Goal: Transaction & Acquisition: Purchase product/service

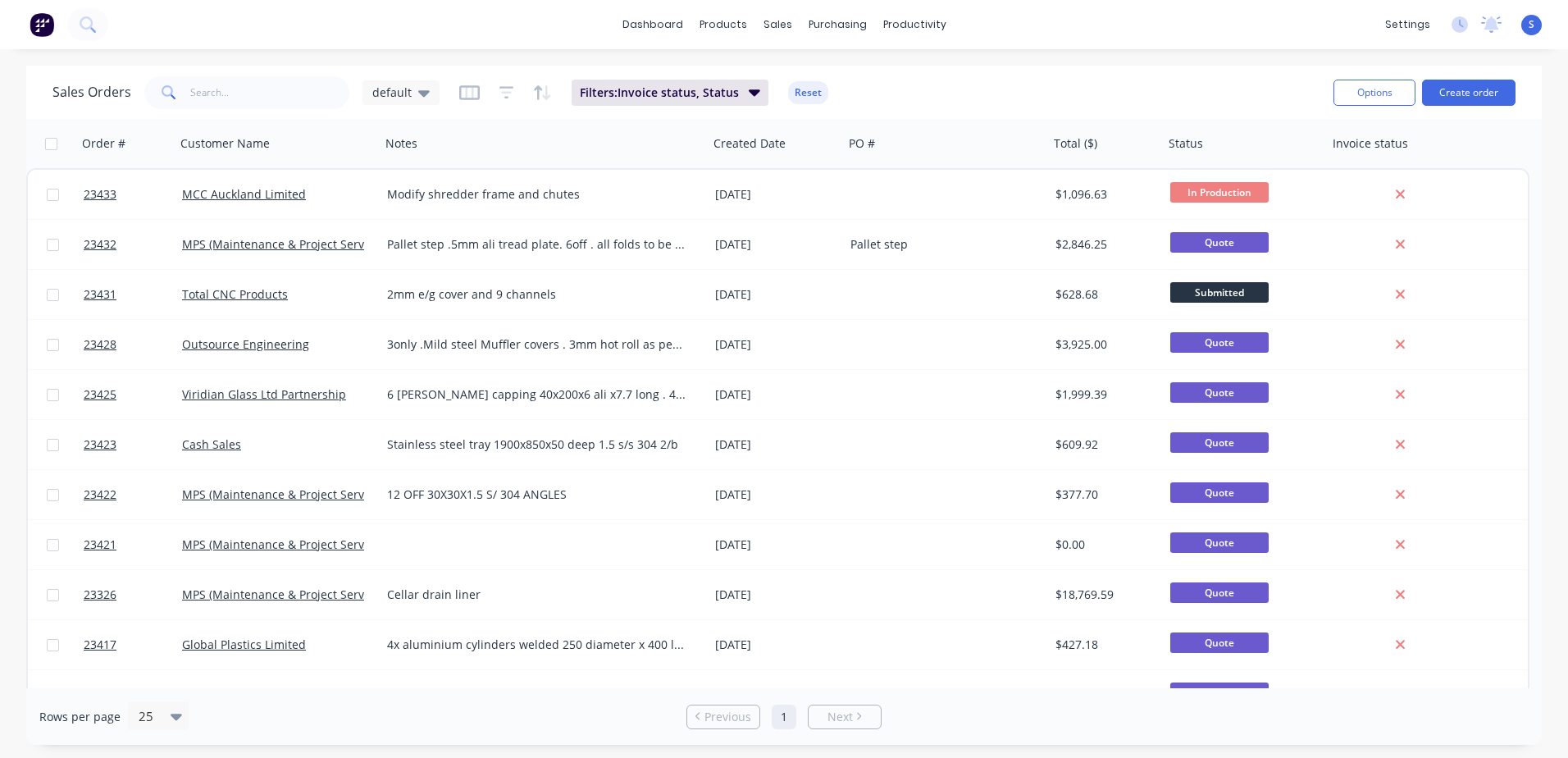
click at [223, 195] on link "MCC Auckland Limited" at bounding box center [243, 194] width 123 height 16
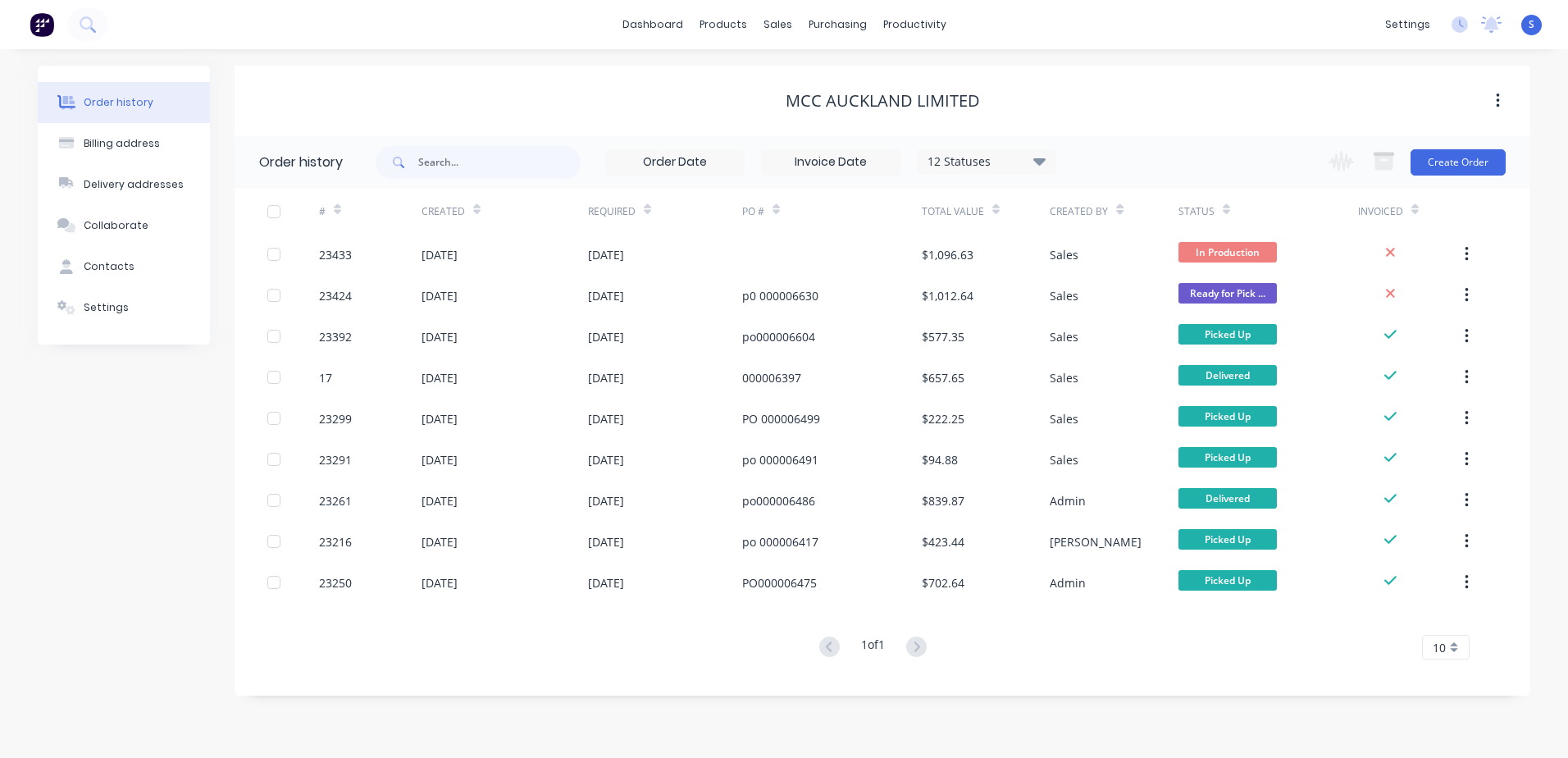
click at [361, 251] on div "23433" at bounding box center [370, 254] width 102 height 41
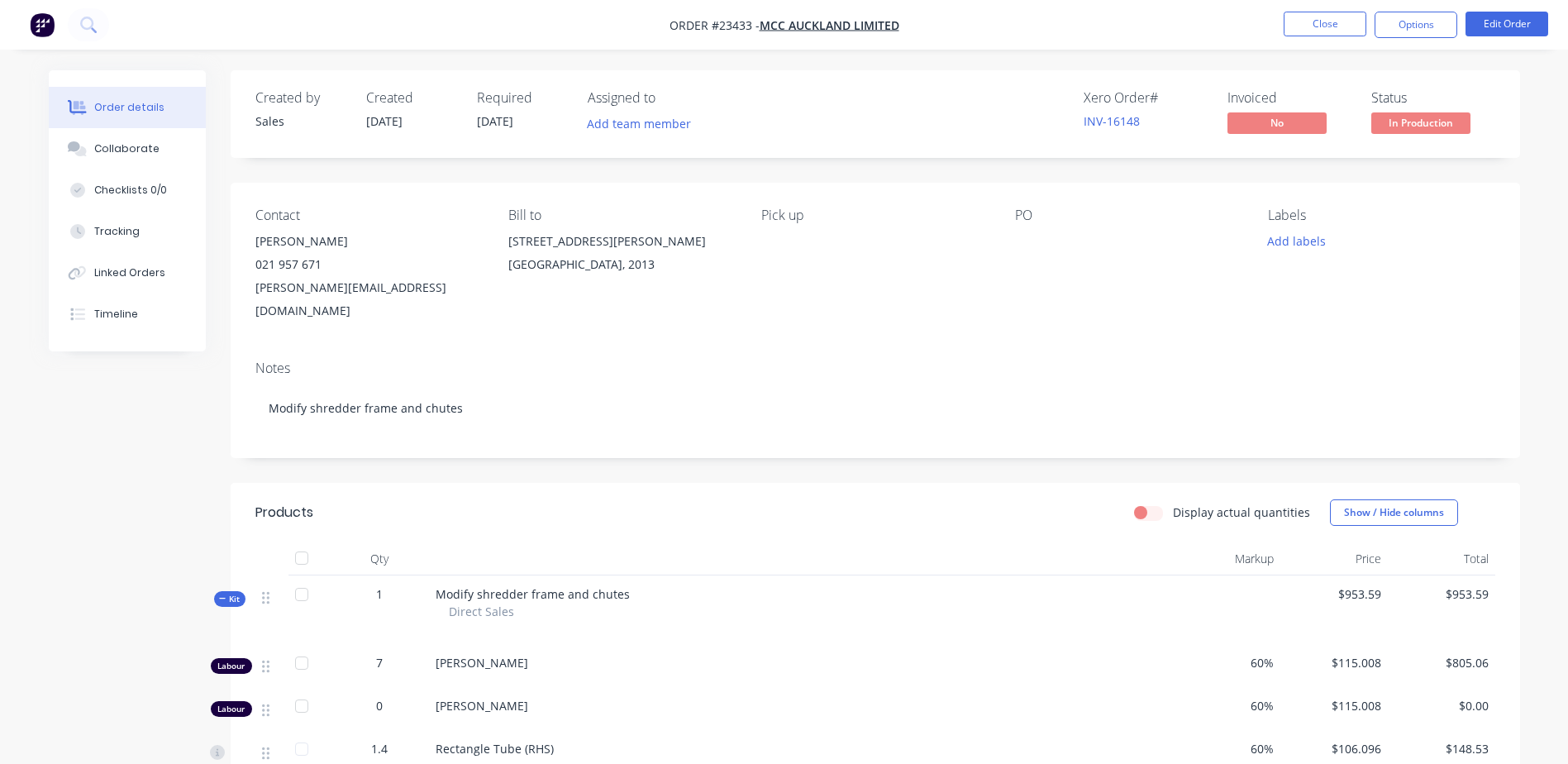
click at [1327, 26] on button "Close" at bounding box center [1326, 24] width 83 height 25
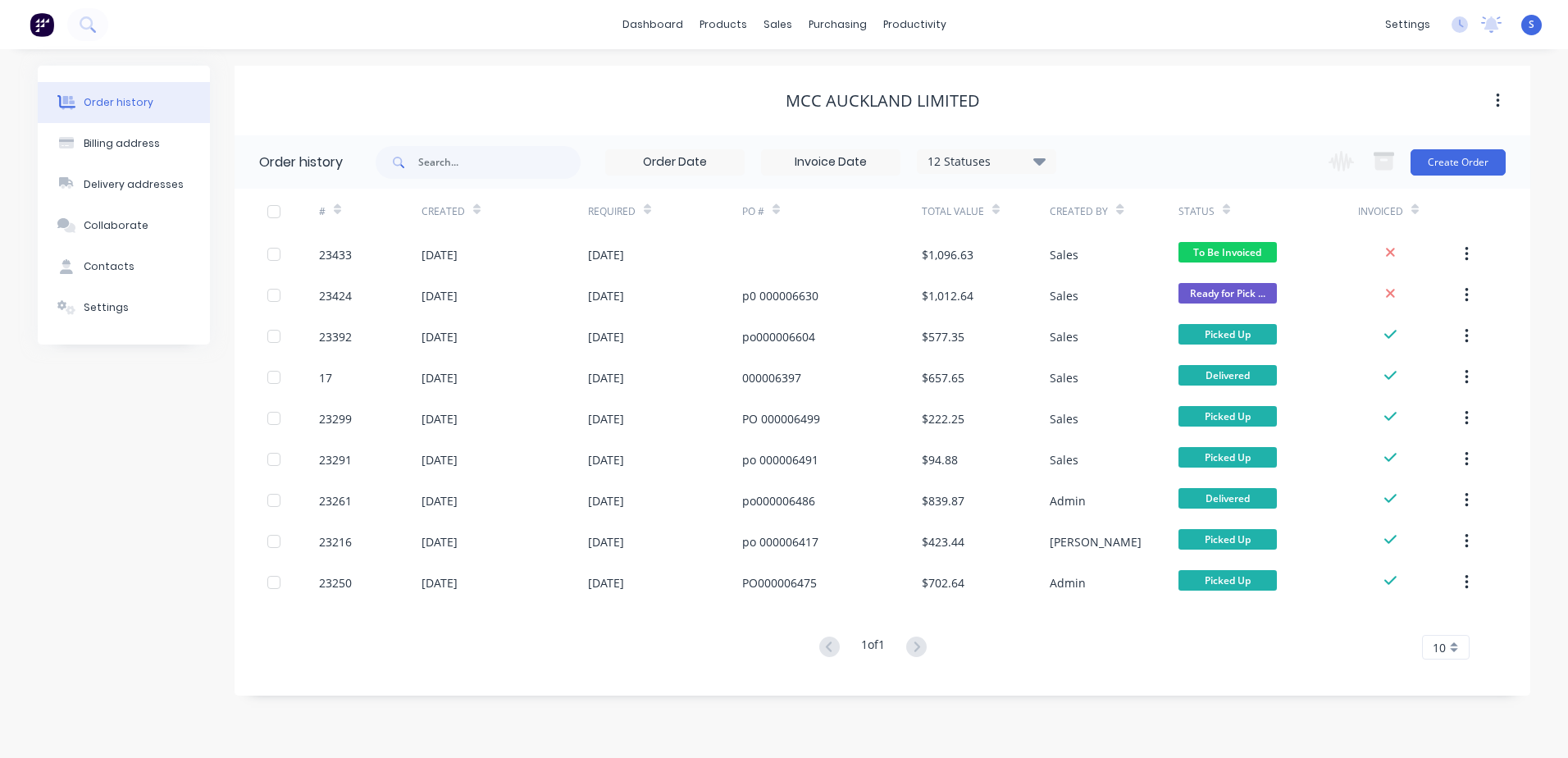
click at [1456, 159] on button "Create Order" at bounding box center [1457, 162] width 95 height 27
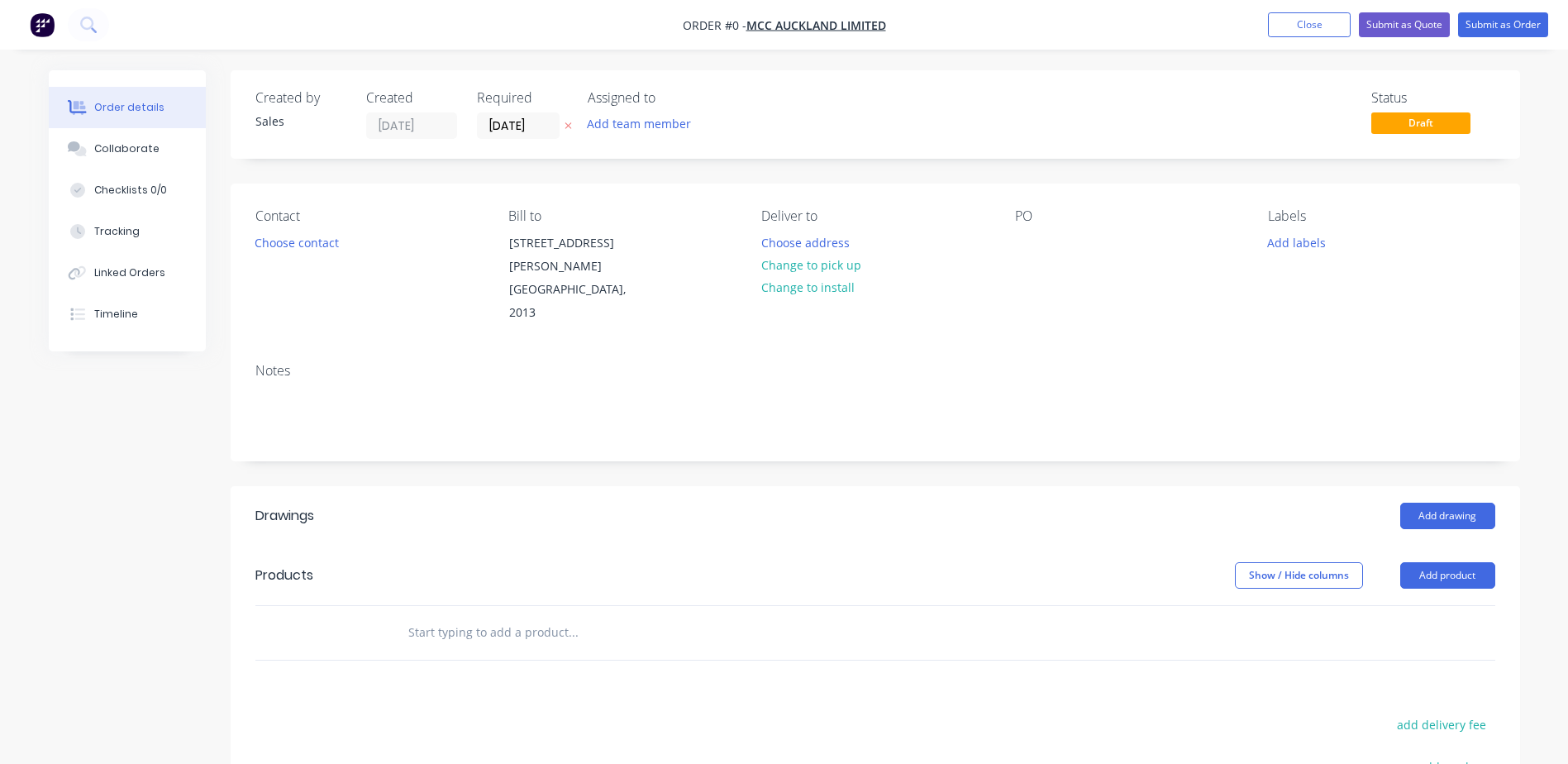
click at [1294, 26] on button "Close" at bounding box center [1310, 24] width 83 height 25
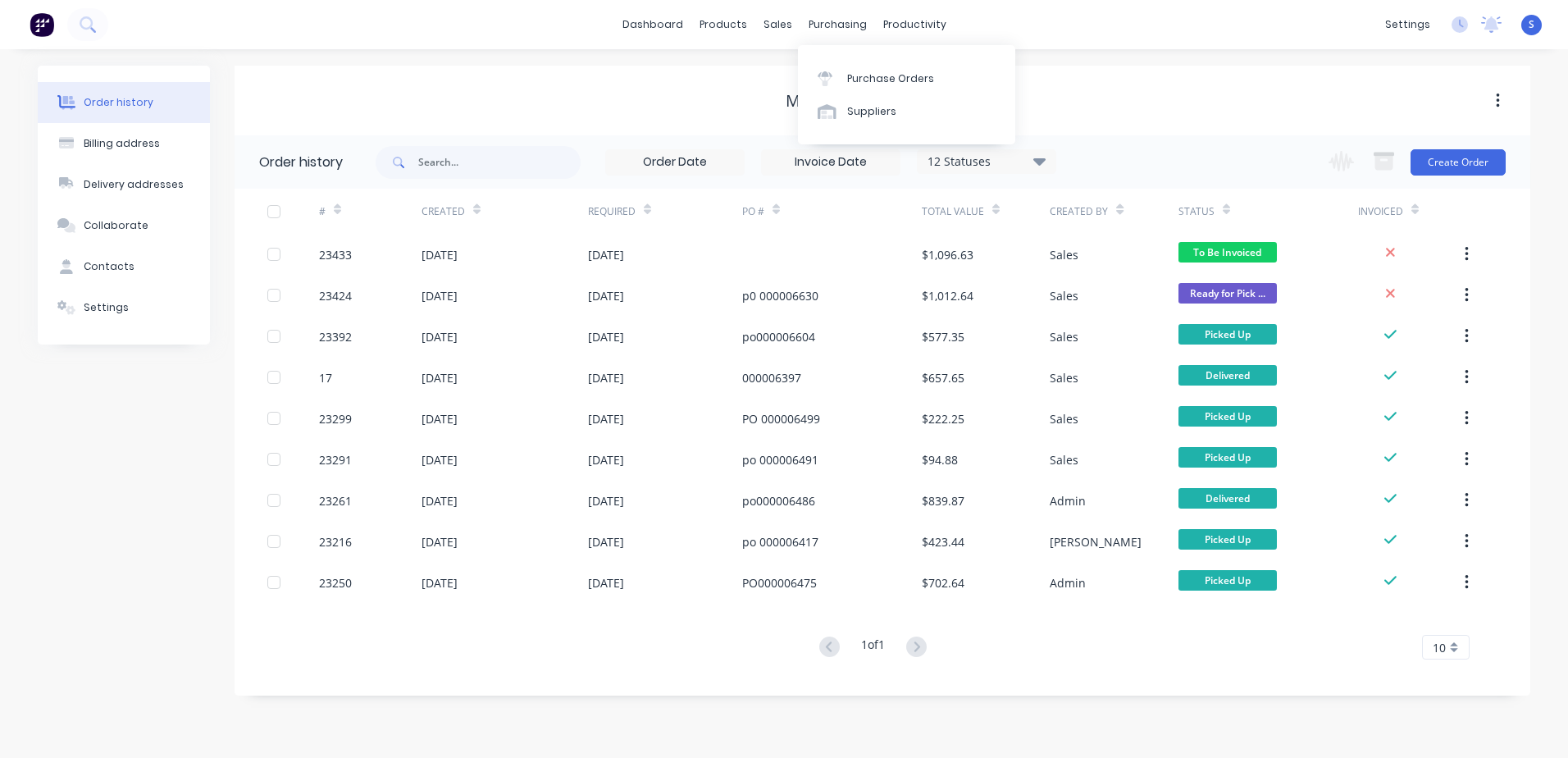
click at [845, 80] on link "Purchase Orders" at bounding box center [907, 78] width 218 height 33
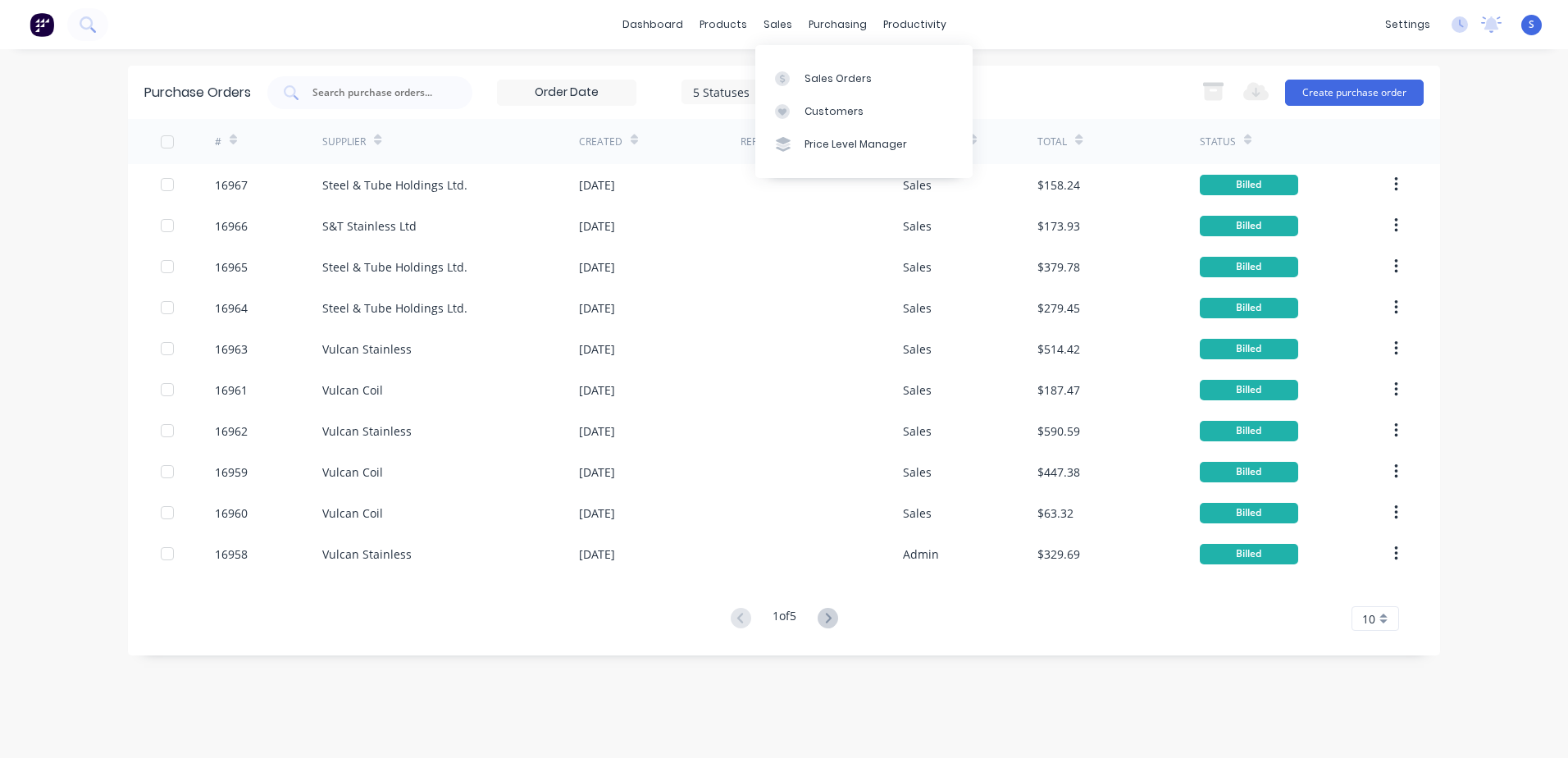
click at [826, 76] on div "Sales Orders" at bounding box center [838, 79] width 68 height 15
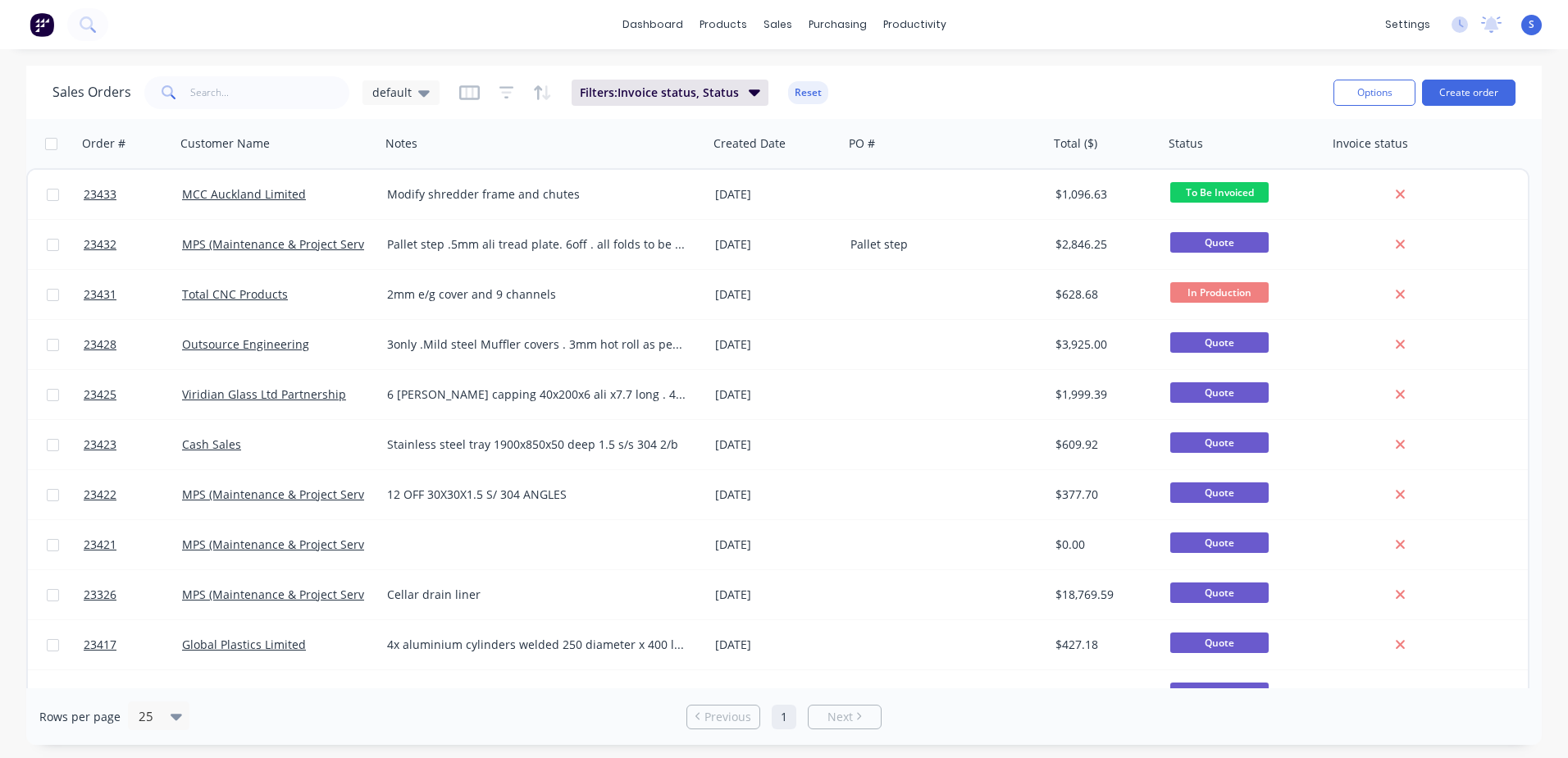
click at [1466, 91] on button "Create order" at bounding box center [1468, 92] width 93 height 27
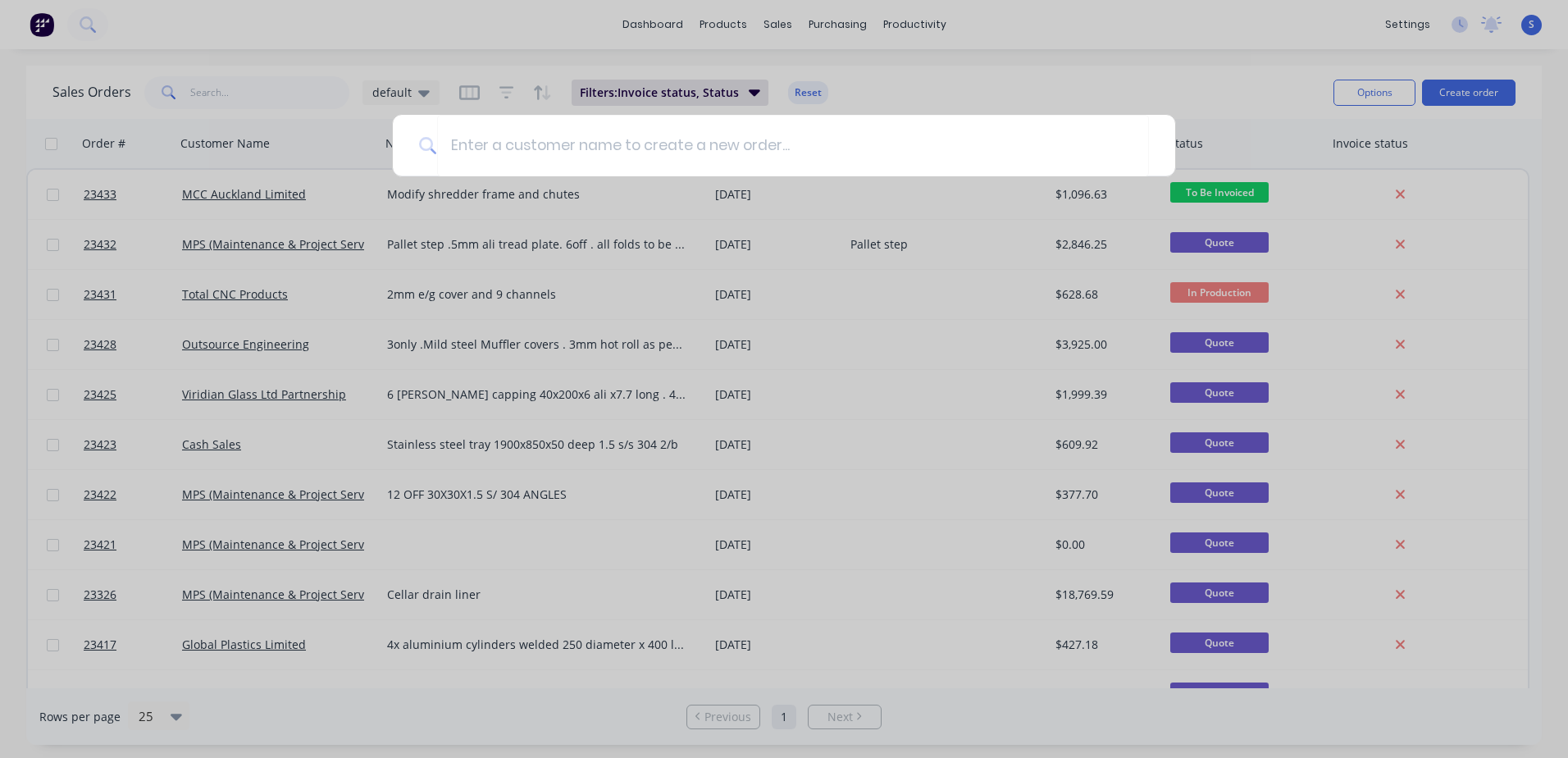
click at [454, 146] on input at bounding box center [793, 145] width 711 height 61
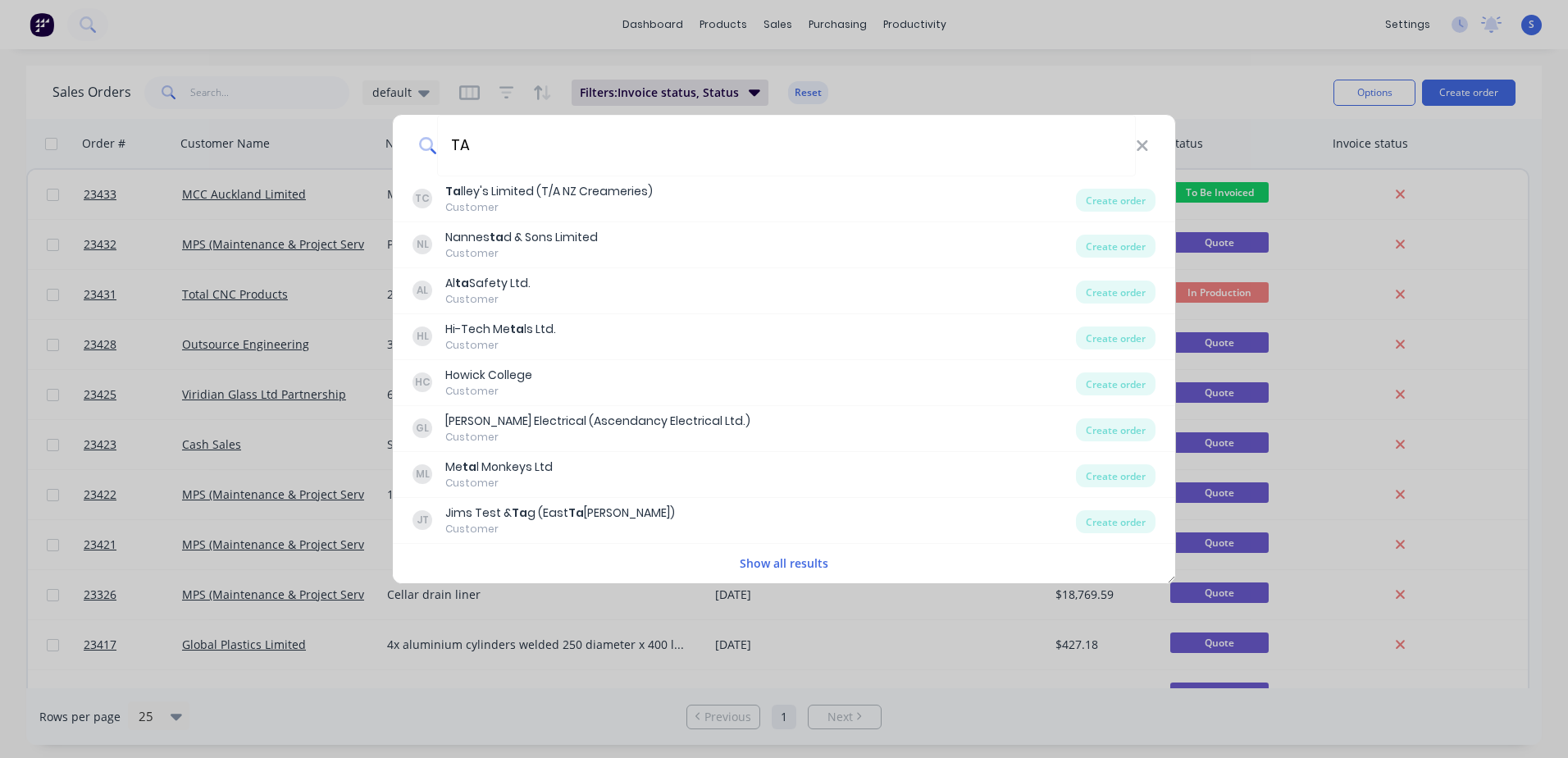
type input "TA"
click at [467, 188] on div "Ta lley's Limited (T/A NZ Creameries)" at bounding box center [549, 191] width 208 height 17
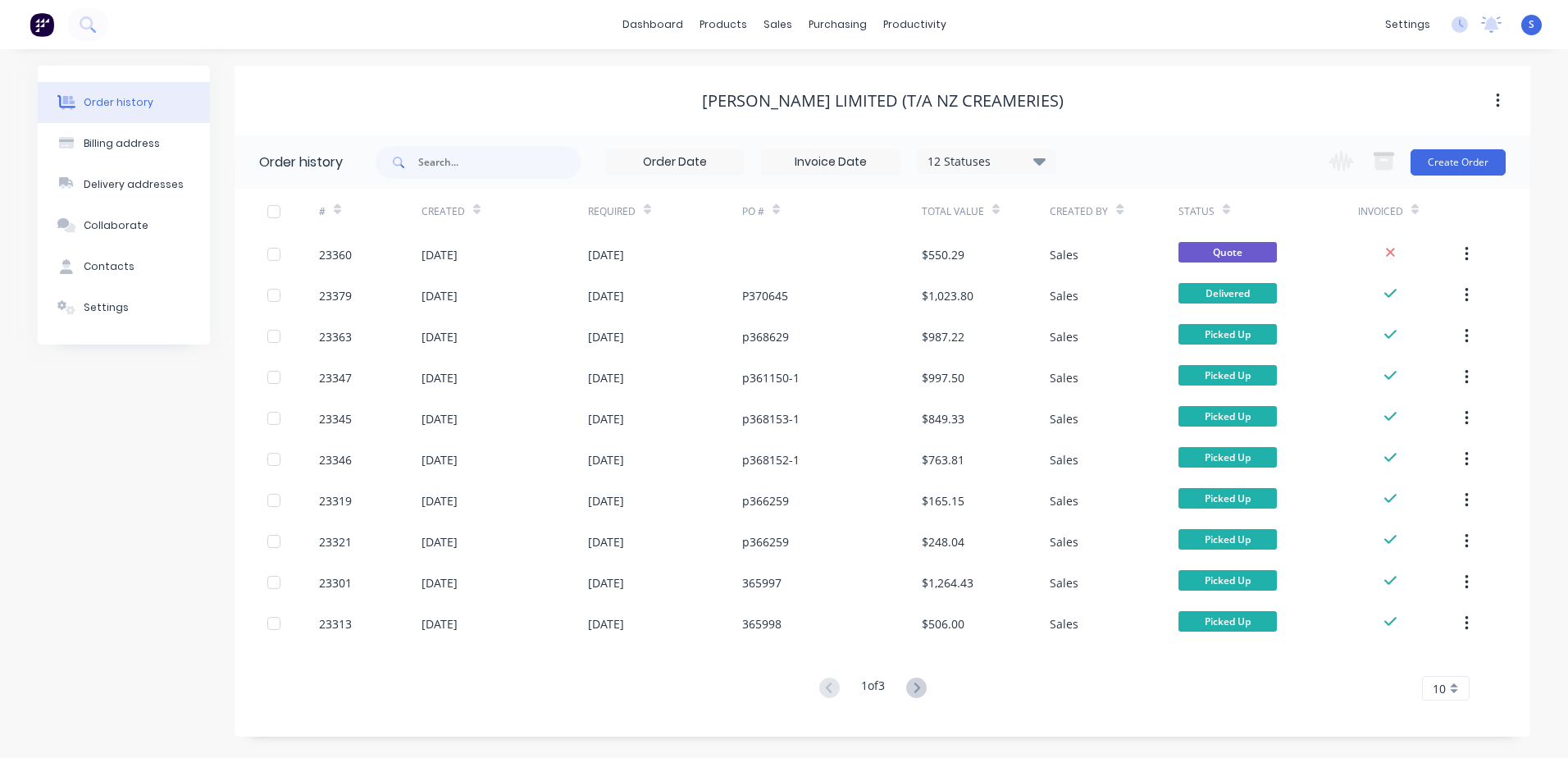
click at [1459, 156] on button "Create Order" at bounding box center [1457, 162] width 95 height 27
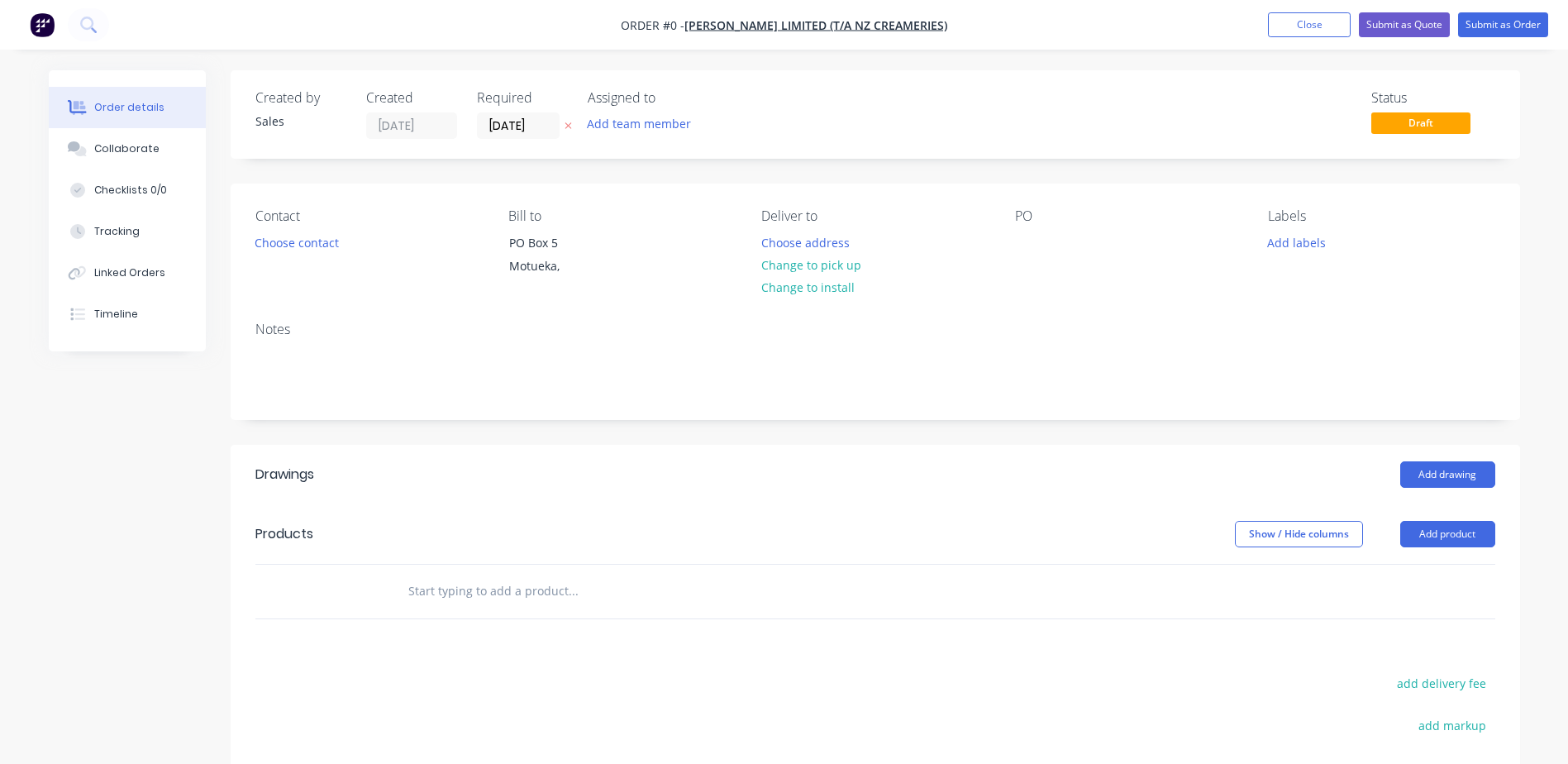
click at [277, 244] on button "Choose contact" at bounding box center [296, 241] width 101 height 22
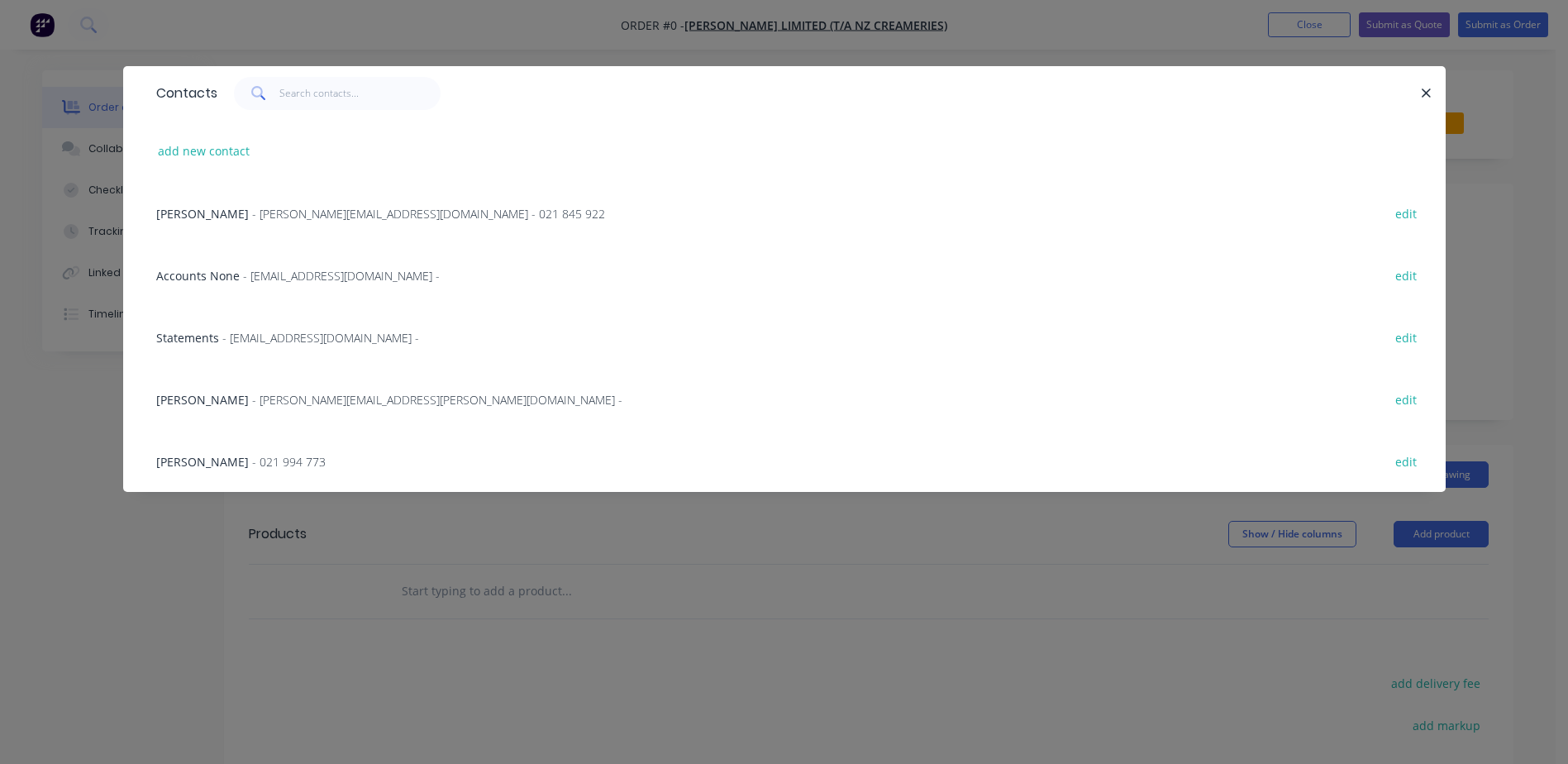
click at [210, 211] on span "[PERSON_NAME]" at bounding box center [202, 213] width 92 height 16
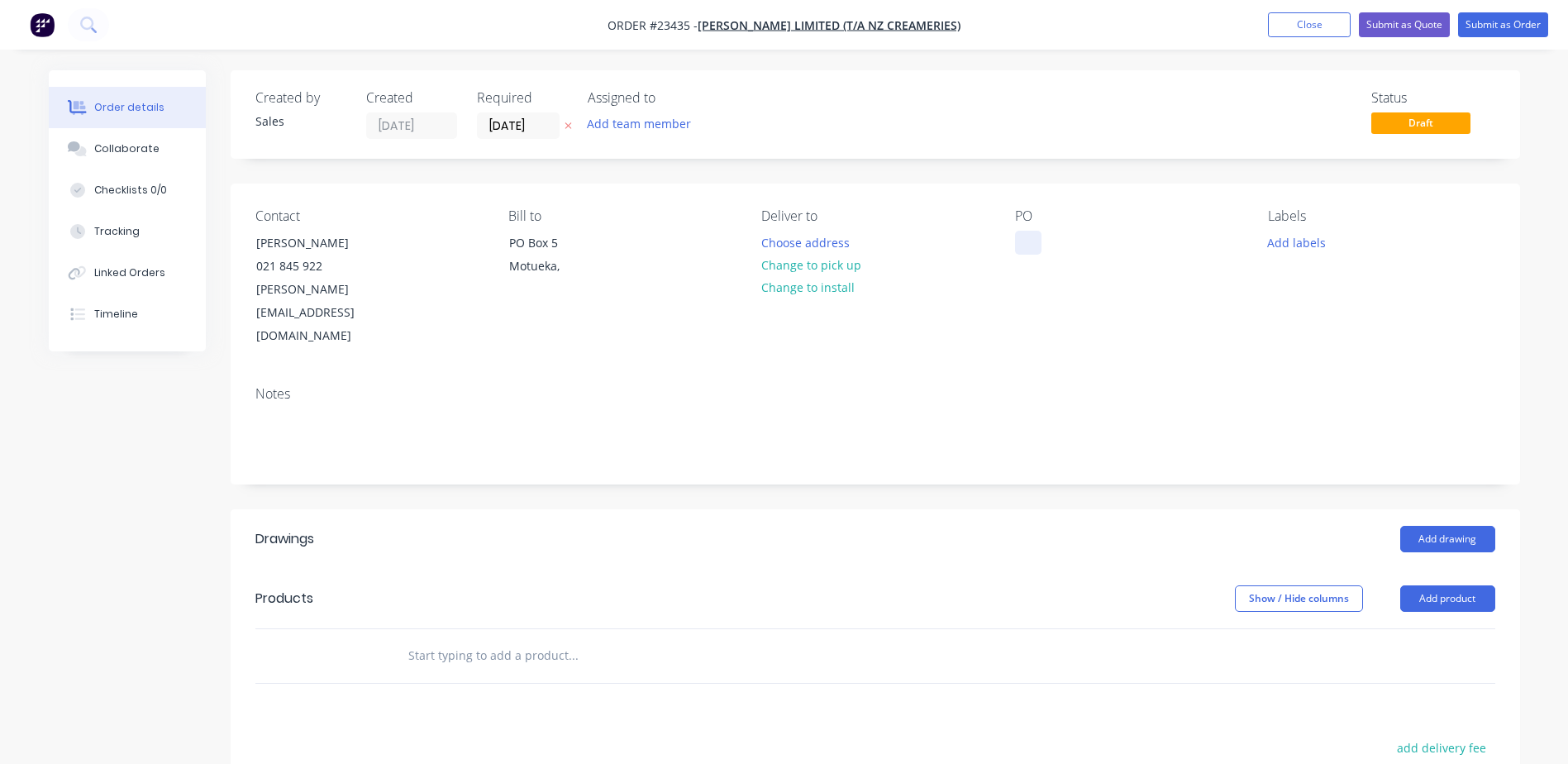
click at [1020, 244] on div at bounding box center [1028, 242] width 27 height 24
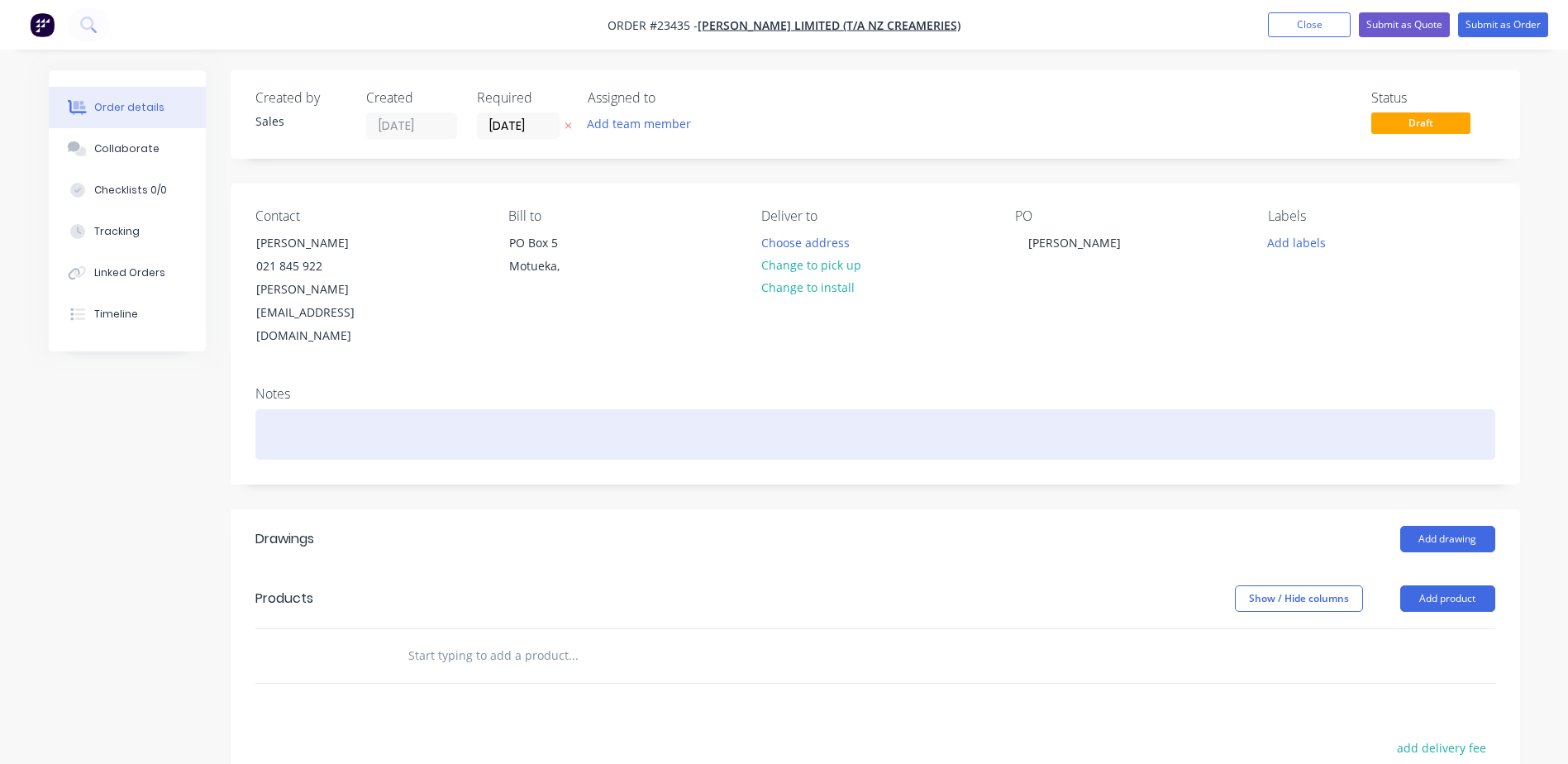
click at [279, 409] on div at bounding box center [875, 434] width 1240 height 51
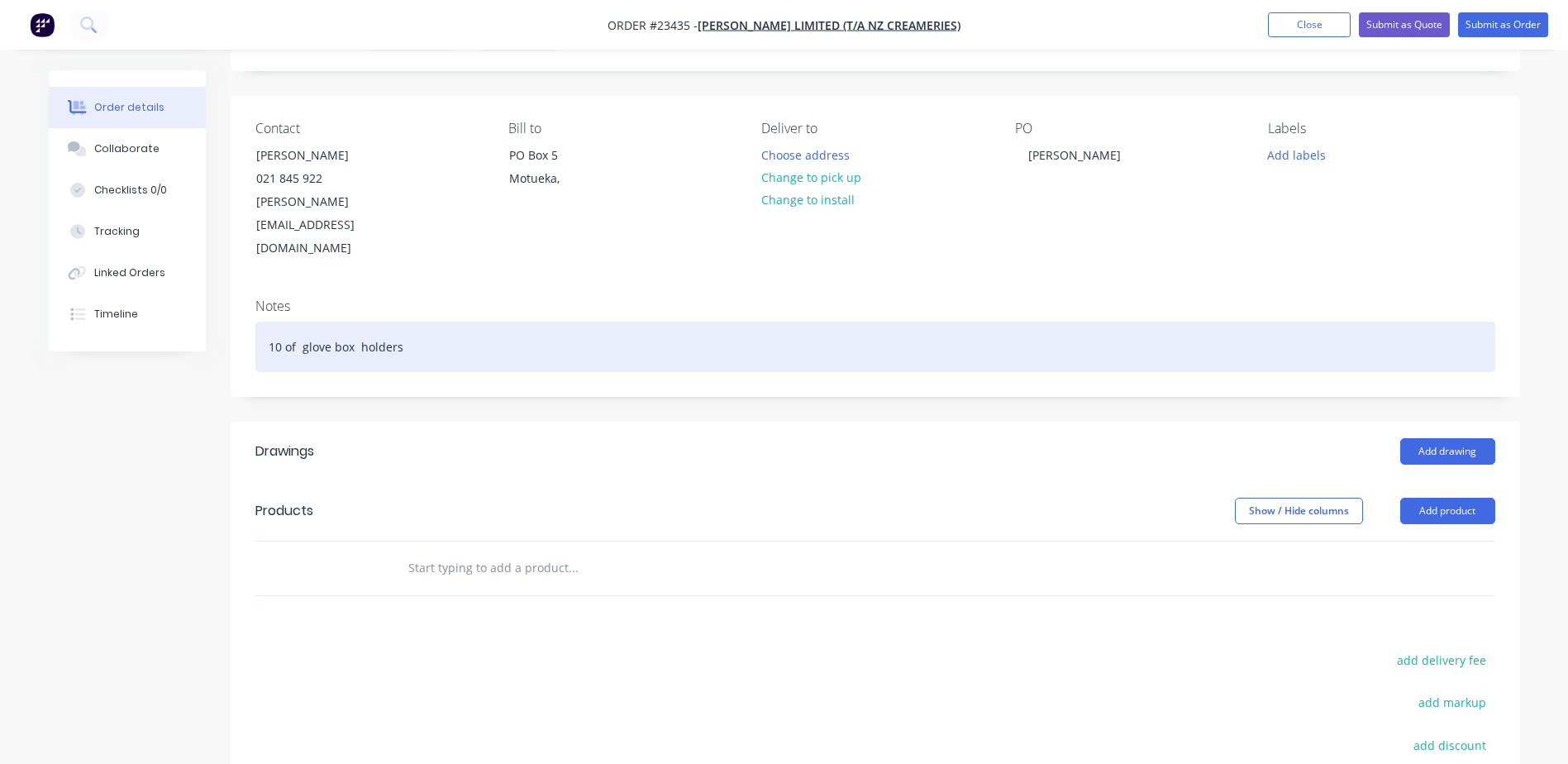
scroll to position [96, 0]
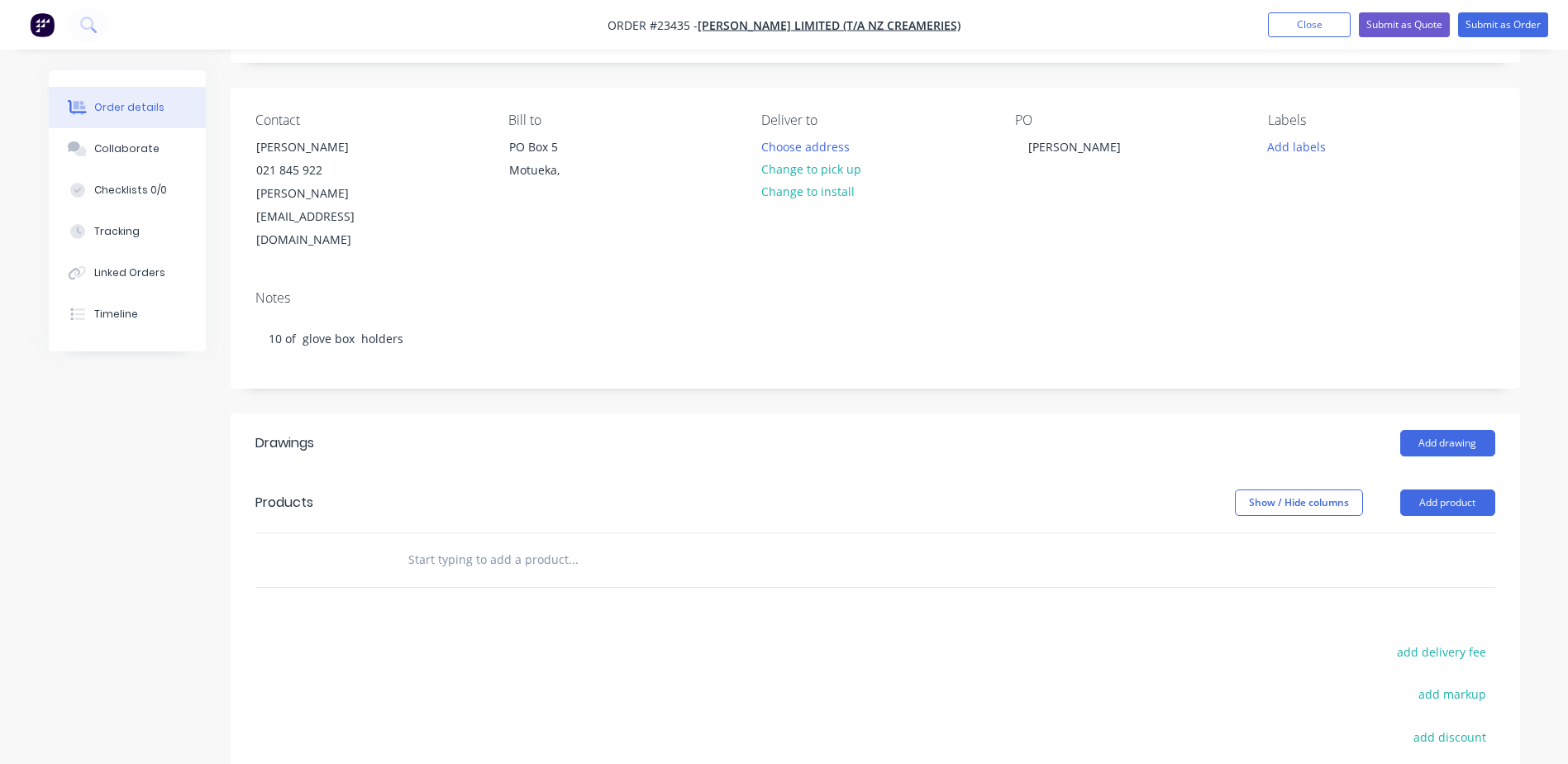
click at [1452, 489] on button "Add product" at bounding box center [1447, 502] width 95 height 27
click at [1442, 533] on div "Product catalogue" at bounding box center [1417, 545] width 127 height 24
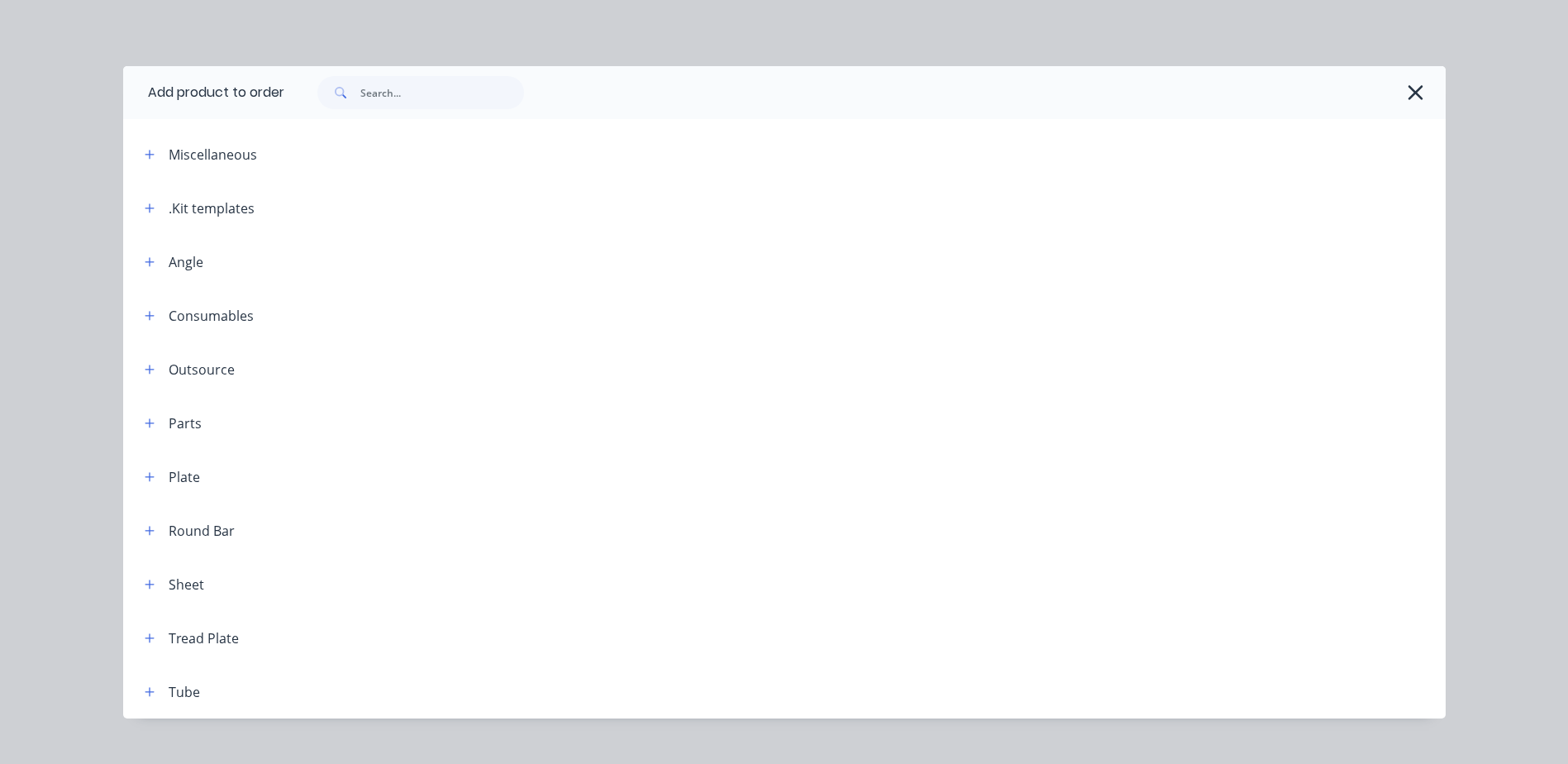
click at [145, 211] on icon "button" at bounding box center [149, 208] width 9 height 9
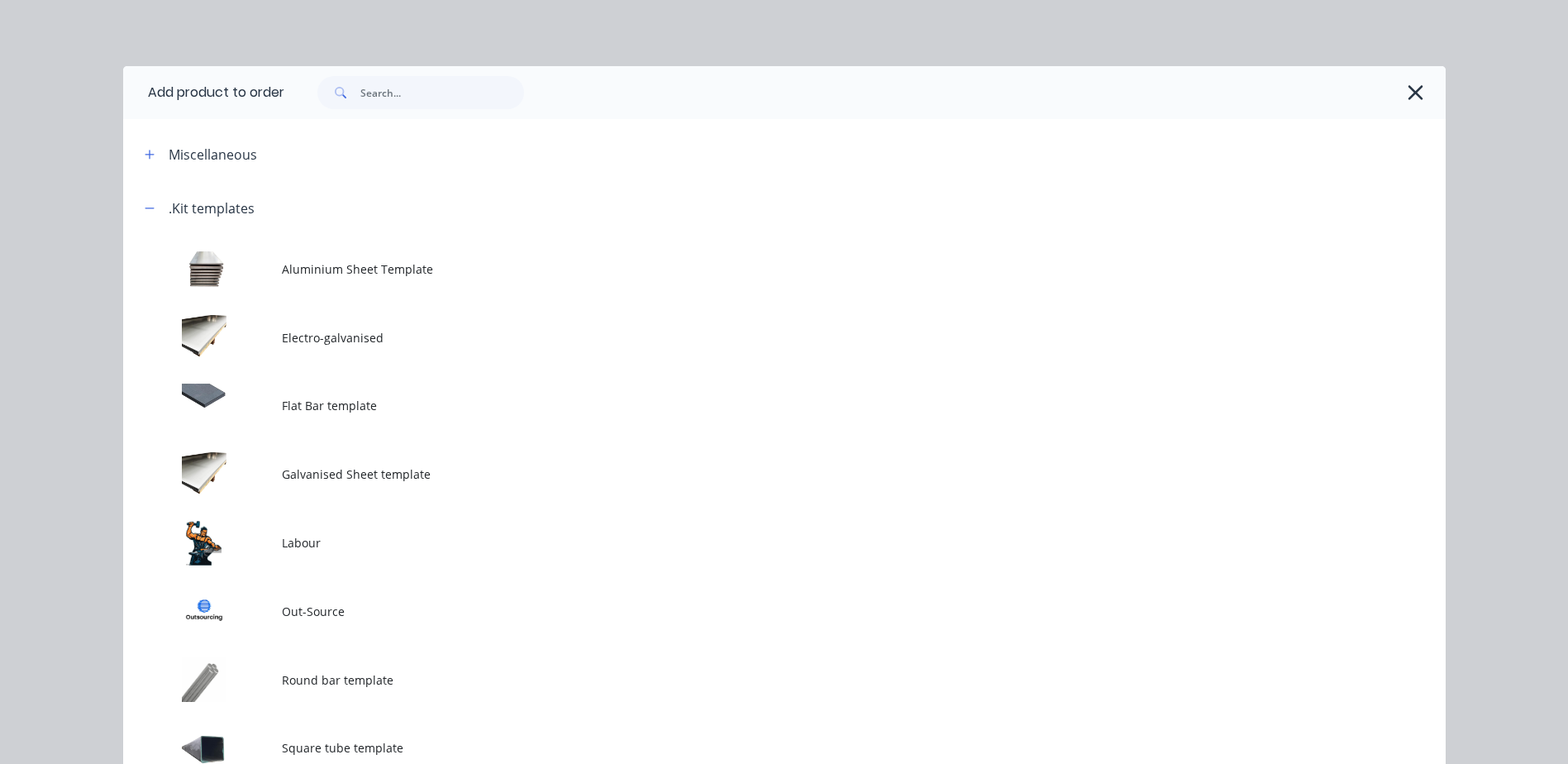
click at [231, 538] on td at bounding box center [203, 543] width 159 height 68
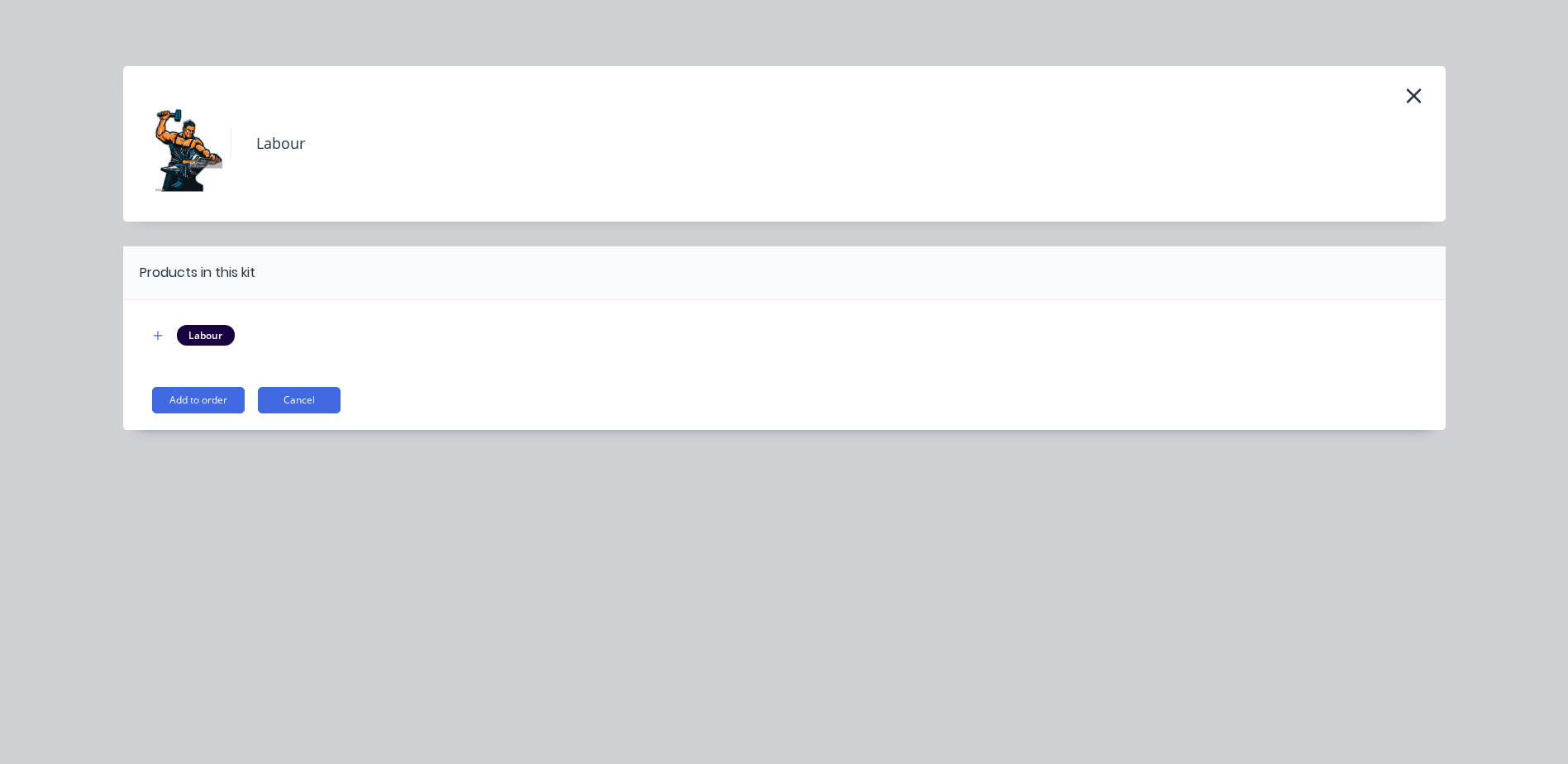
click at [218, 396] on button "Add to order" at bounding box center [198, 400] width 92 height 27
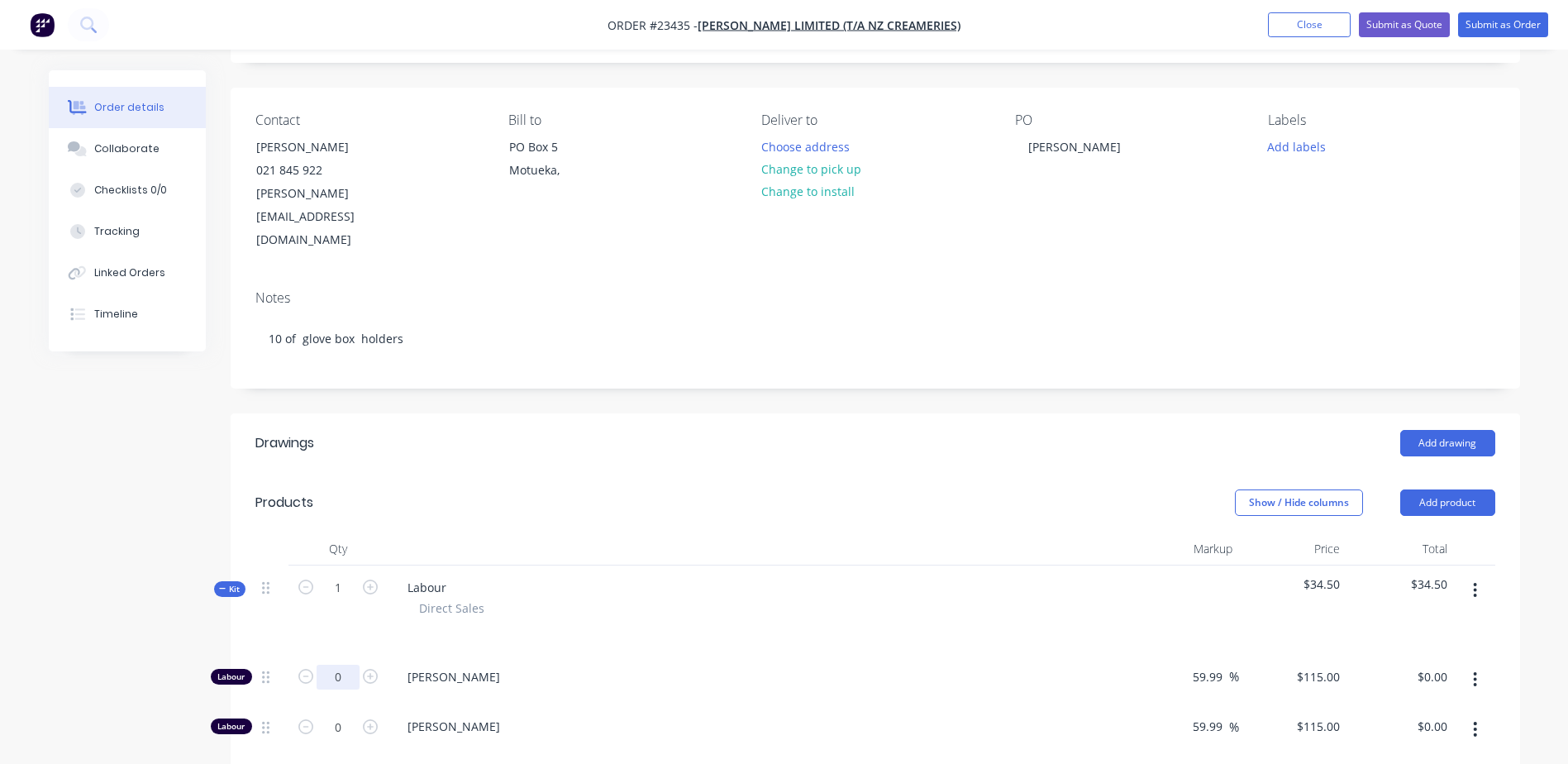
click at [340, 664] on input "0" at bounding box center [337, 676] width 43 height 25
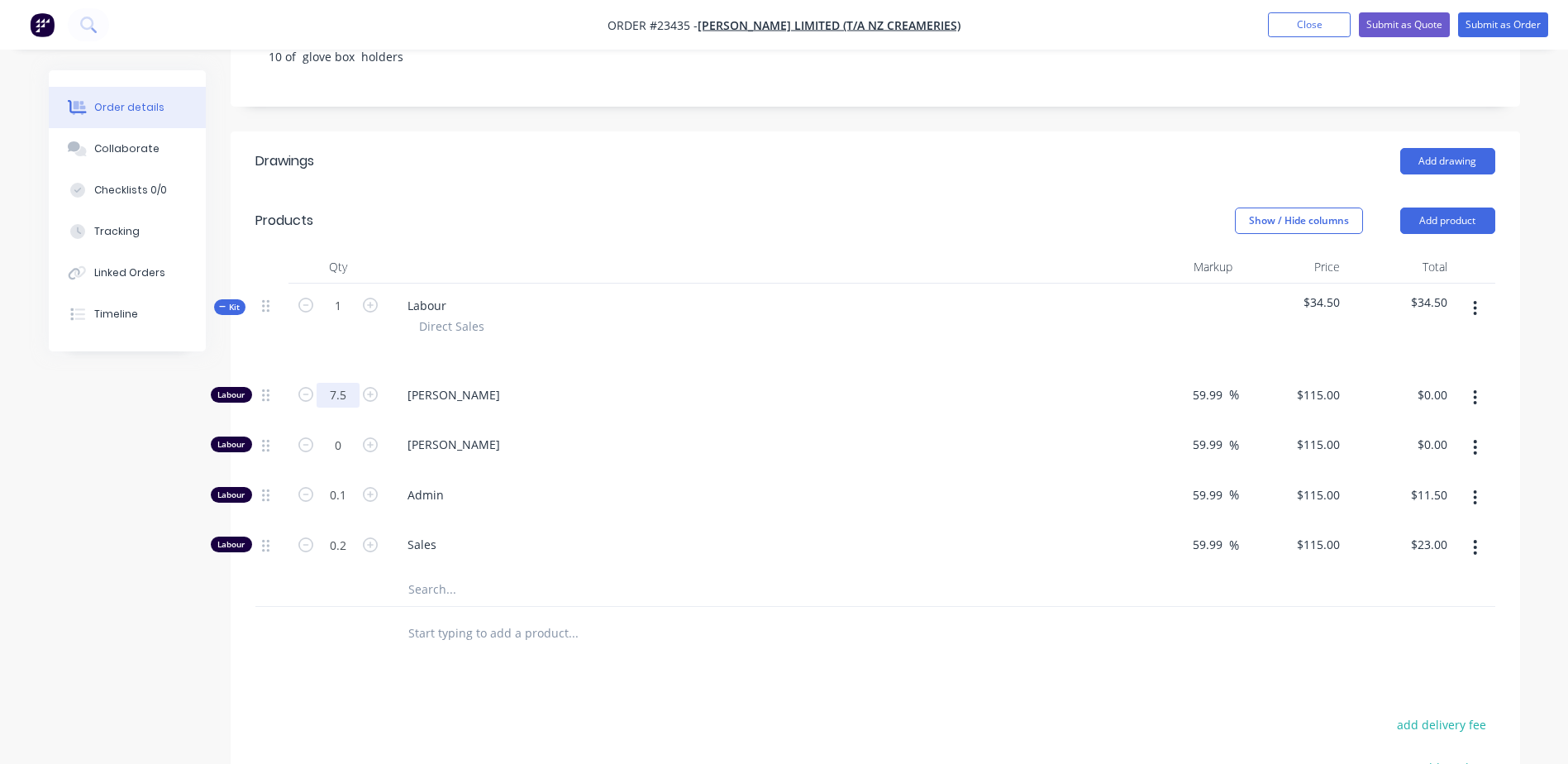
scroll to position [381, 0]
type input "7.5"
type input "$862.50"
click at [1473, 535] on icon "button" at bounding box center [1475, 545] width 4 height 18
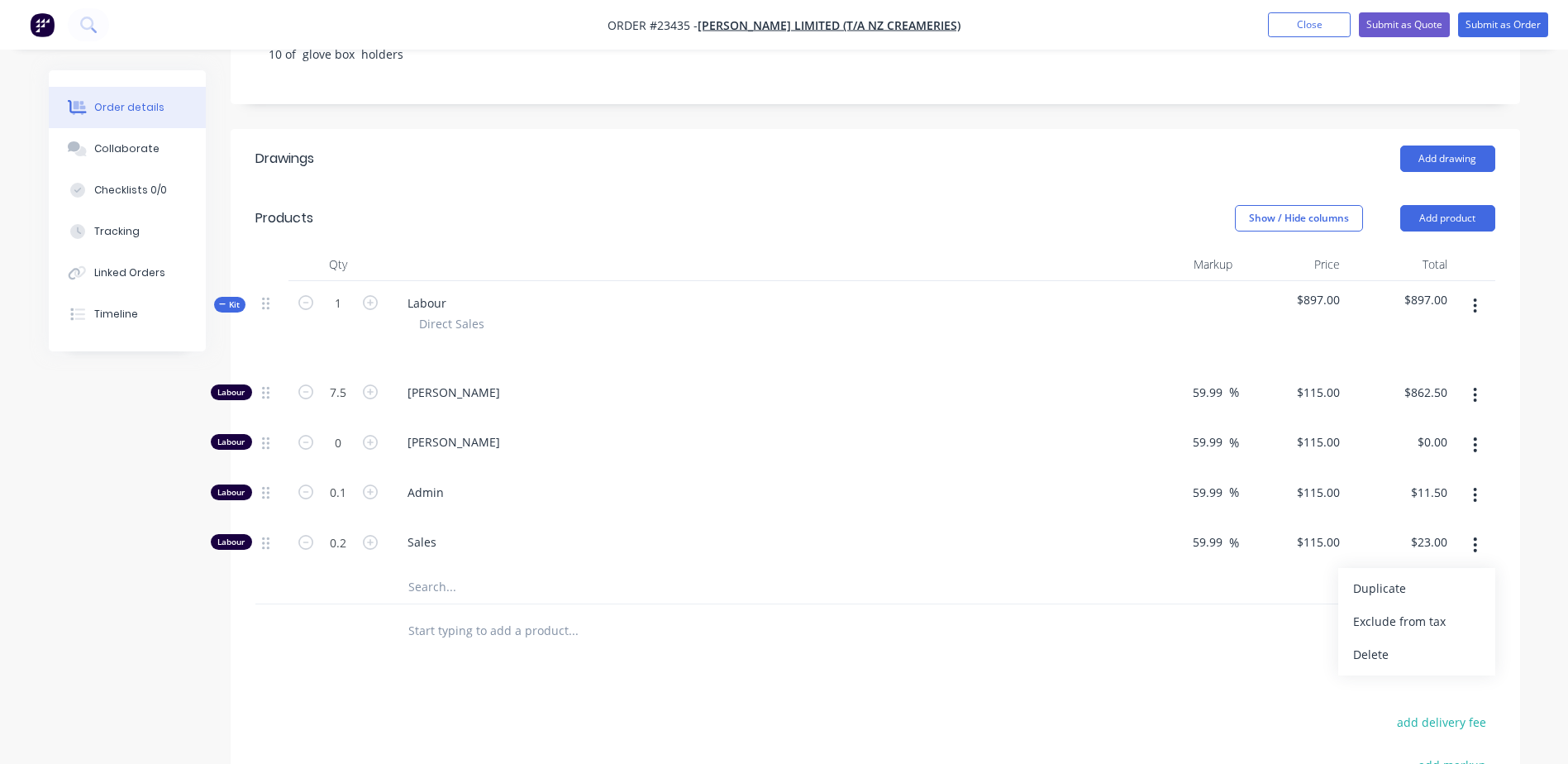
click at [1409, 642] on div "Delete" at bounding box center [1417, 654] width 127 height 24
click at [1473, 486] on icon "button" at bounding box center [1475, 495] width 4 height 18
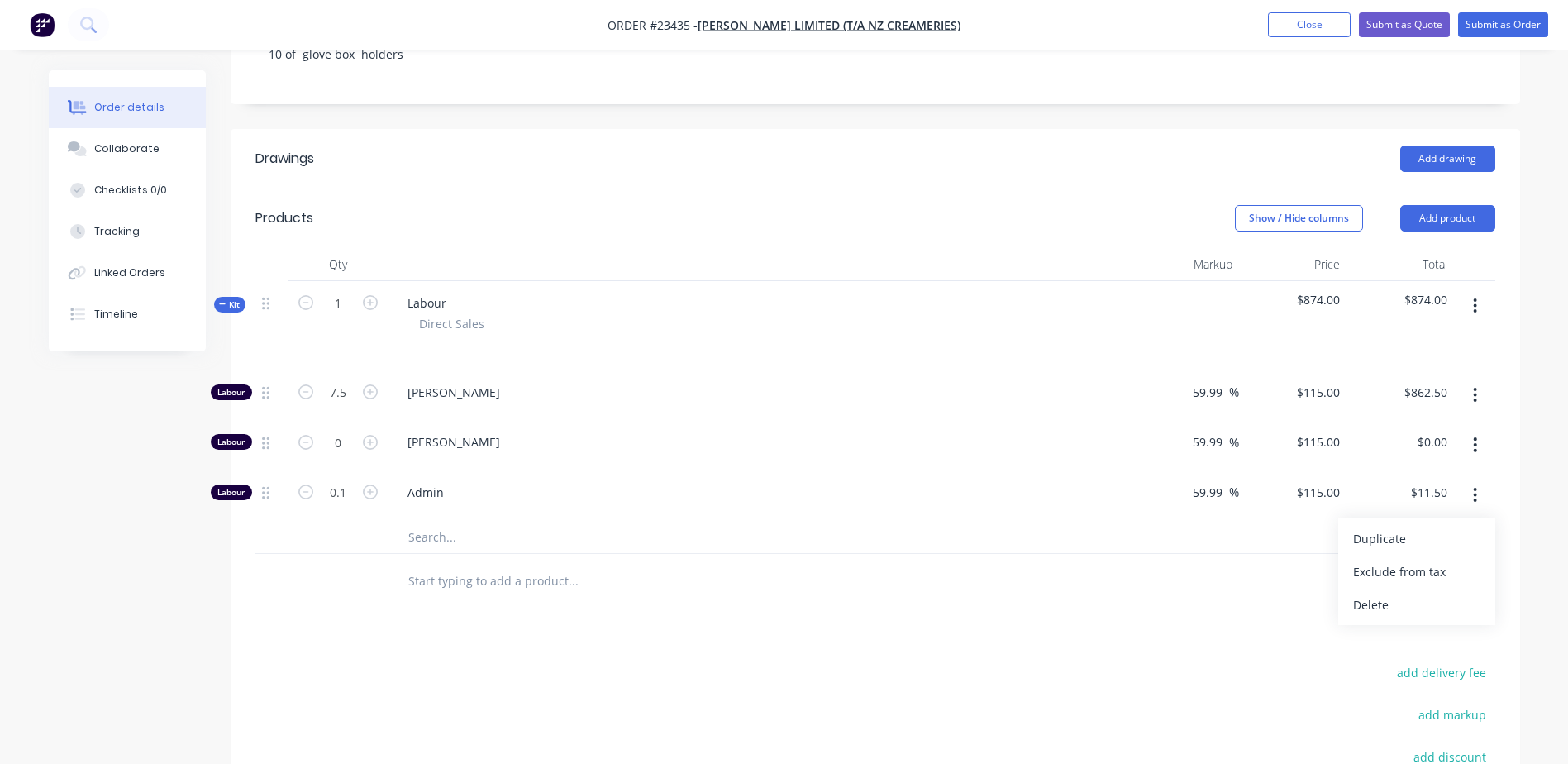
click at [1432, 593] on div "Delete" at bounding box center [1417, 605] width 127 height 24
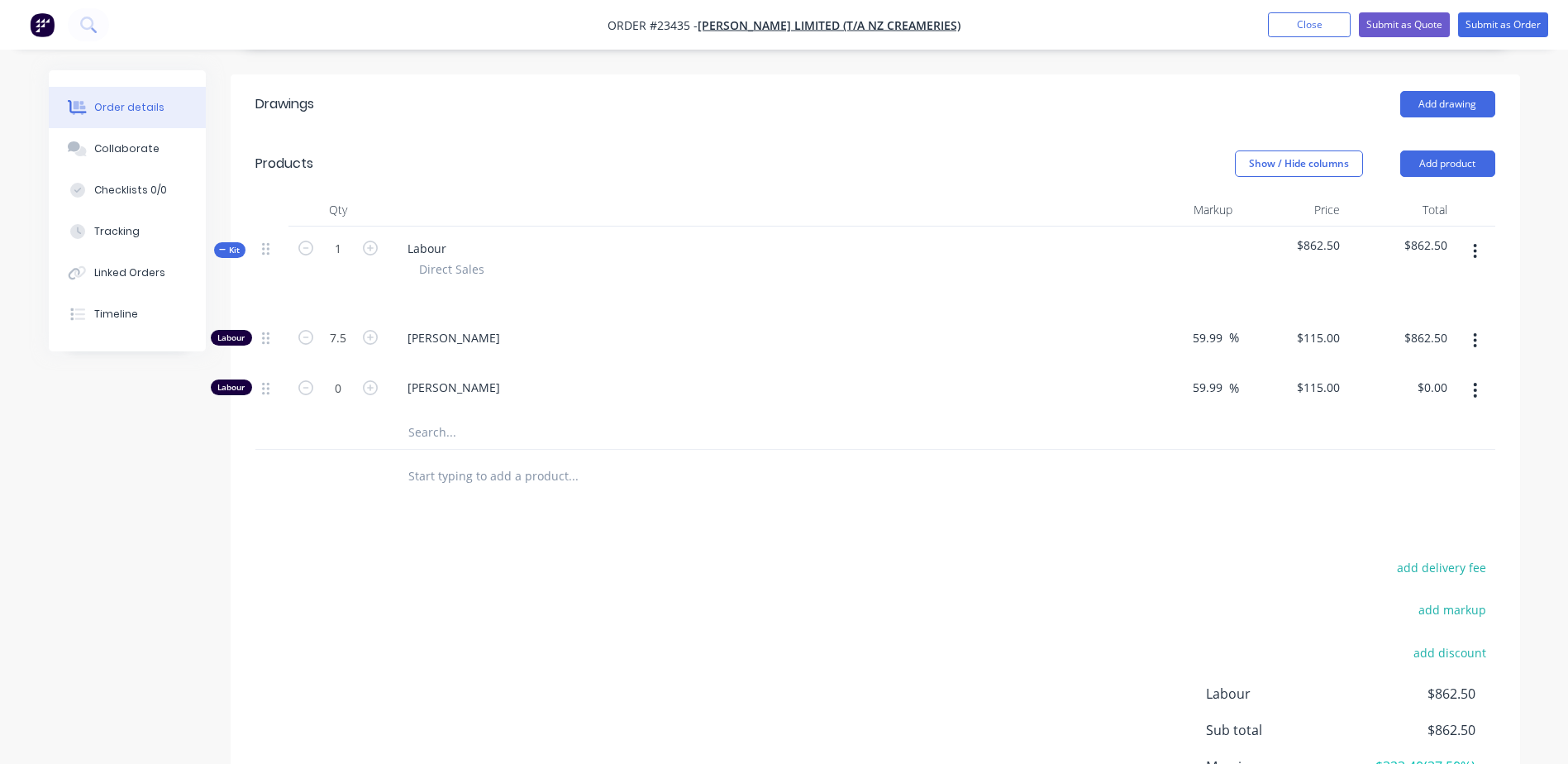
scroll to position [436, 0]
click at [453, 414] on input "text" at bounding box center [572, 430] width 331 height 33
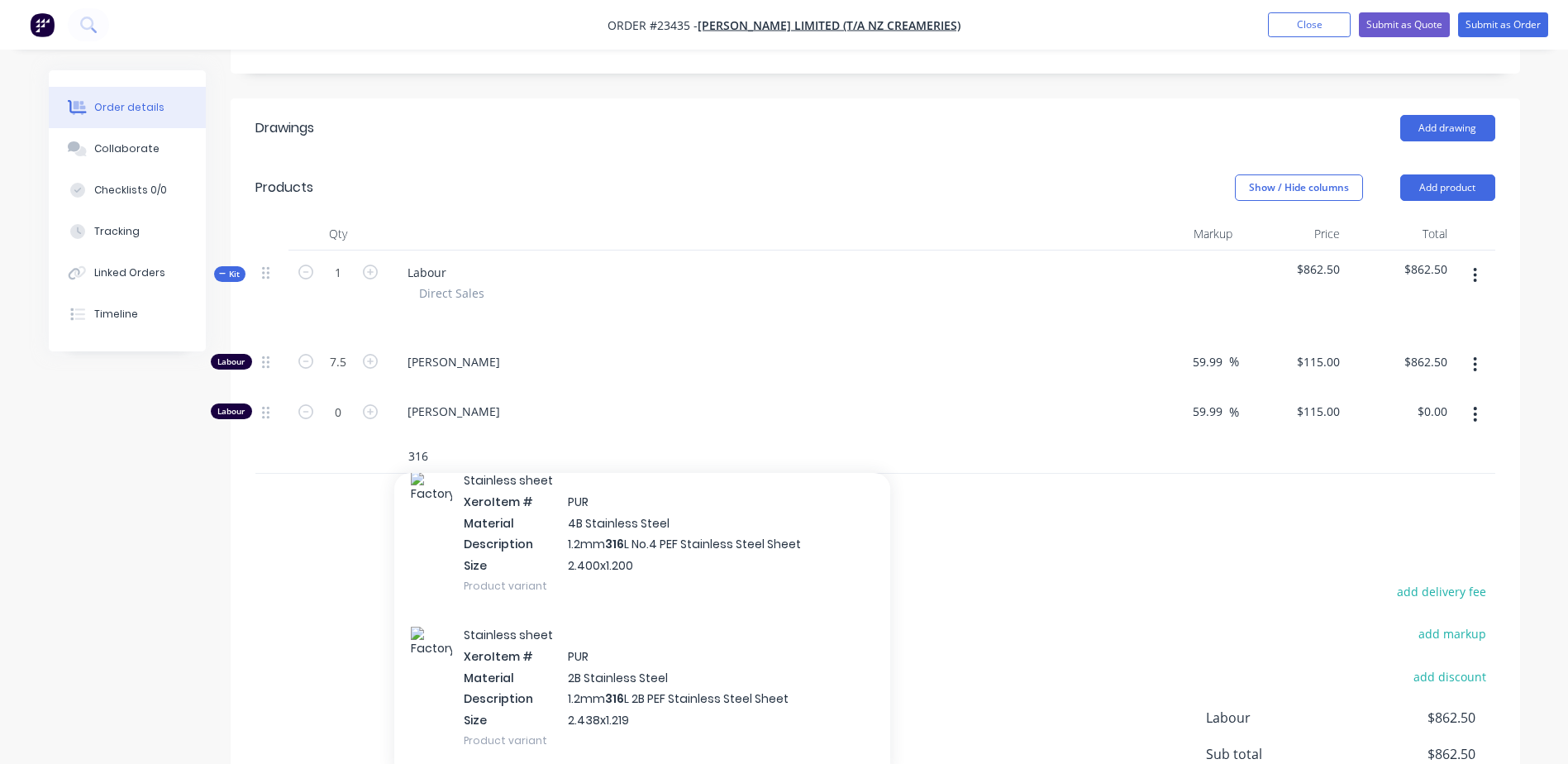
scroll to position [223, 0]
type input "316"
click at [579, 486] on div "Stainless sheet Xero Item # PUR Material 4B Stainless Steel Description 1.2mm 3…" at bounding box center [643, 530] width 496 height 155
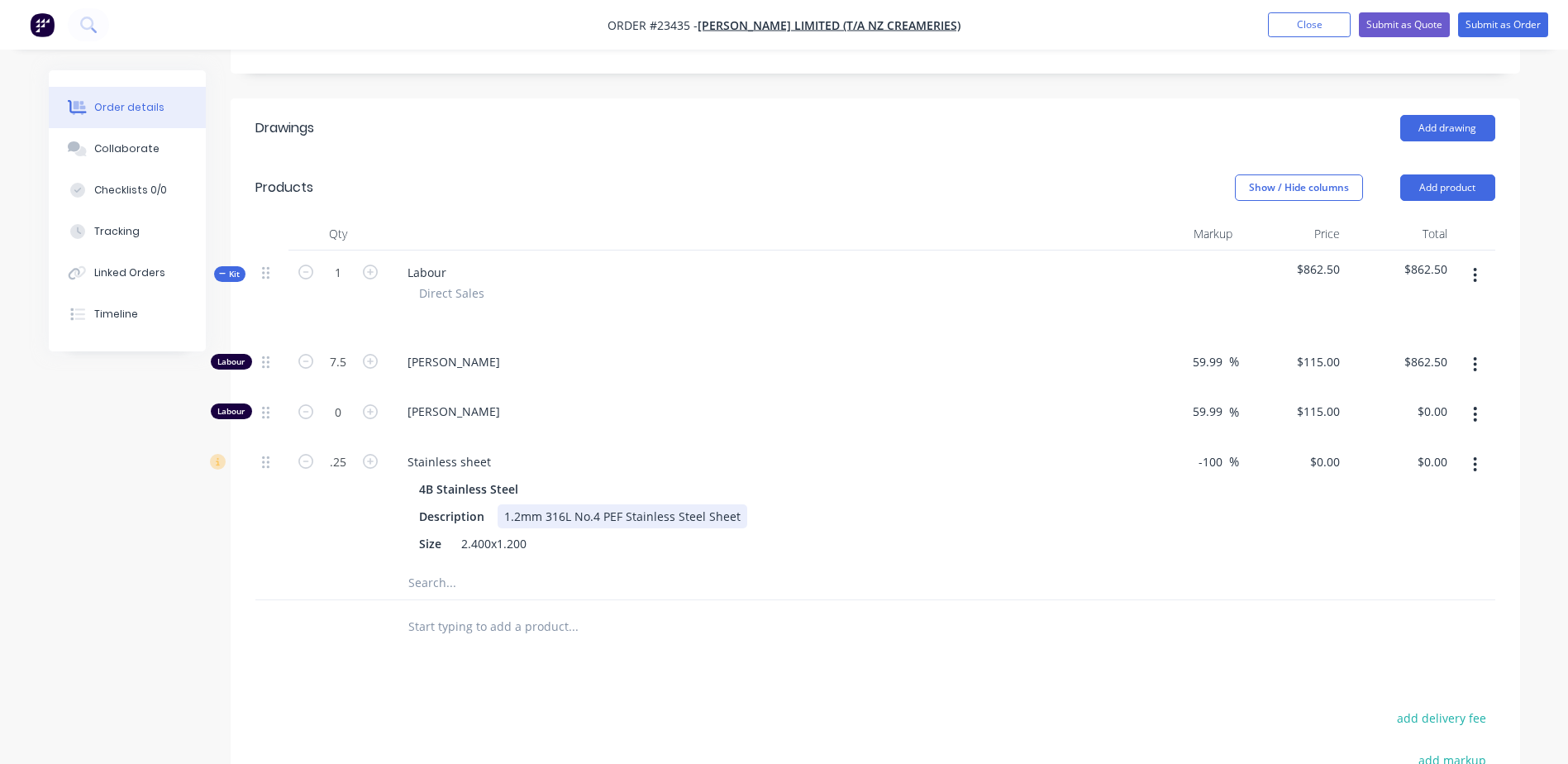
type input "0.25"
drag, startPoint x: 844, startPoint y: 472, endPoint x: 867, endPoint y: 474, distance: 23.1
click at [858, 504] on div "Description 1.2mm 316L No.4 PEF Stainless Steel Sheet" at bounding box center [756, 516] width 688 height 24
drag, startPoint x: 1199, startPoint y: 414, endPoint x: 1230, endPoint y: 414, distance: 31.0
click at [1230, 450] on div "-100 -100 %" at bounding box center [1214, 462] width 49 height 24
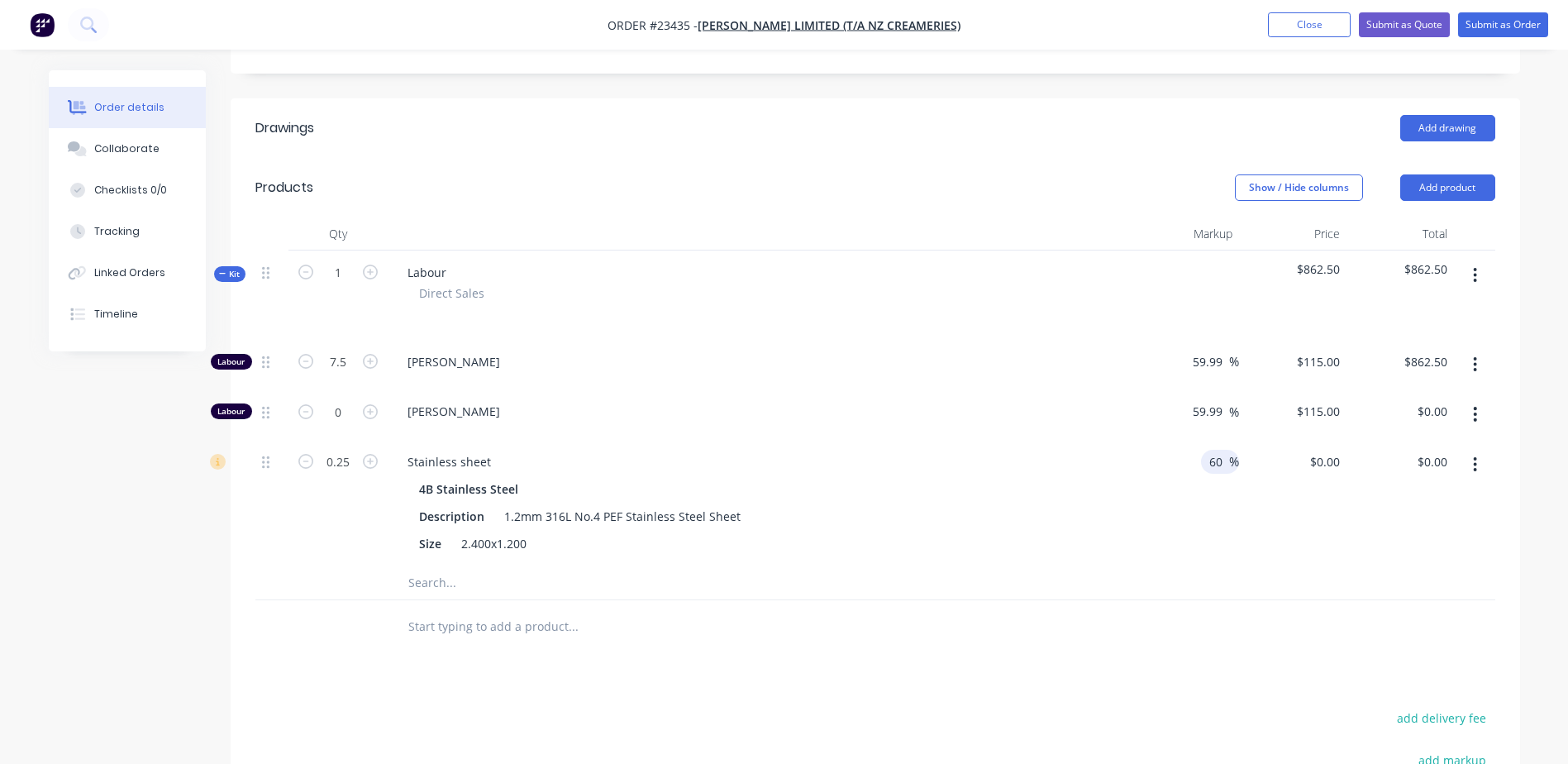
type input "60"
type input "$411.20"
type input "$102.80"
click at [1149, 516] on div "60 60 %" at bounding box center [1185, 502] width 108 height 126
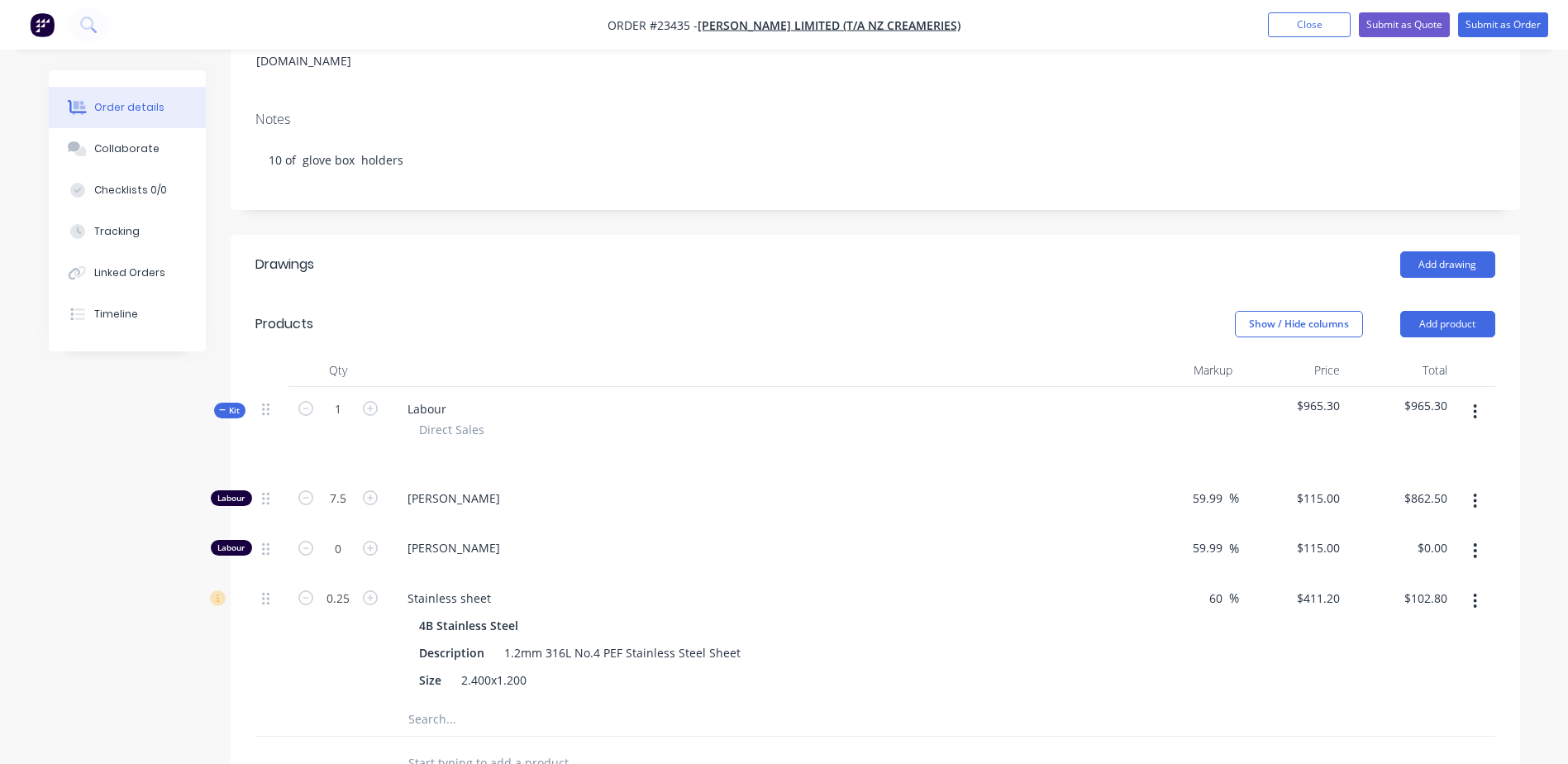
scroll to position [261, 0]
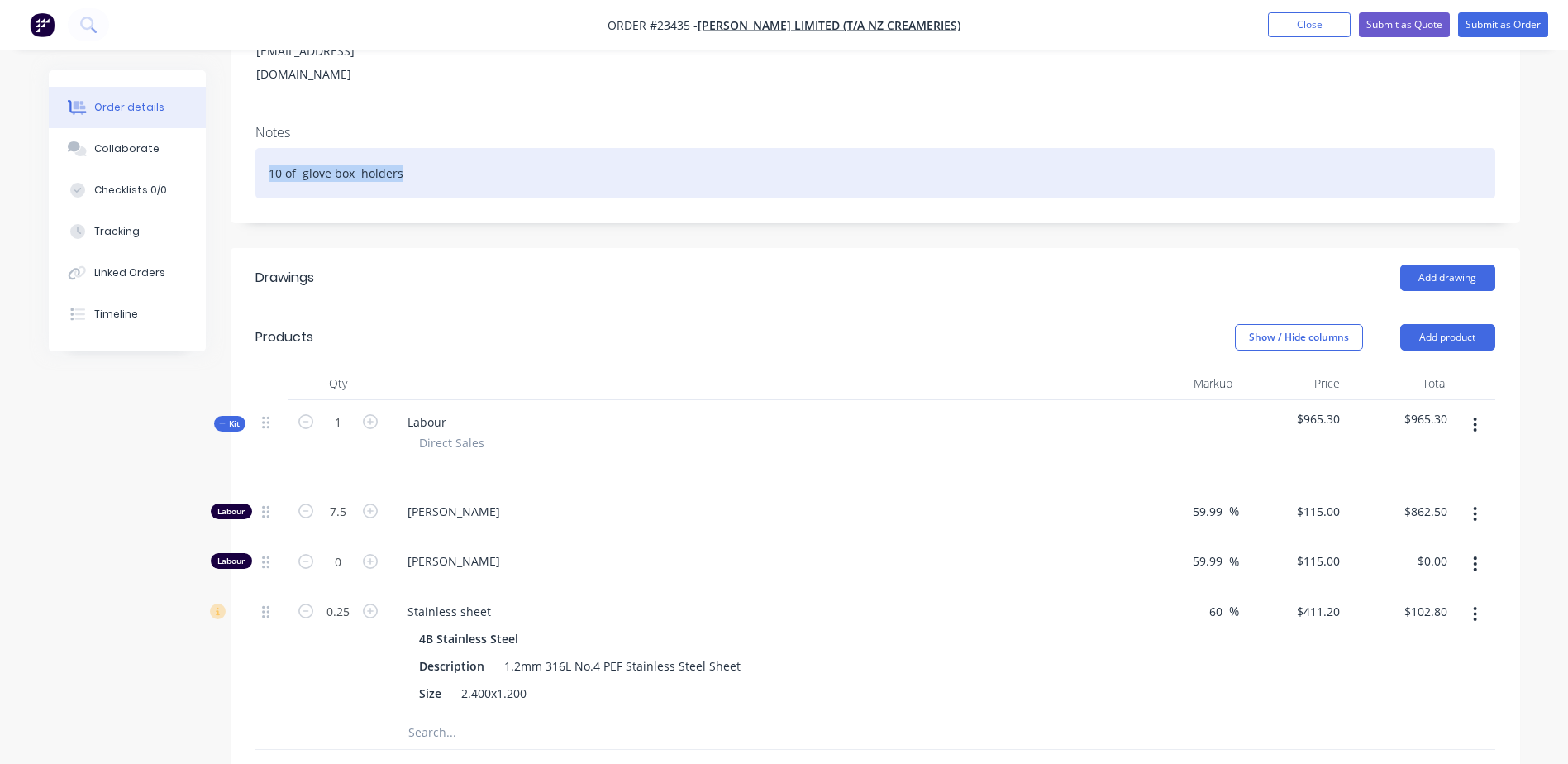
drag, startPoint x: 408, startPoint y: 125, endPoint x: 266, endPoint y: 120, distance: 142.1
click at [266, 148] on div "10 of glove box holders" at bounding box center [875, 173] width 1240 height 51
copy div "10 of glove box holders"
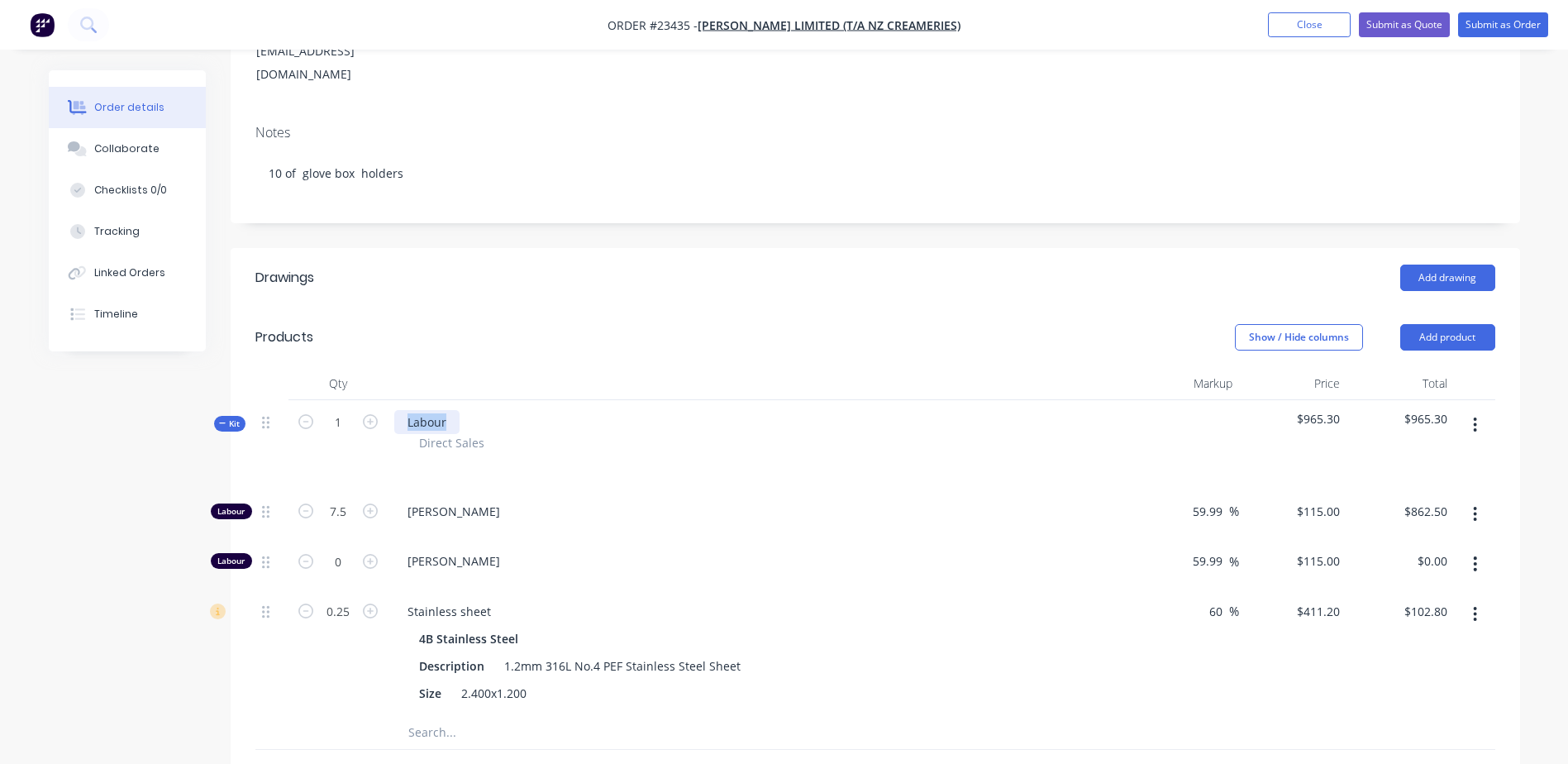
drag, startPoint x: 453, startPoint y: 376, endPoint x: 392, endPoint y: 375, distance: 61.0
click at [392, 400] on div "Labour Direct Sales" at bounding box center [760, 444] width 744 height 89
paste div
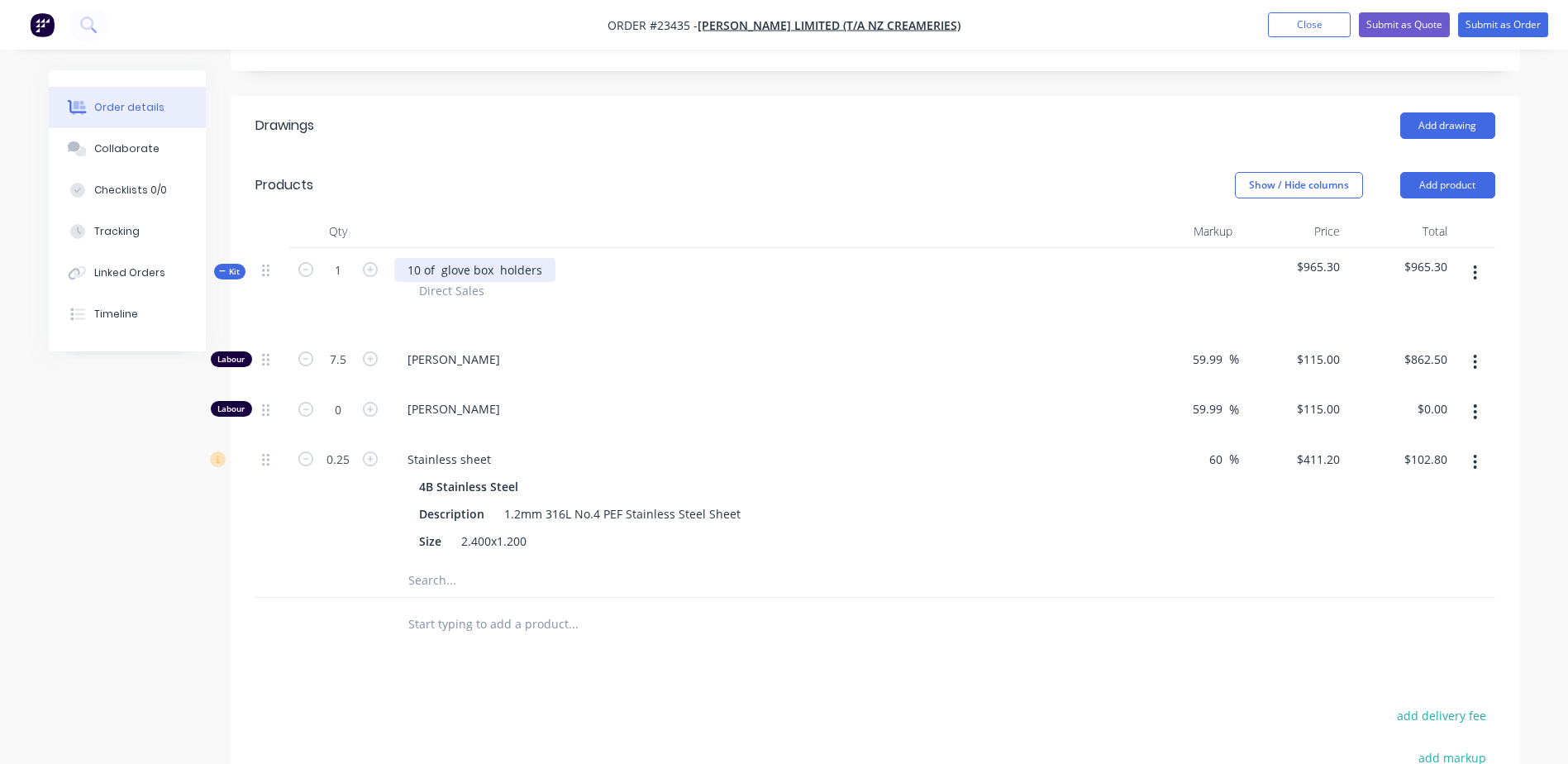
scroll to position [408, 0]
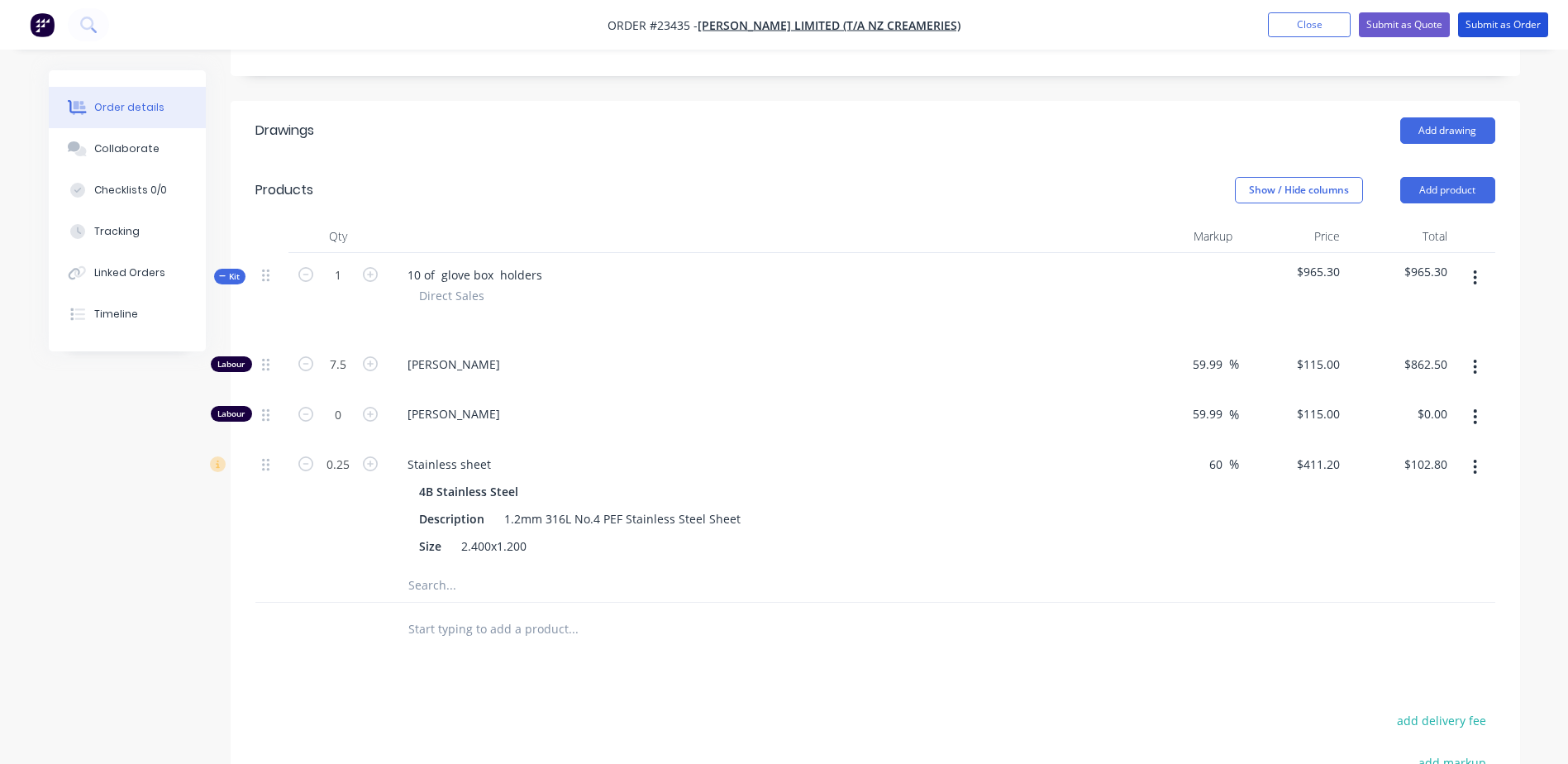
click at [1504, 23] on button "Submit as Order" at bounding box center [1503, 24] width 90 height 25
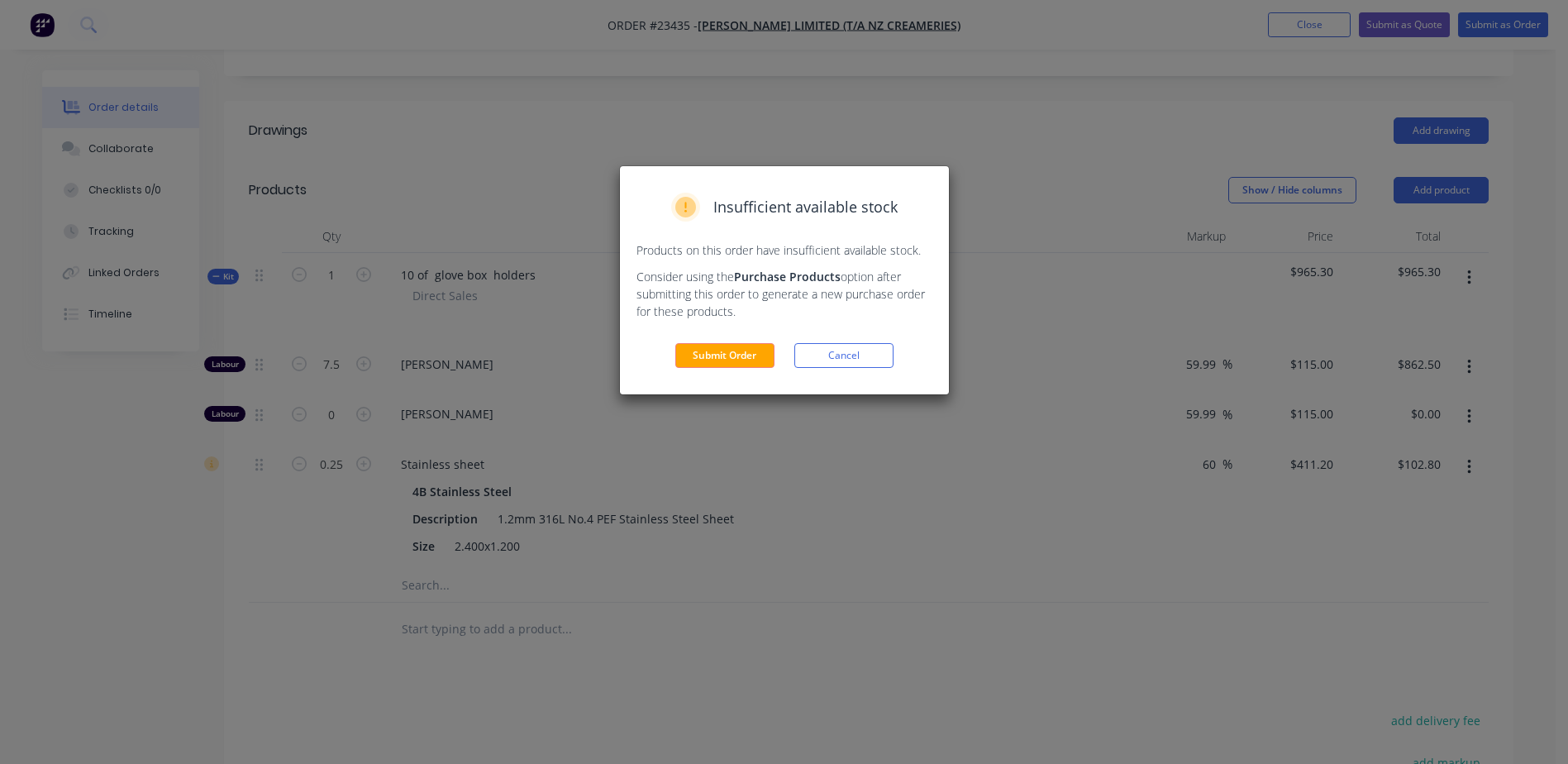
click at [726, 356] on button "Submit Order" at bounding box center [725, 355] width 100 height 25
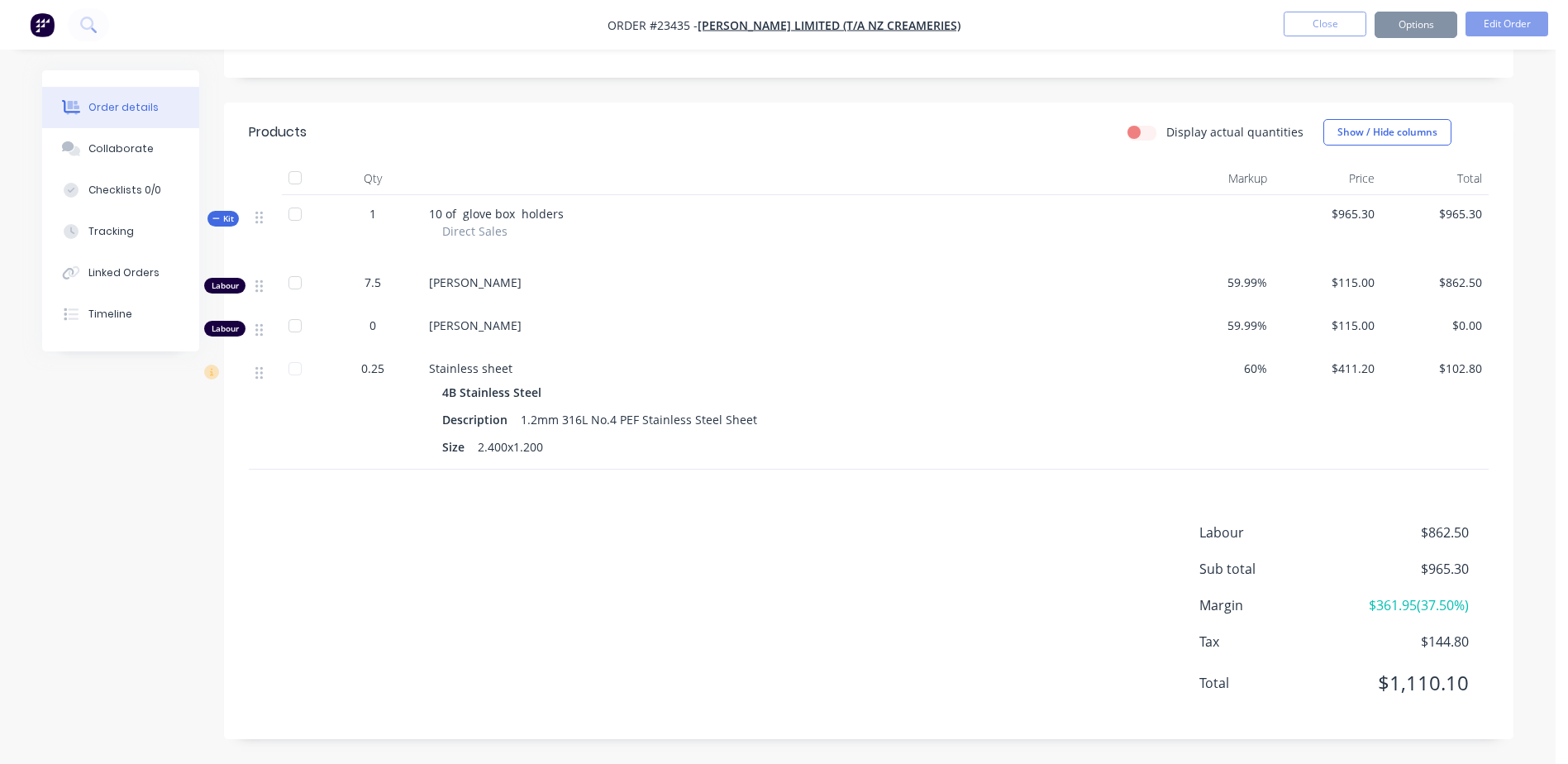
scroll to position [357, 0]
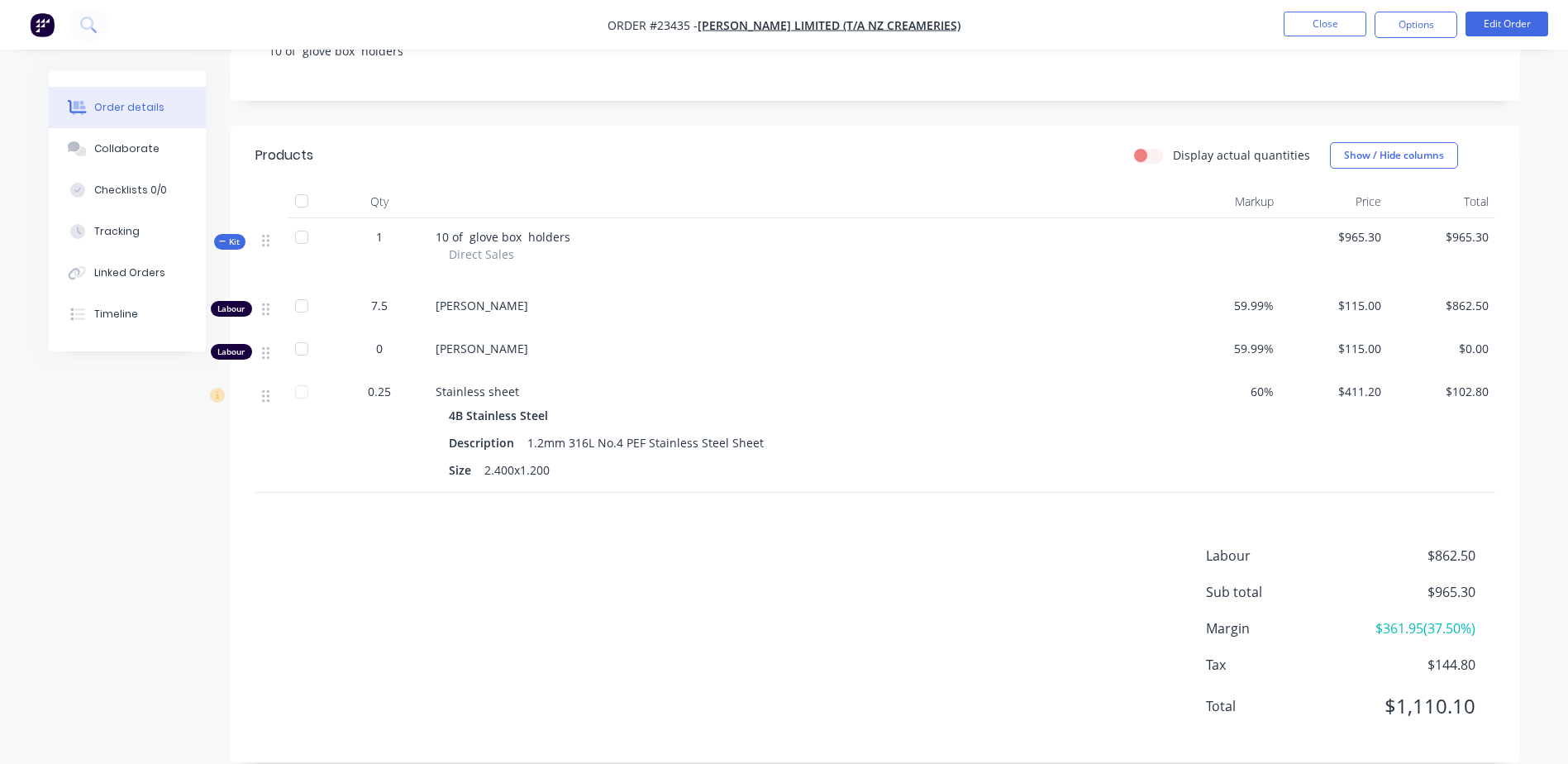
click at [1411, 18] on button "Options" at bounding box center [1416, 25] width 83 height 27
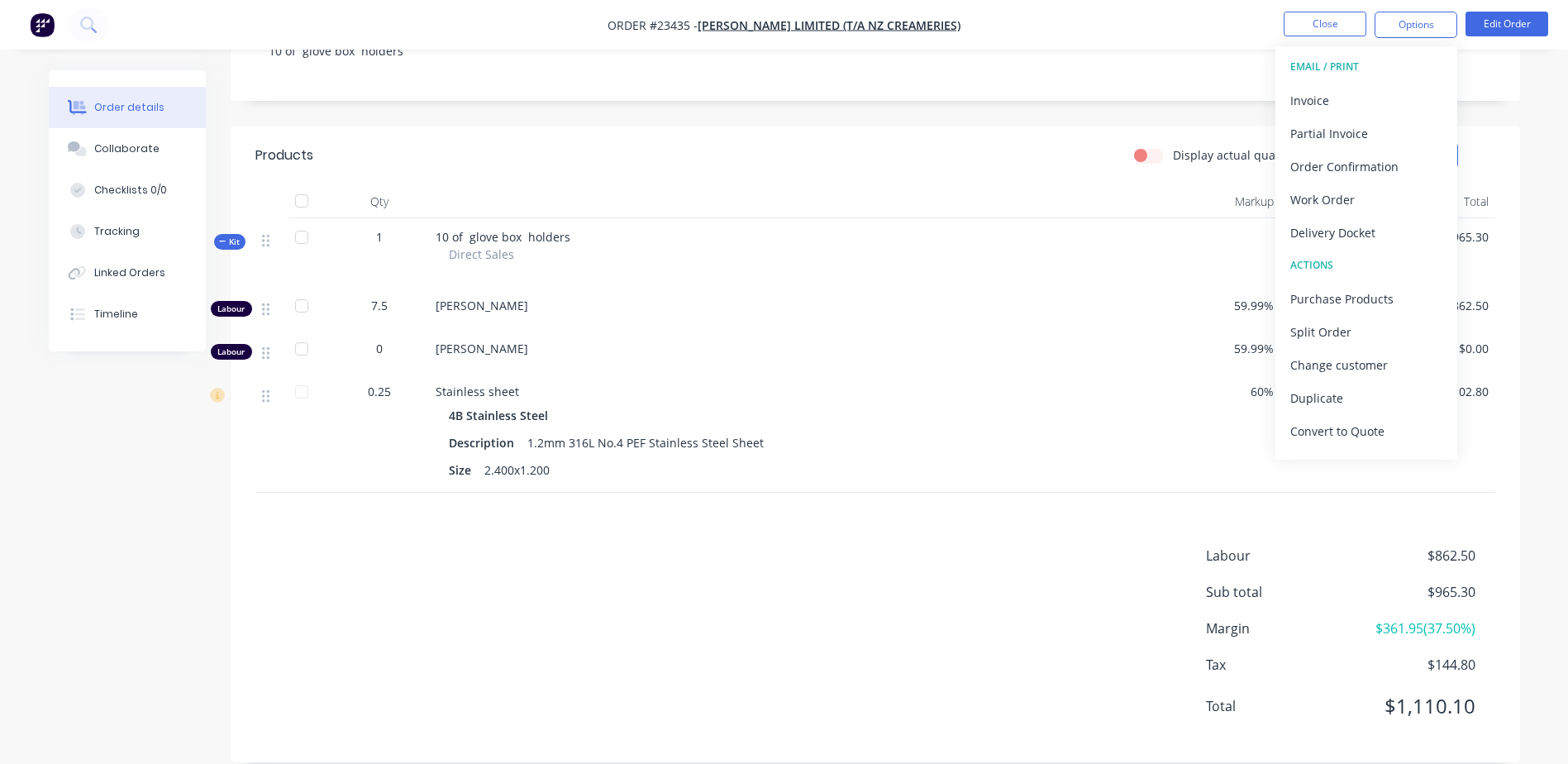
click at [1392, 203] on div "Work Order" at bounding box center [1366, 200] width 152 height 24
click at [1385, 159] on div "Without pricing" at bounding box center [1366, 167] width 152 height 24
click at [1303, 20] on button "Close" at bounding box center [1326, 24] width 83 height 25
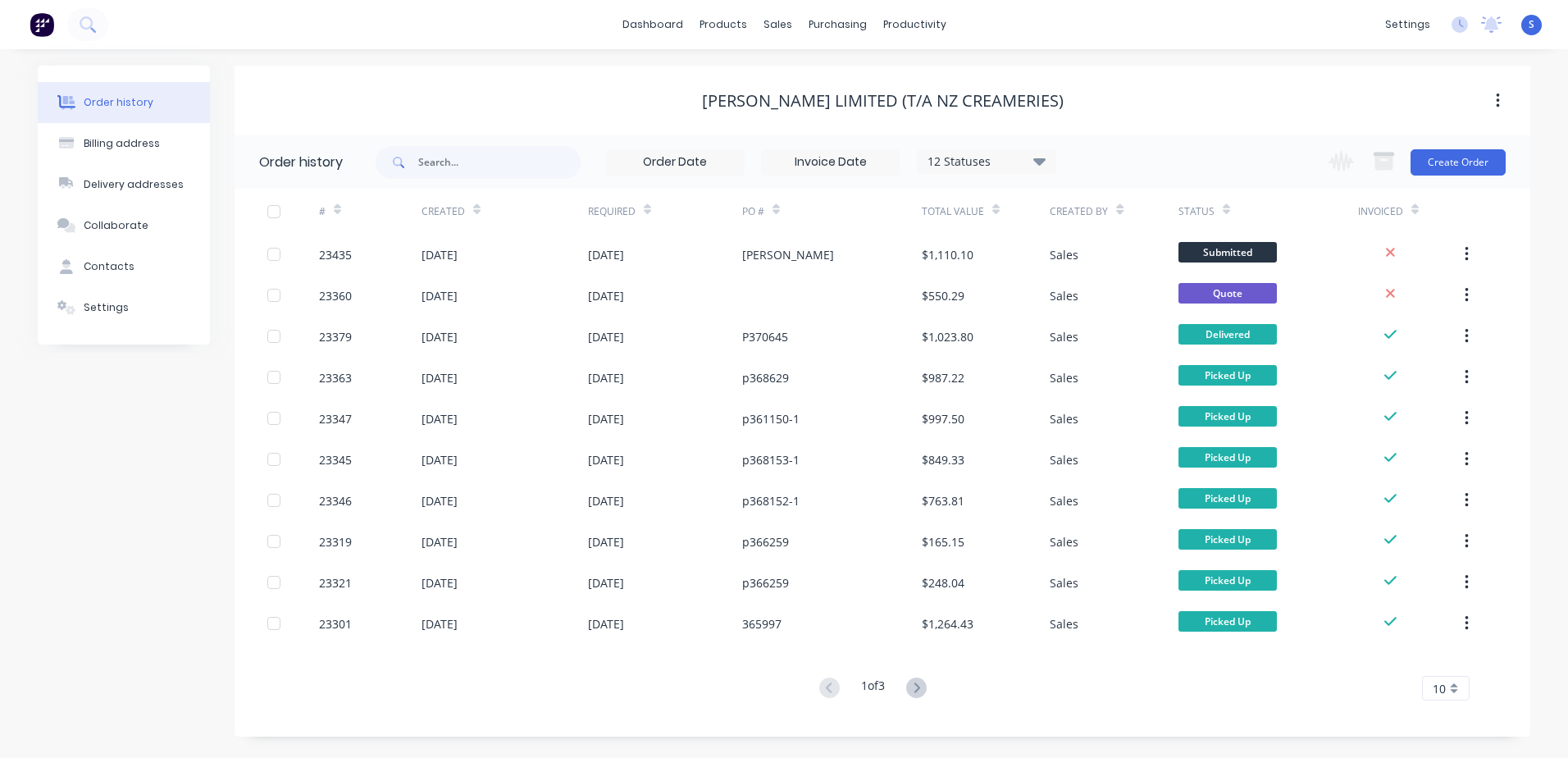
click at [1446, 161] on button "Create Order" at bounding box center [1457, 162] width 95 height 27
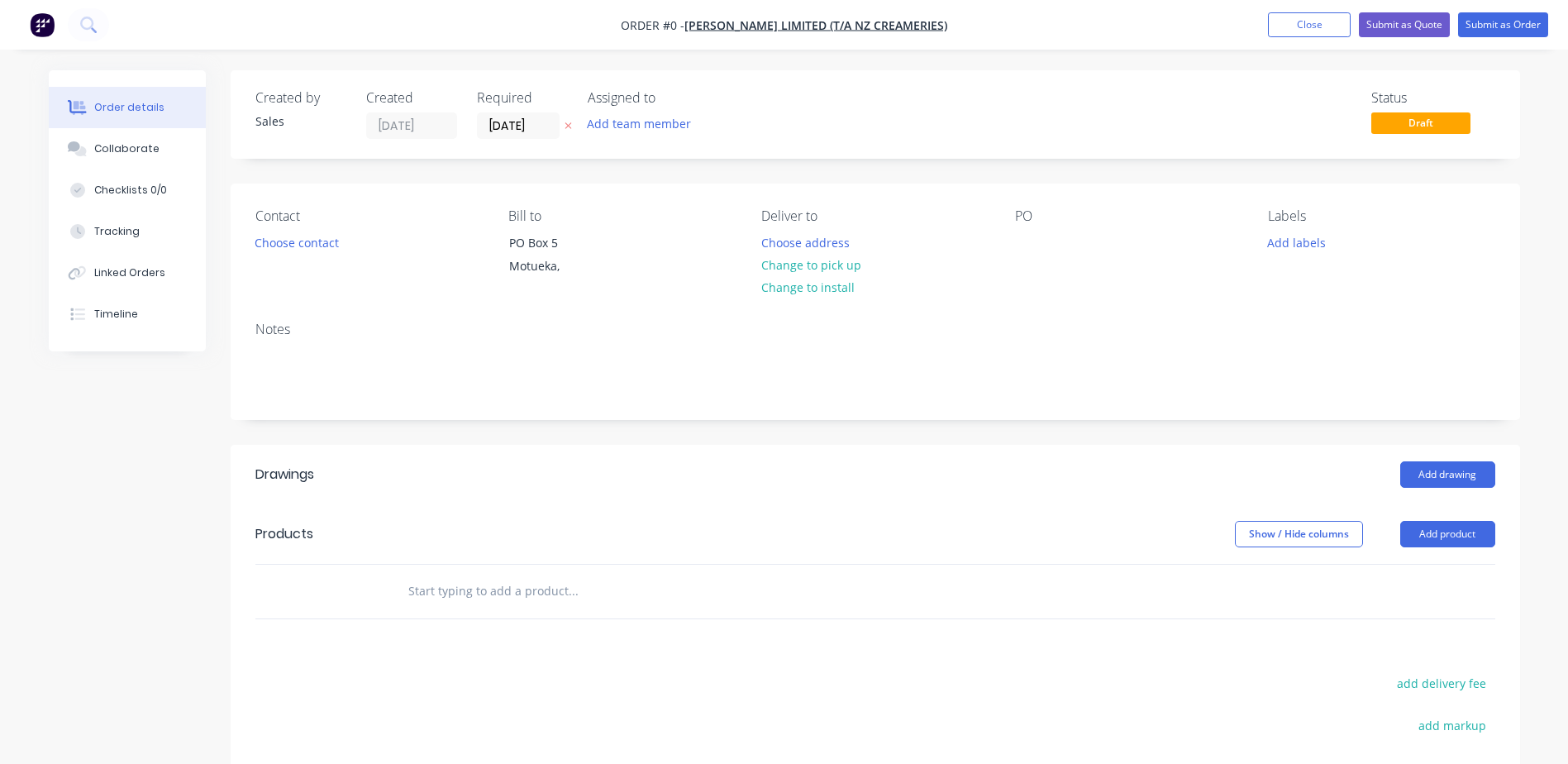
click at [306, 236] on button "Choose contact" at bounding box center [296, 241] width 101 height 22
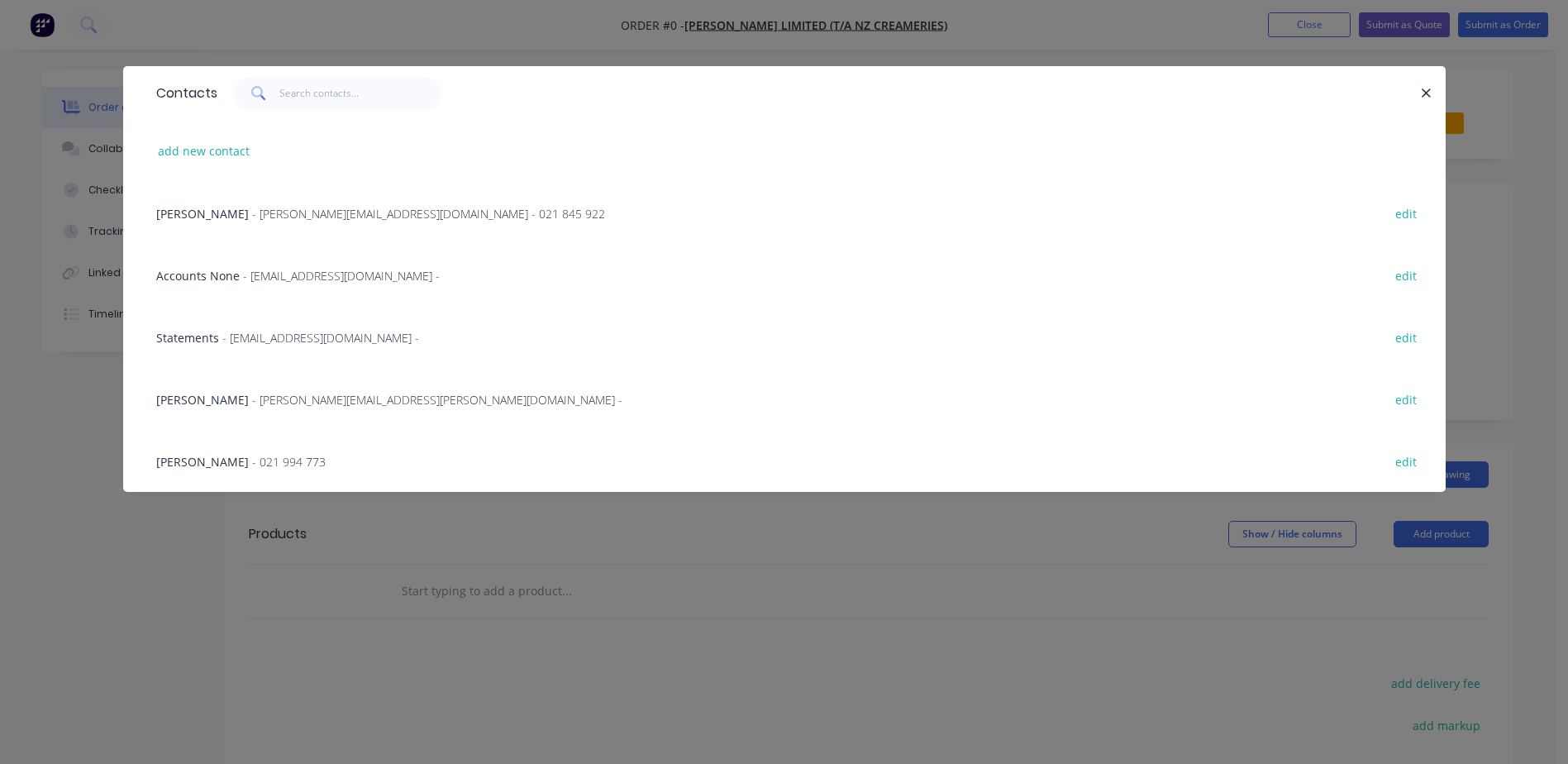
click at [232, 210] on span "[PERSON_NAME]" at bounding box center [202, 213] width 92 height 16
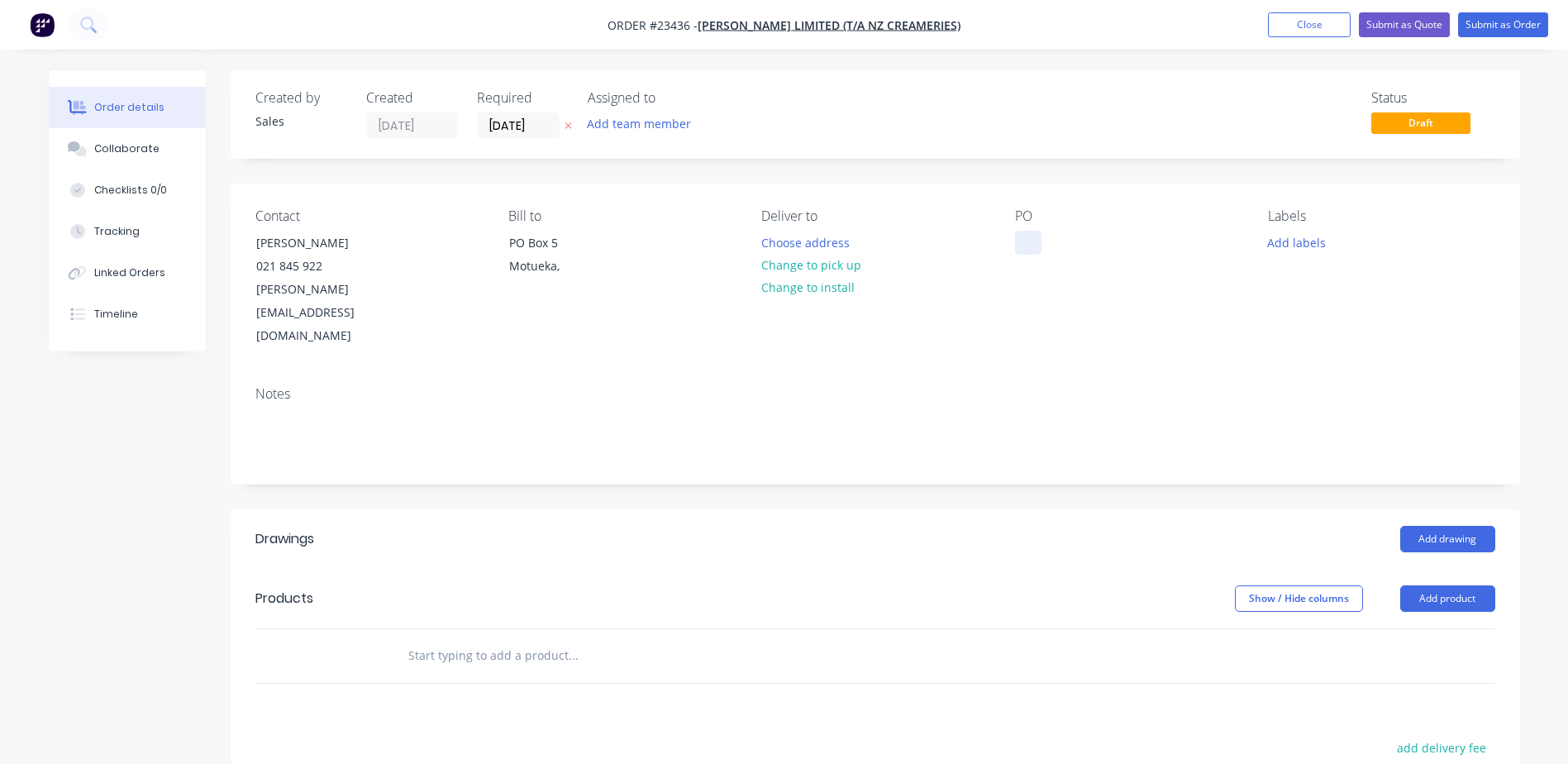
click at [1023, 244] on div at bounding box center [1028, 242] width 27 height 24
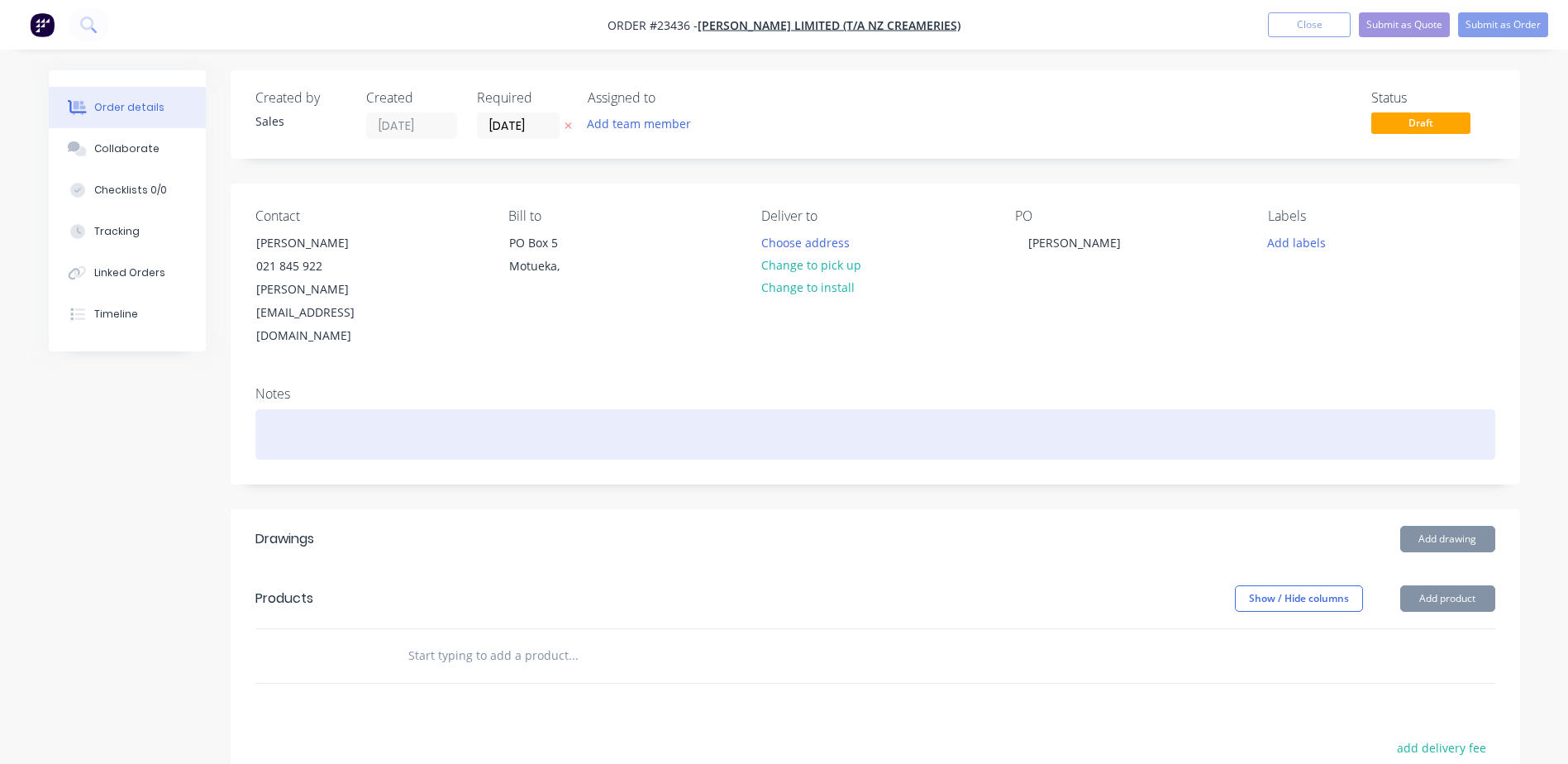
click at [283, 409] on div at bounding box center [875, 434] width 1240 height 51
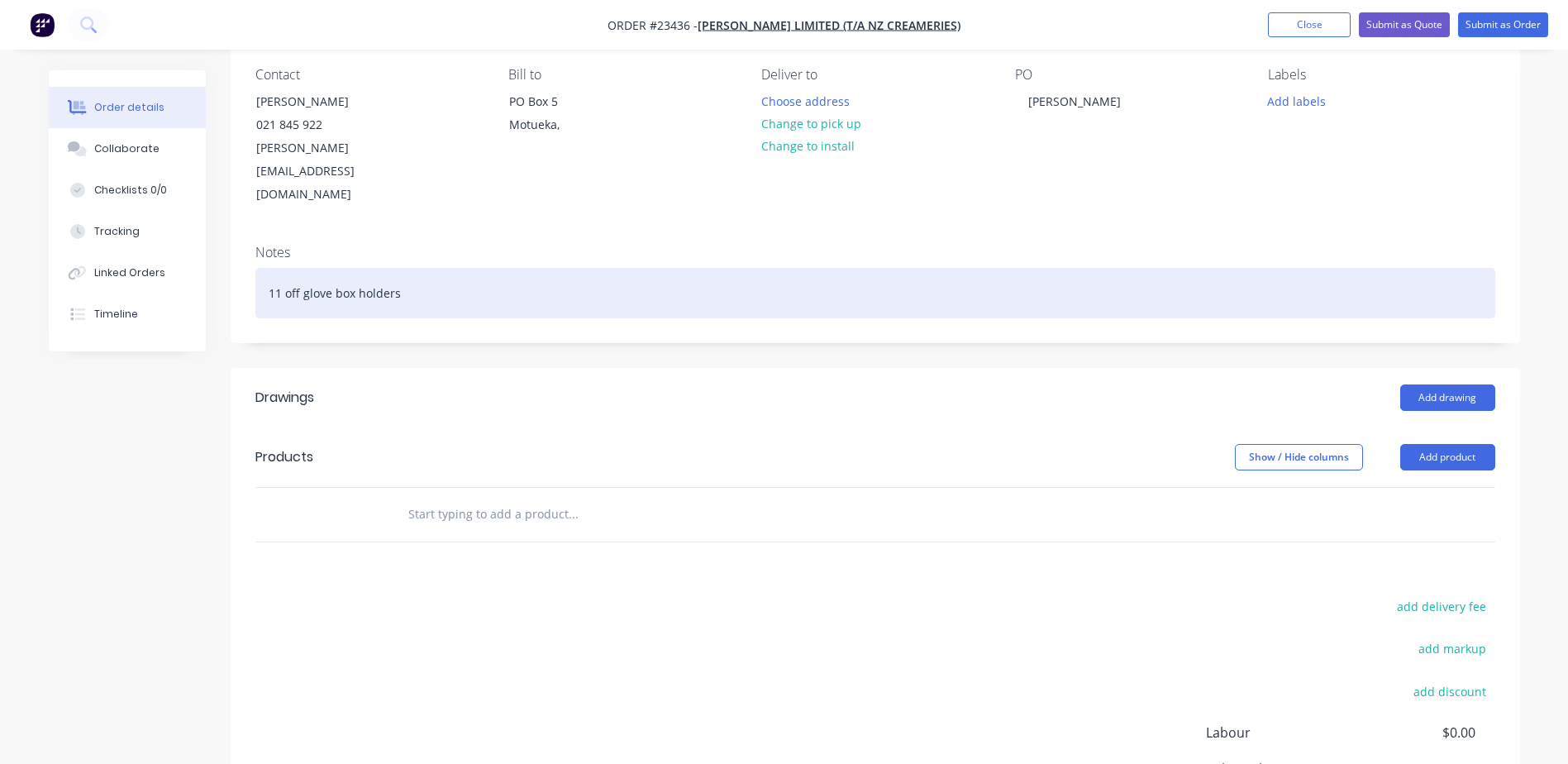
scroll to position [164, 0]
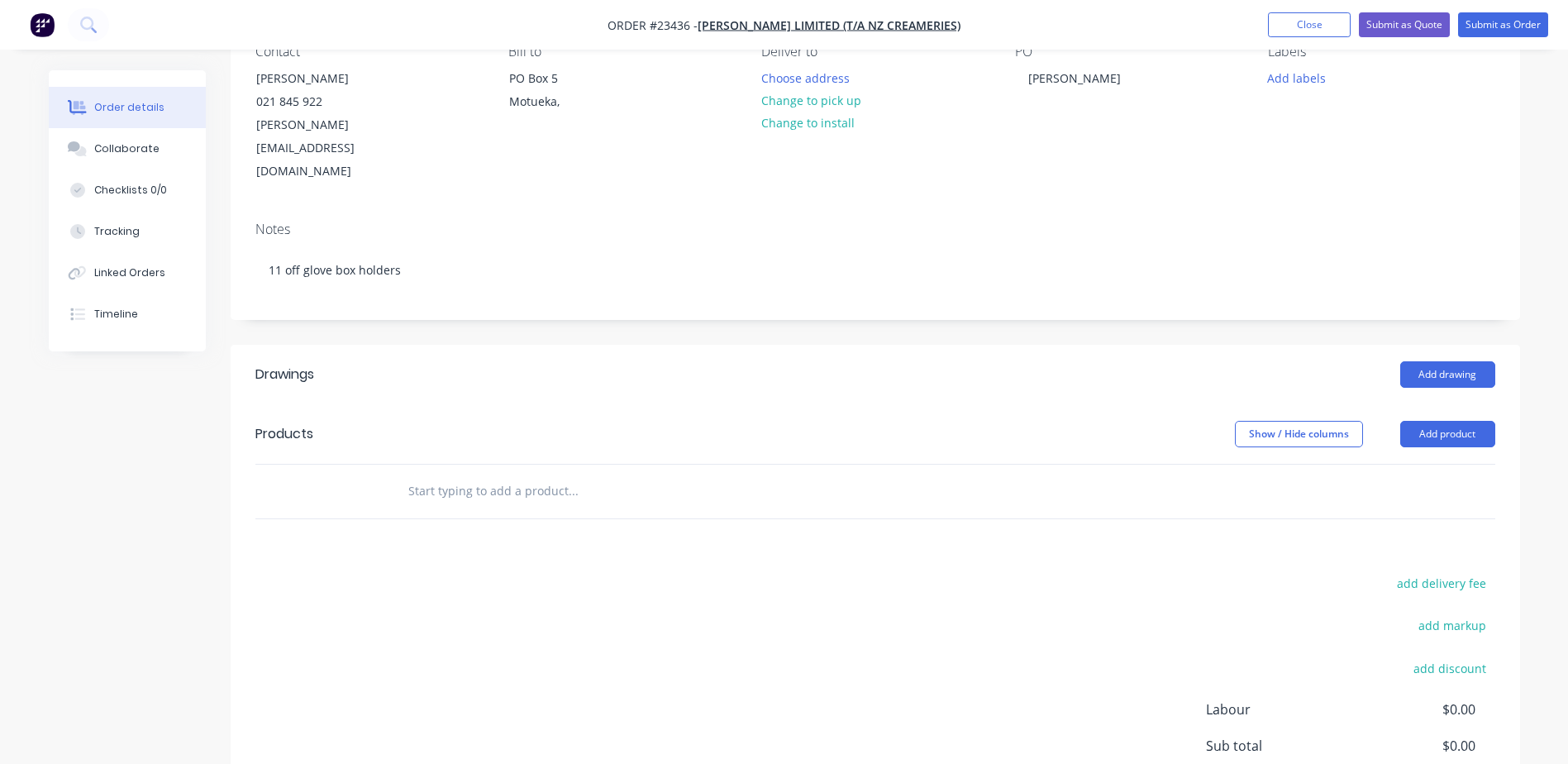
click at [1451, 420] on button "Add product" at bounding box center [1447, 433] width 95 height 27
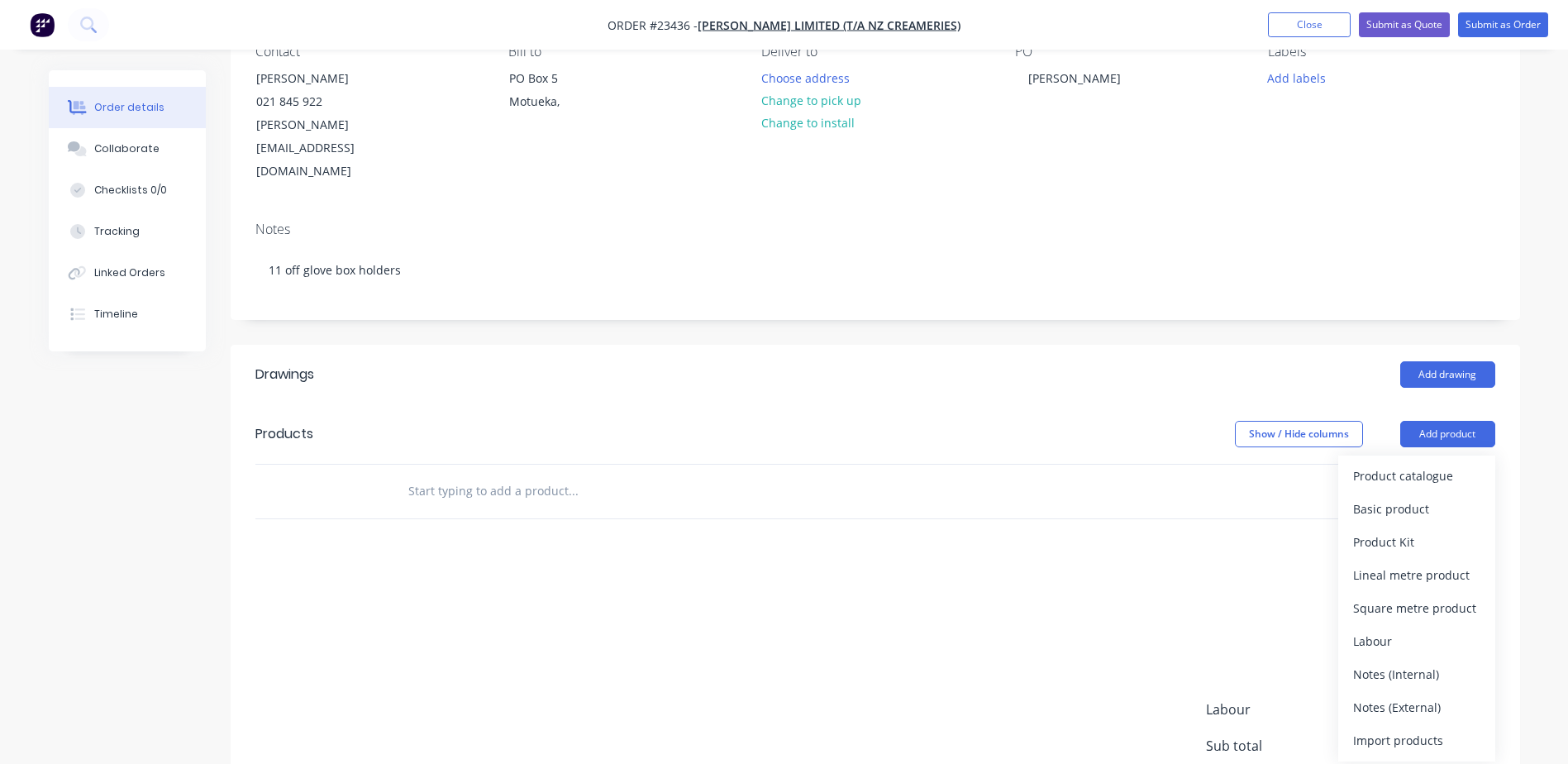
click at [1439, 464] on div "Product catalogue" at bounding box center [1417, 476] width 127 height 24
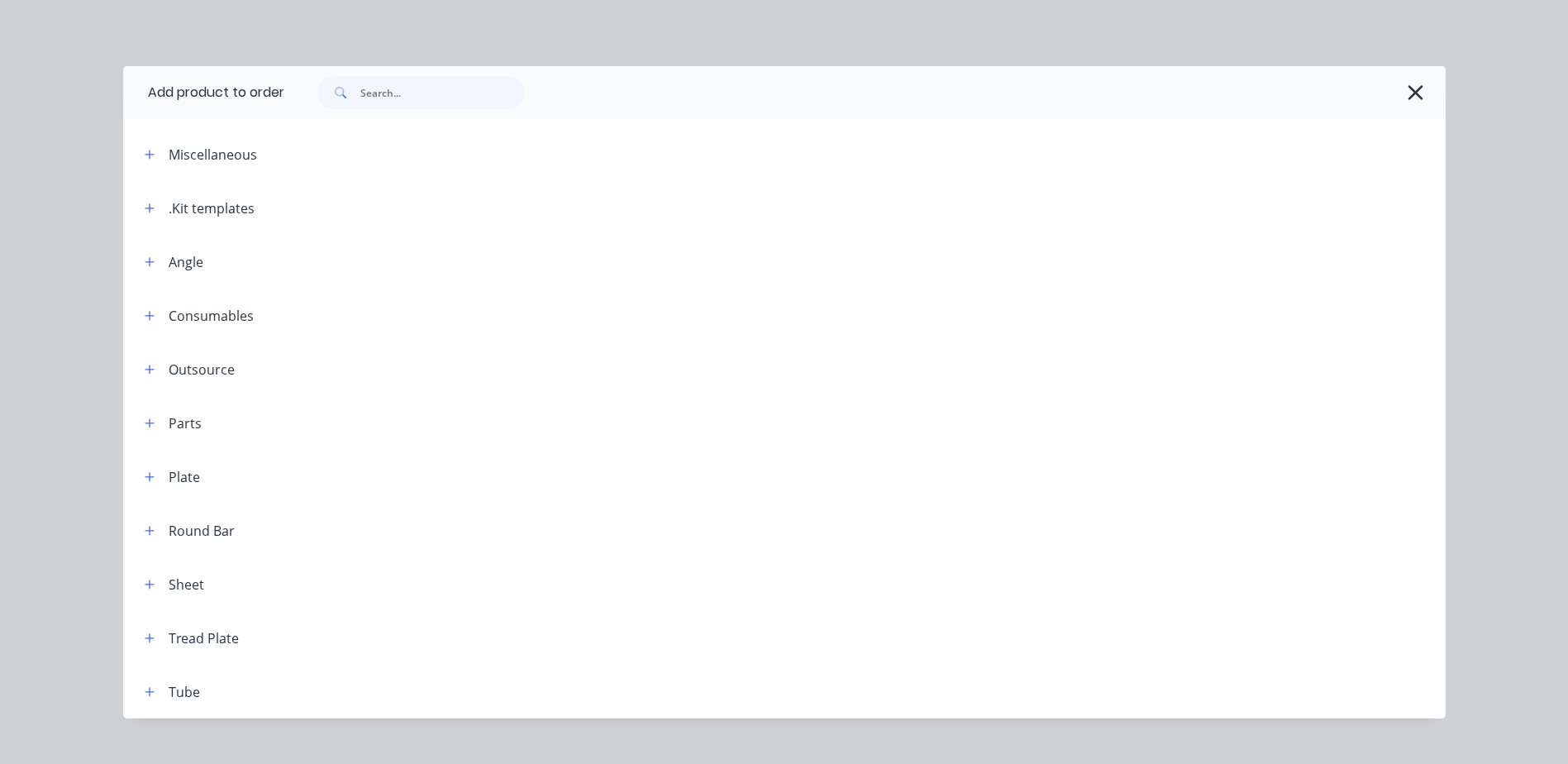
click at [157, 203] on div ".Kit templates" at bounding box center [194, 207] width 124 height 20
click at [148, 205] on icon "button" at bounding box center [149, 208] width 10 height 12
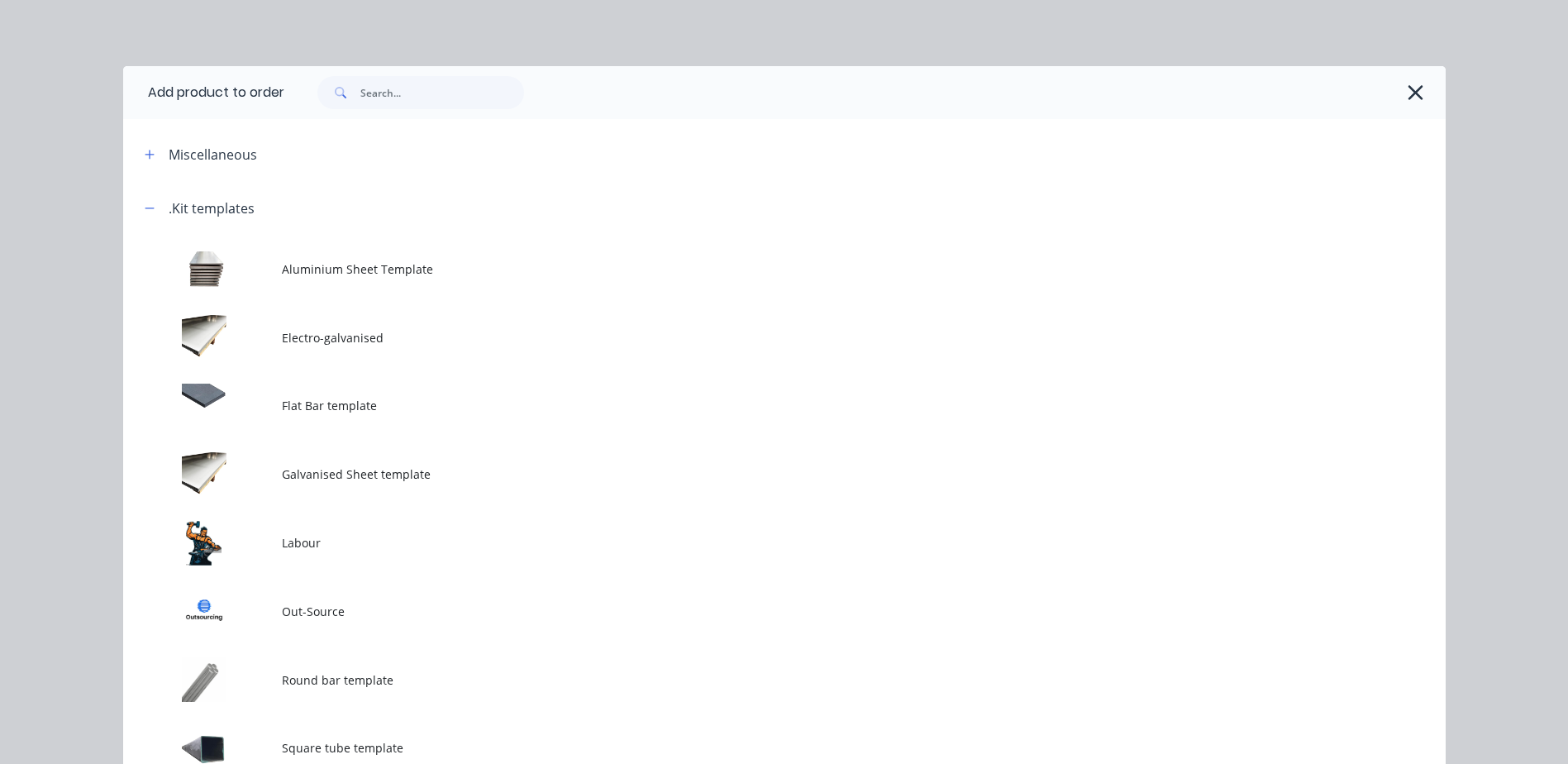
click at [206, 541] on td at bounding box center [203, 543] width 159 height 68
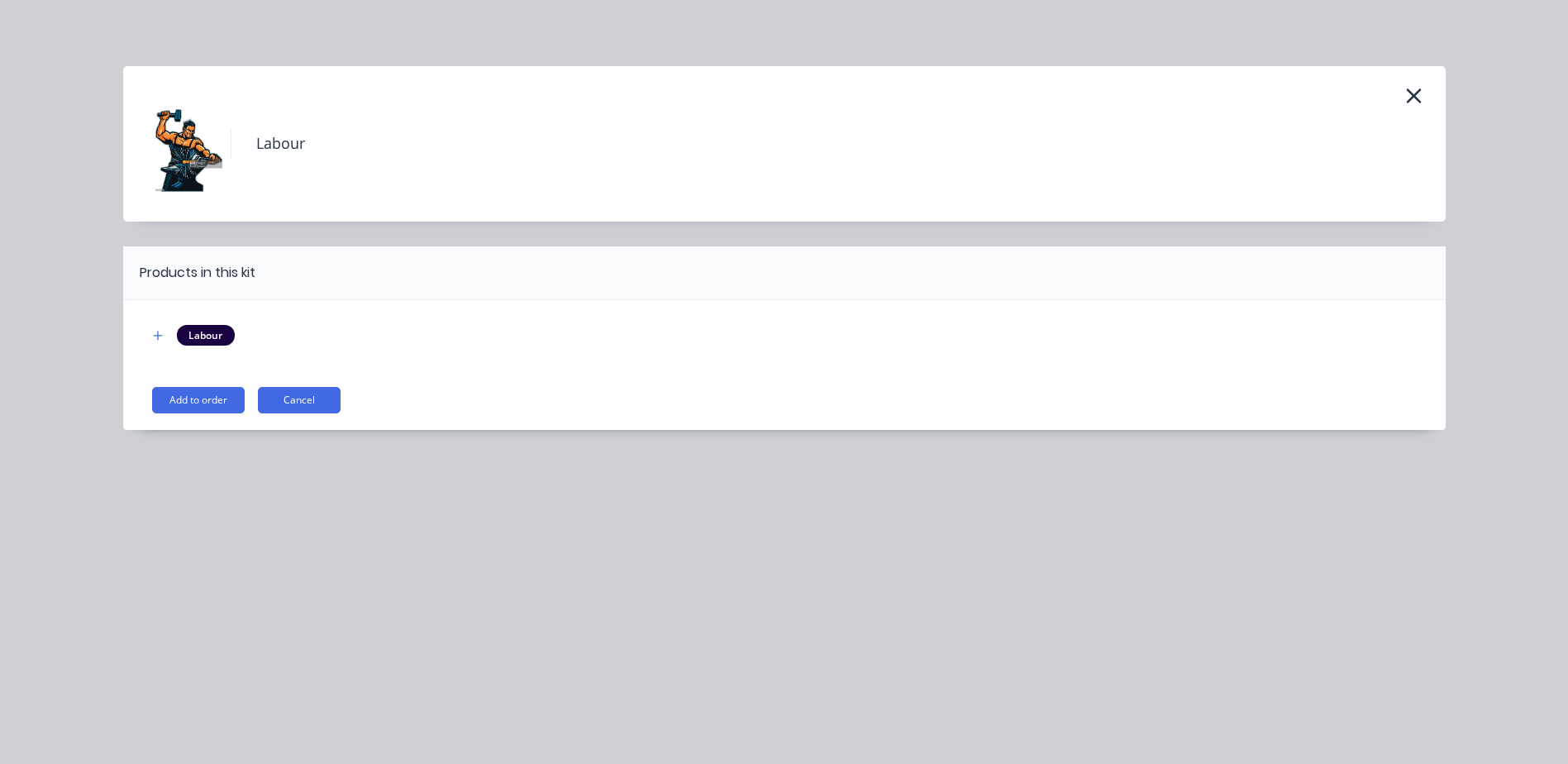
click at [208, 399] on button "Add to order" at bounding box center [198, 400] width 92 height 27
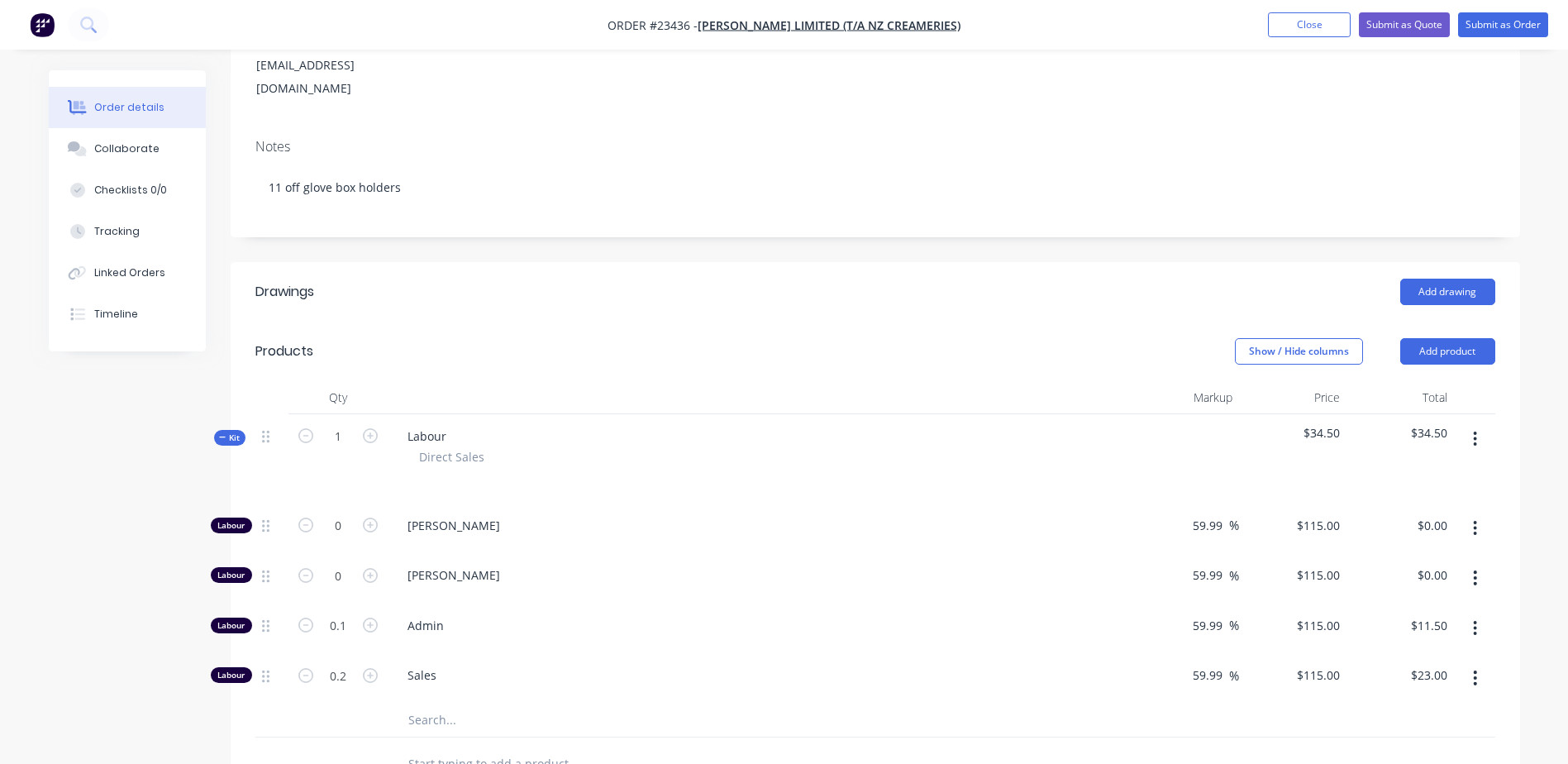
scroll to position [262, 0]
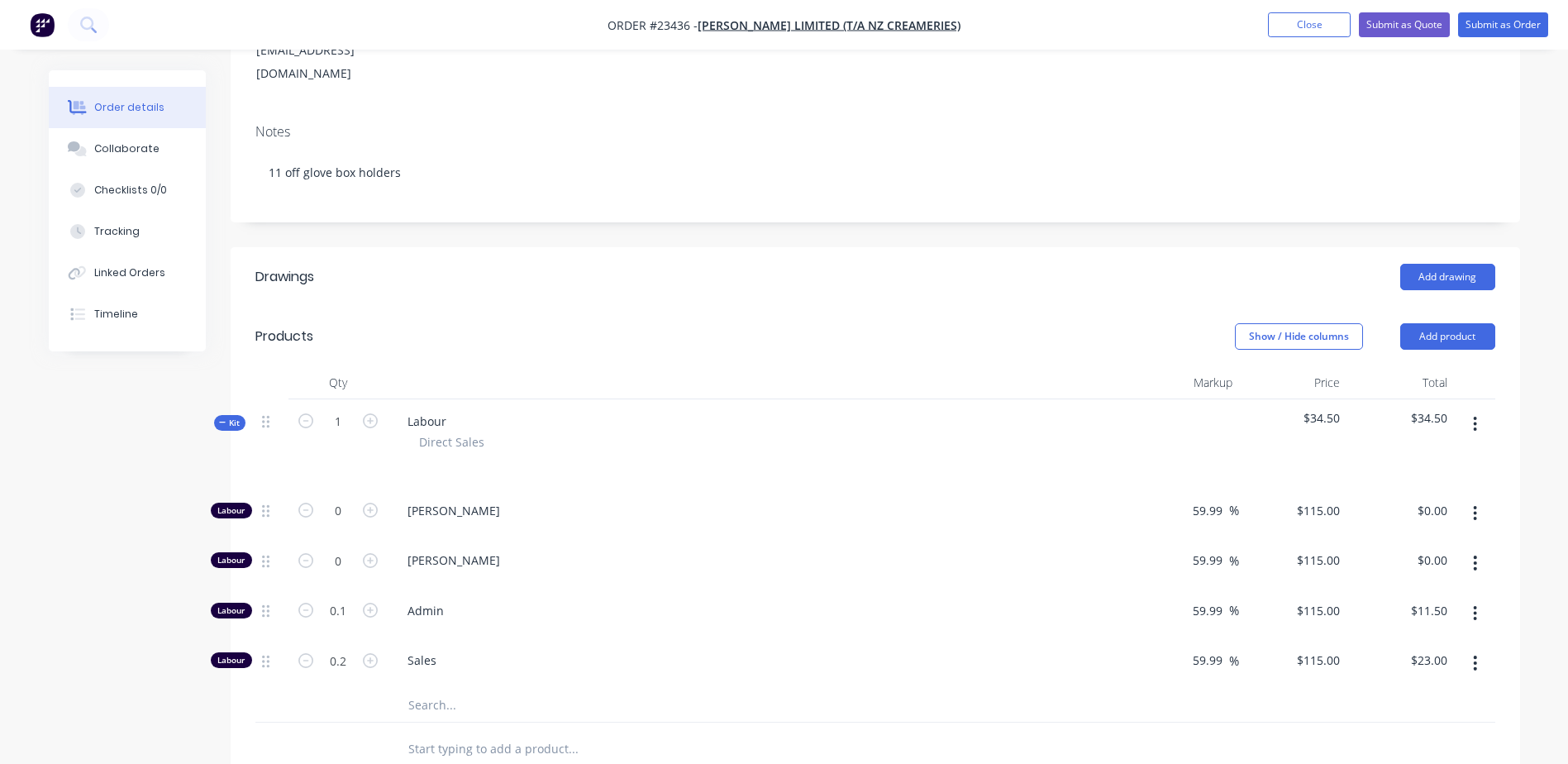
click at [371, 502] on icon "button" at bounding box center [371, 510] width 15 height 15
type input "1"
type input "$115.00"
click at [371, 502] on icon "button" at bounding box center [371, 510] width 15 height 15
type input "2"
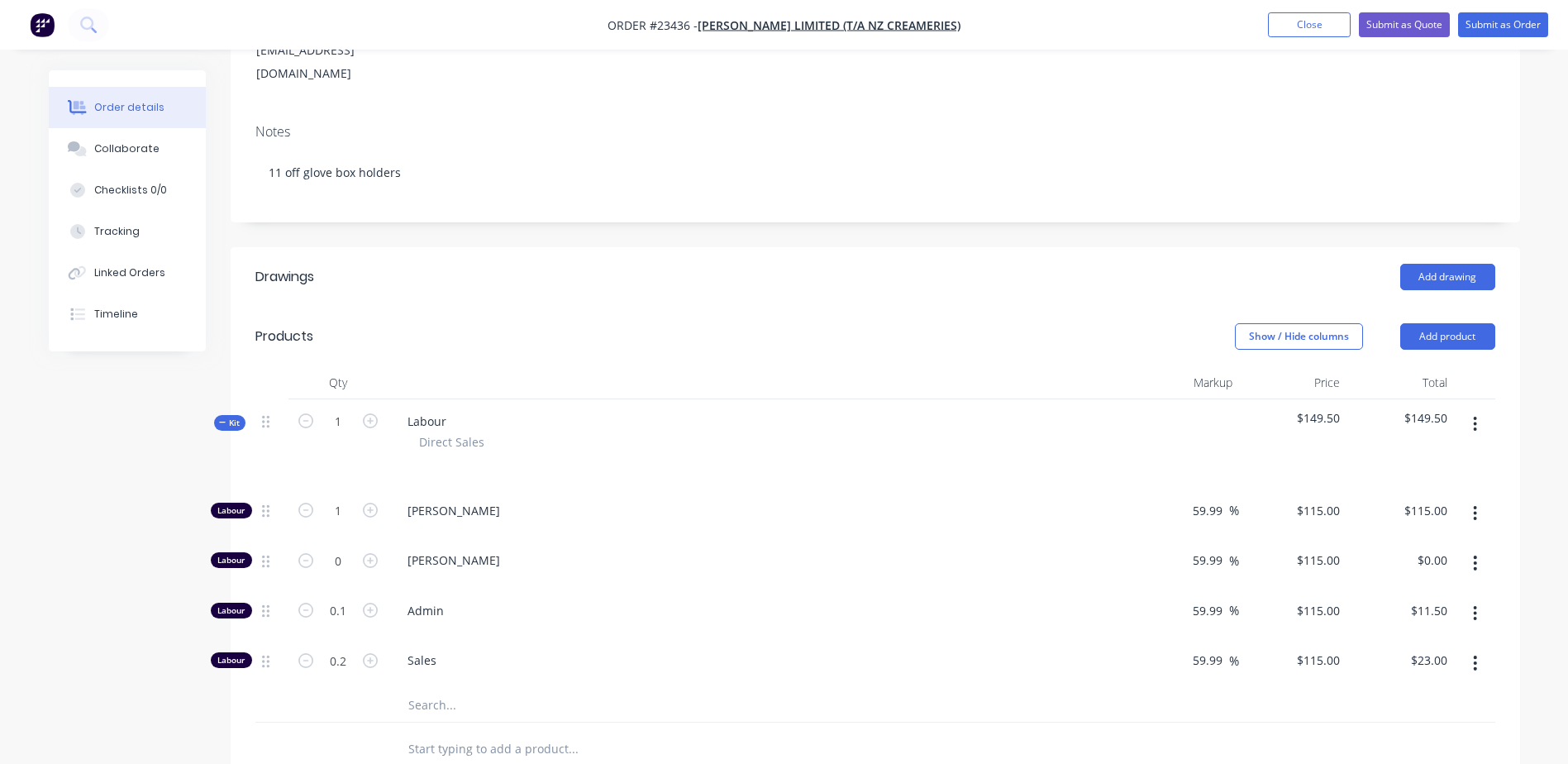
type input "$230.00"
click at [371, 502] on icon "button" at bounding box center [371, 510] width 15 height 15
type input "3"
type input "$345.00"
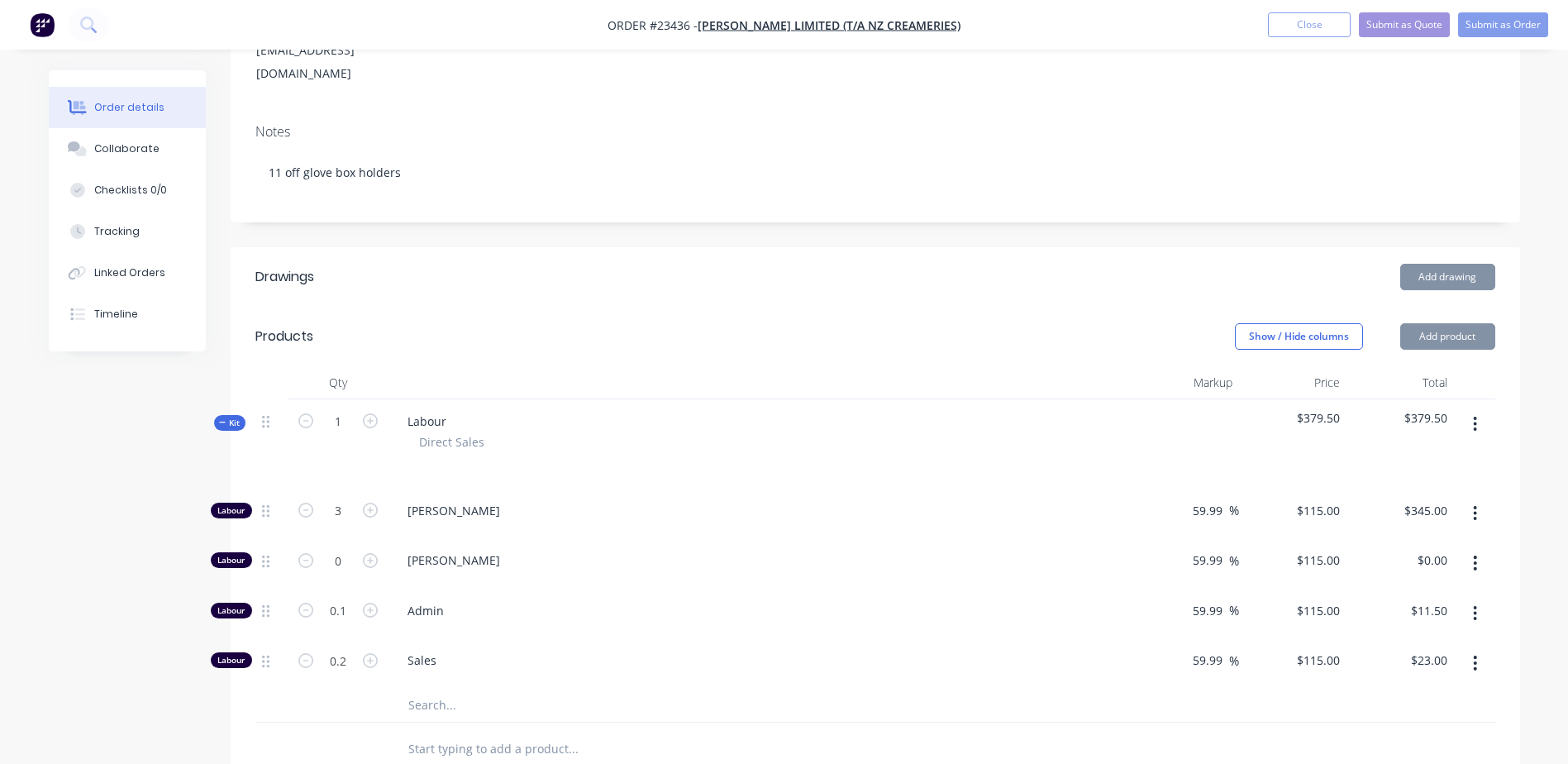
click at [371, 502] on icon "button" at bounding box center [371, 510] width 15 height 15
type input "4"
type input "$460.00"
click at [371, 502] on icon "button" at bounding box center [371, 510] width 15 height 15
type input "5"
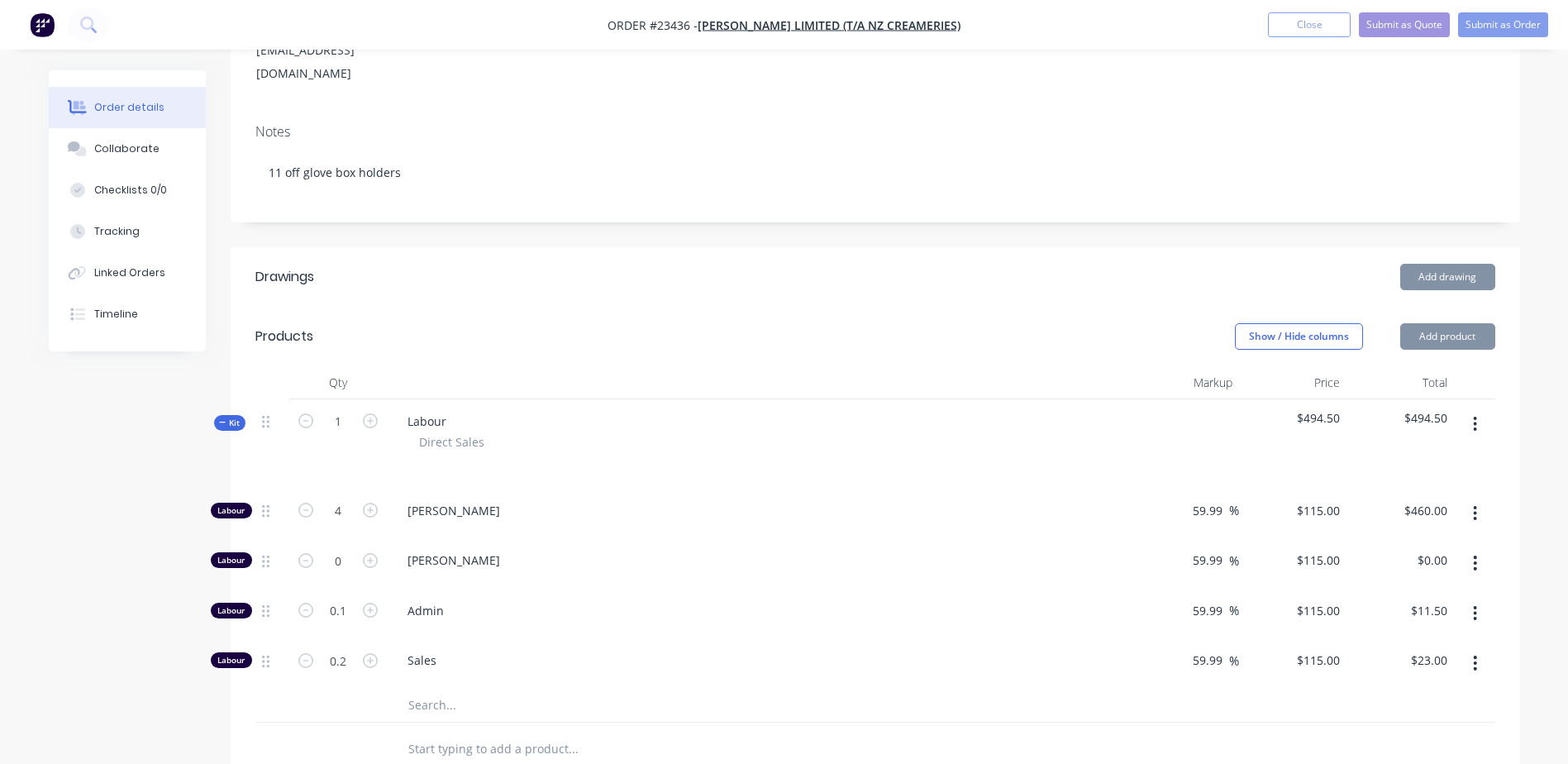
type input "$575.00"
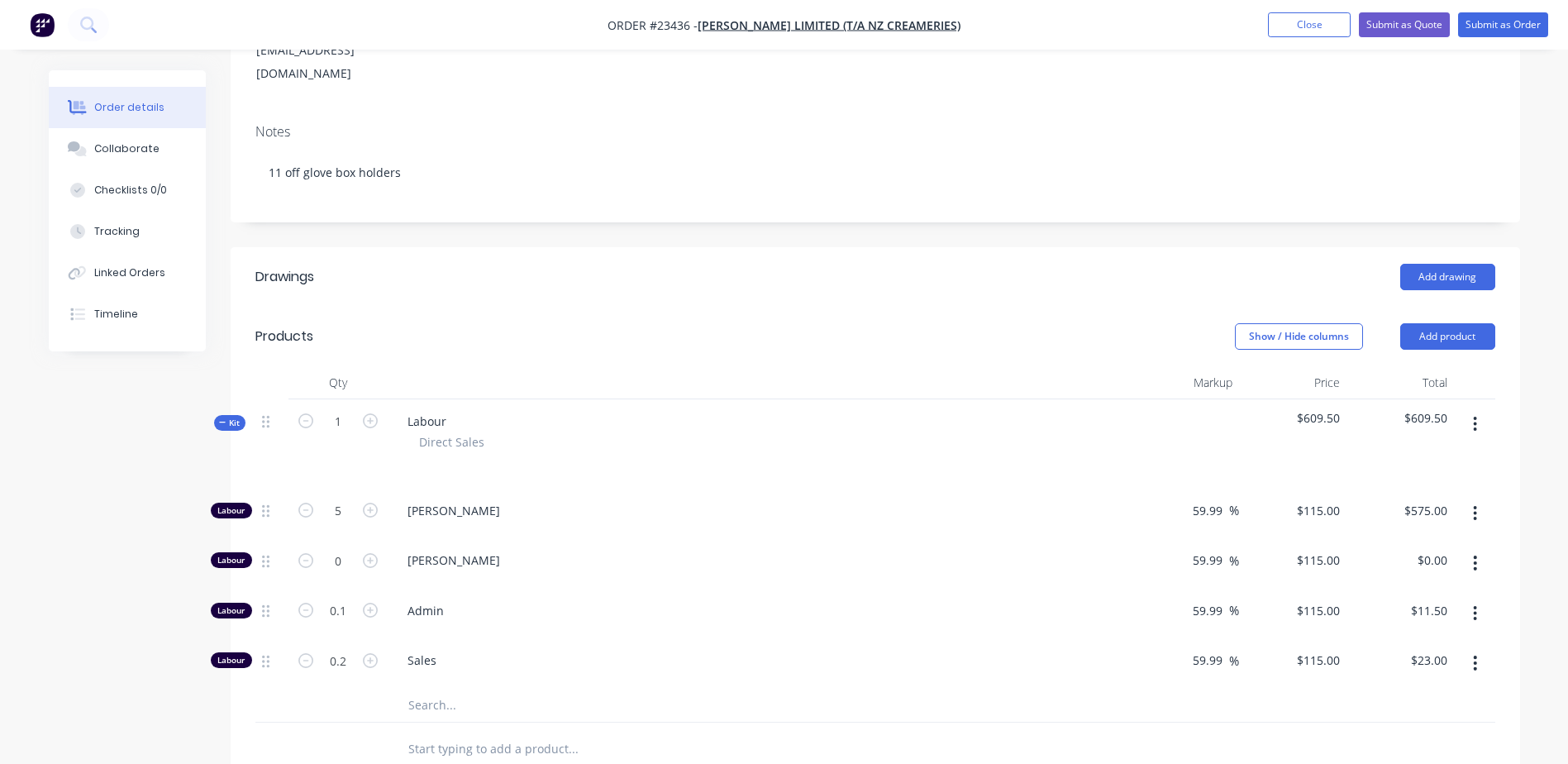
click at [371, 502] on icon "button" at bounding box center [371, 510] width 15 height 15
type input "6"
type input "$690.00"
click at [371, 502] on icon "button" at bounding box center [371, 510] width 15 height 15
type input "7"
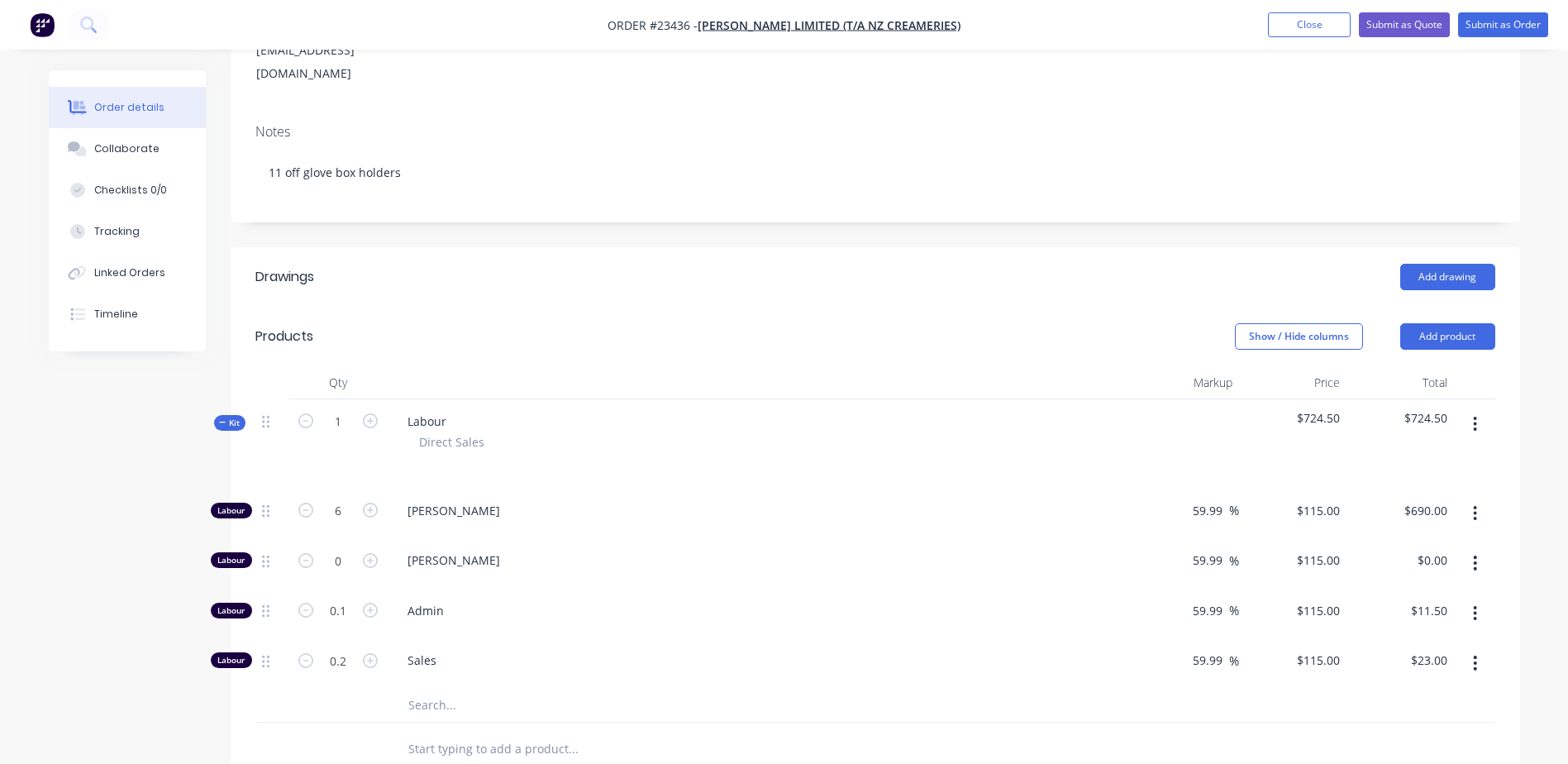
type input "$805.00"
click at [371, 502] on icon "button" at bounding box center [371, 510] width 15 height 15
type input "8"
type input "$920.00"
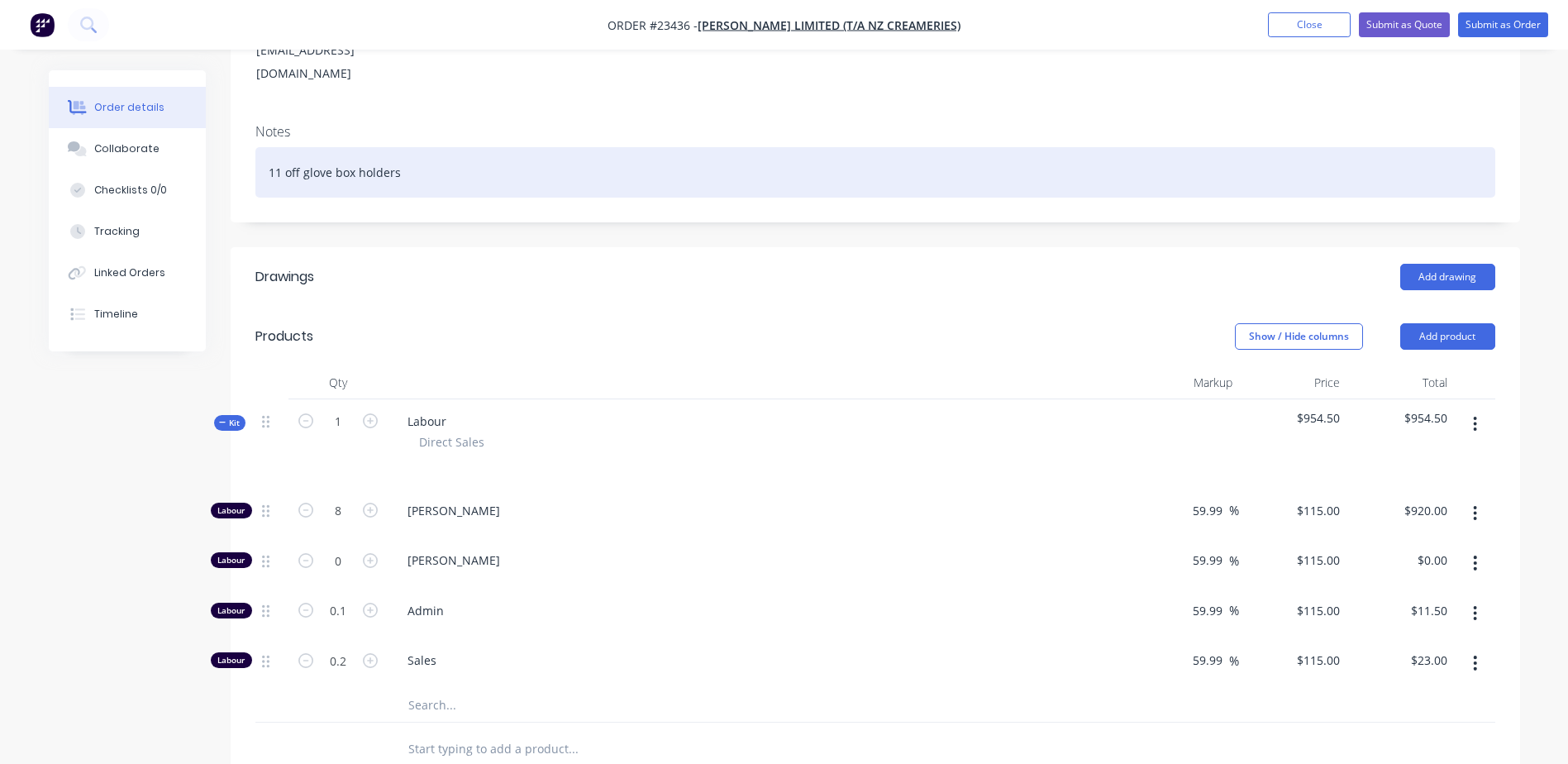
drag, startPoint x: 400, startPoint y: 124, endPoint x: 266, endPoint y: 123, distance: 134.0
click at [266, 147] on div "11 off glove box holders" at bounding box center [875, 172] width 1240 height 51
copy div "11 off glove box holders"
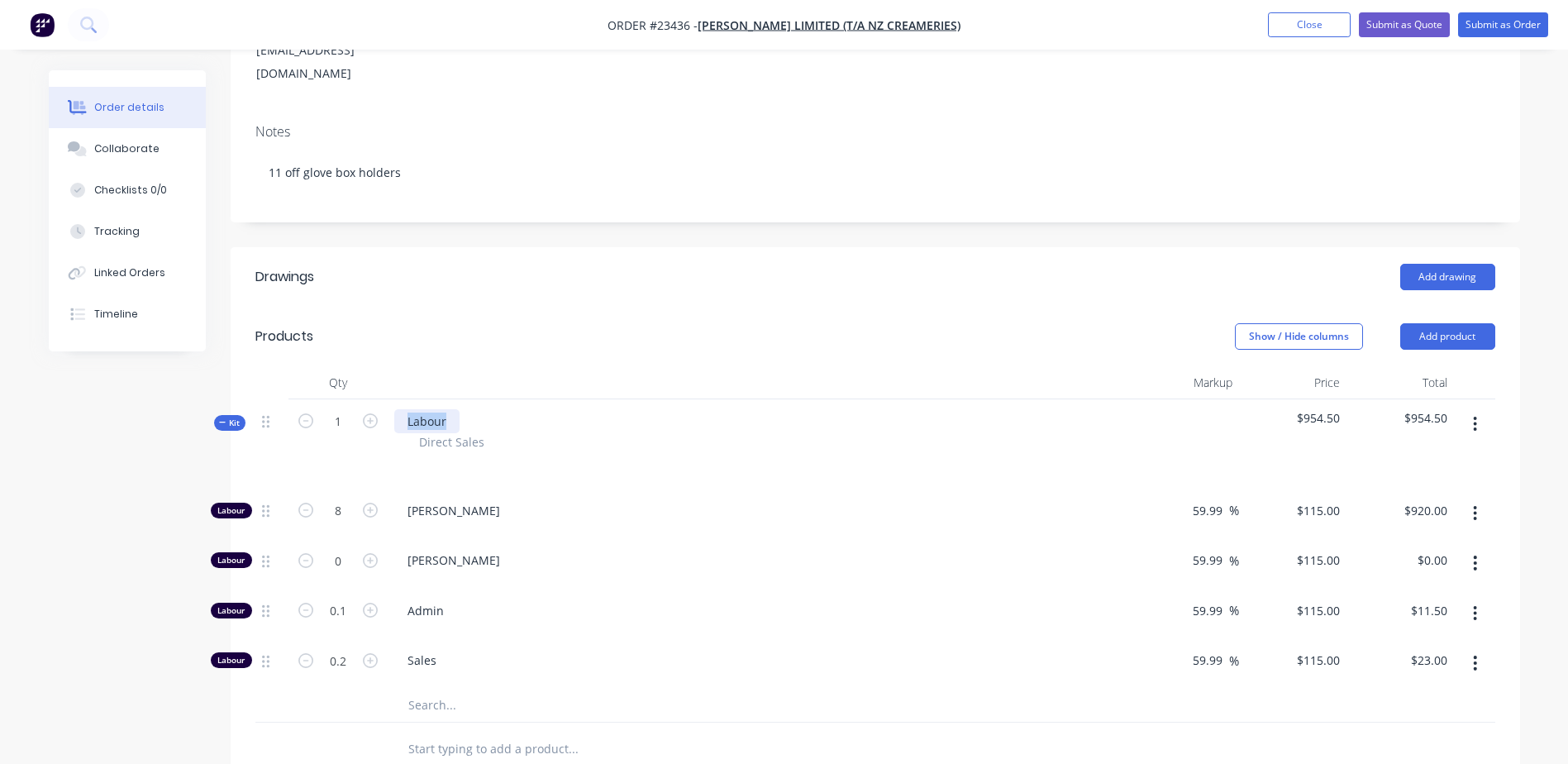
drag, startPoint x: 452, startPoint y: 370, endPoint x: 401, endPoint y: 371, distance: 51.0
click at [401, 409] on div "Labour" at bounding box center [427, 421] width 65 height 24
paste div
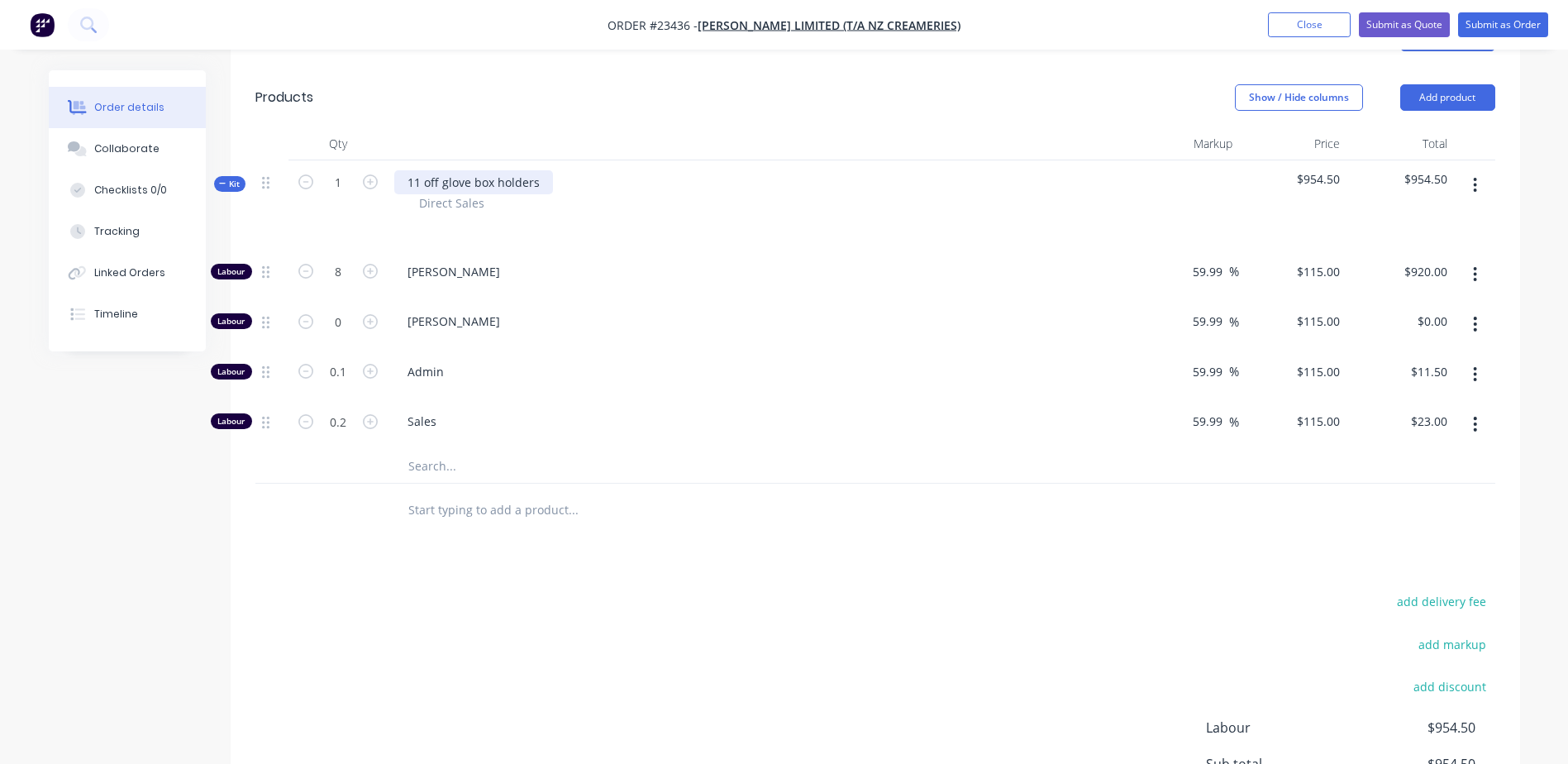
scroll to position [510, 0]
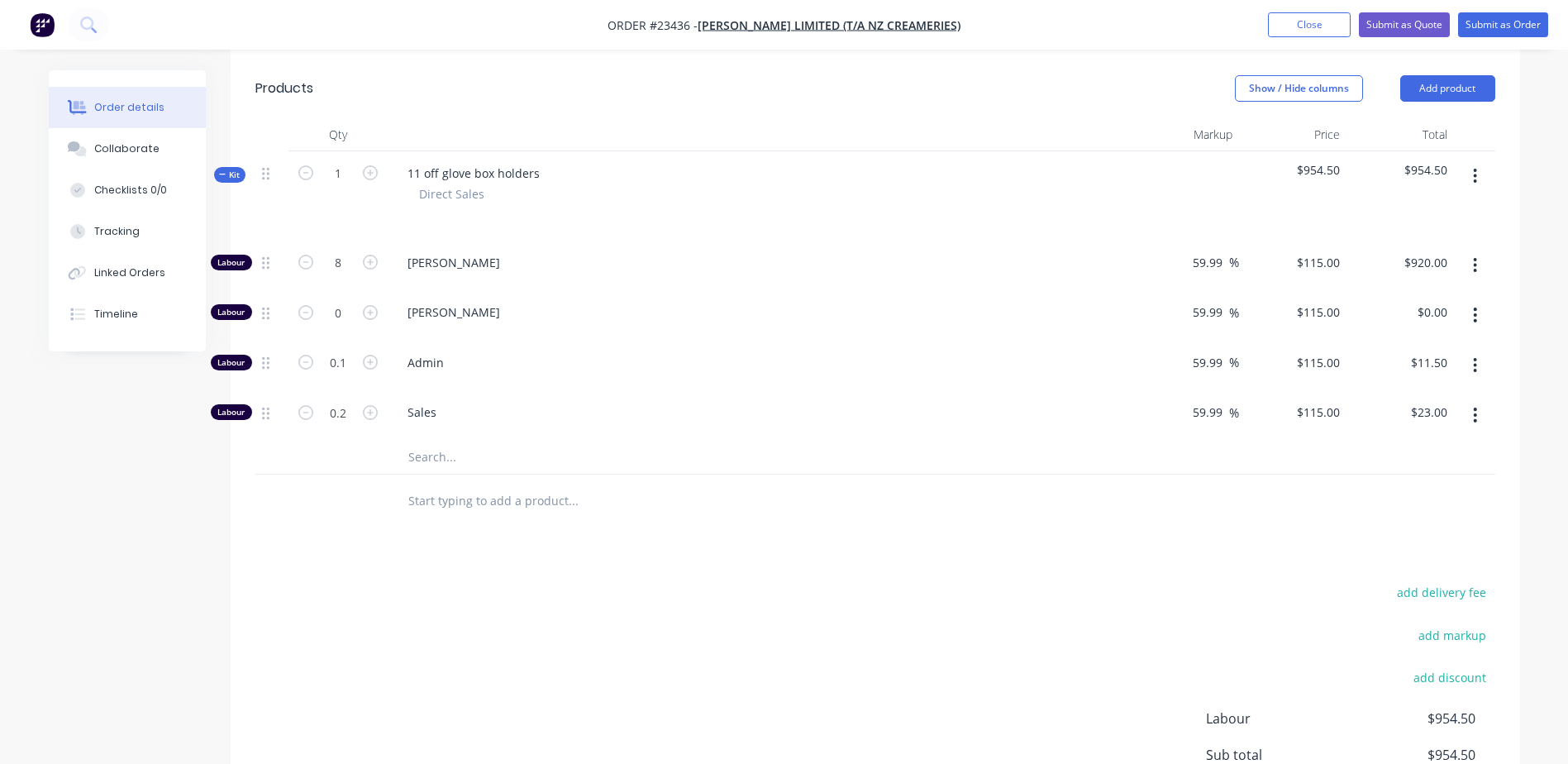
click at [1478, 406] on icon "button" at bounding box center [1475, 415] width 4 height 18
click at [1420, 512] on div "Delete" at bounding box center [1417, 524] width 127 height 24
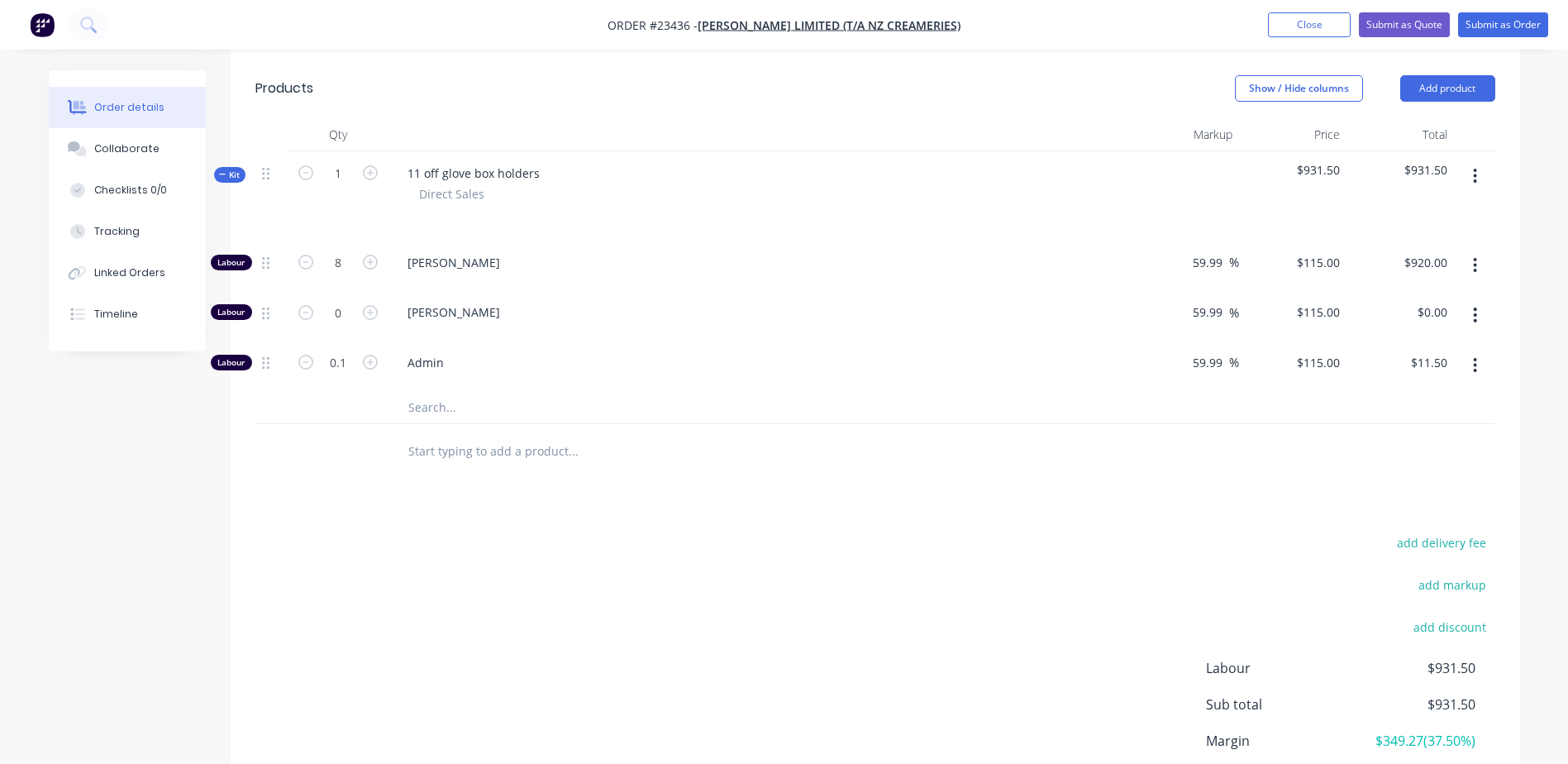
click at [1473, 357] on icon "button" at bounding box center [1475, 366] width 4 height 18
click at [1432, 463] on div "Delete" at bounding box center [1417, 475] width 127 height 24
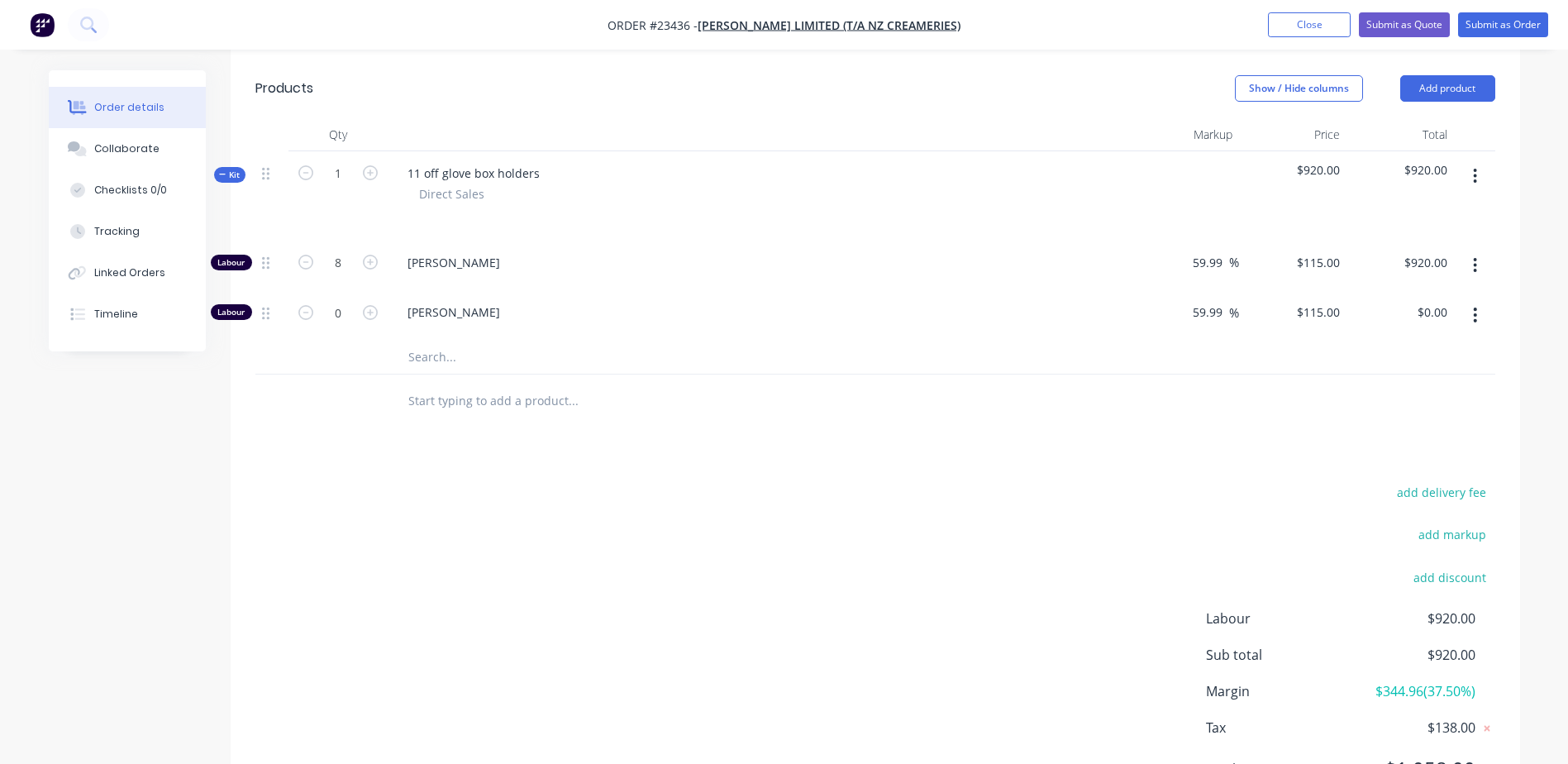
click at [414, 340] on input "text" at bounding box center [572, 357] width 331 height 33
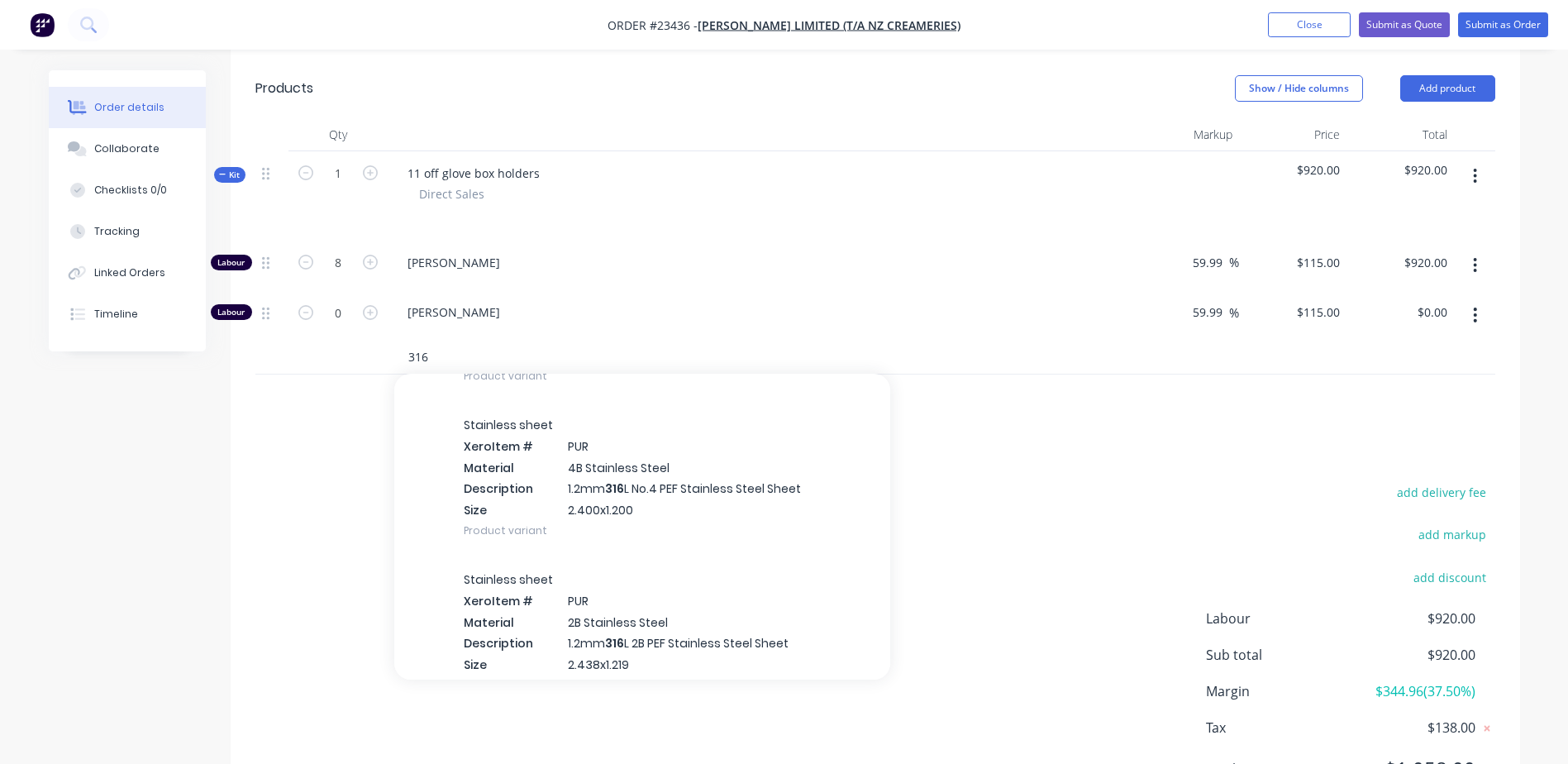
scroll to position [180, 0]
type input "316"
click at [588, 428] on div "Stainless sheet Xero Item # PUR Material 4B Stainless Steel Description 1.2mm 3…" at bounding box center [643, 474] width 496 height 155
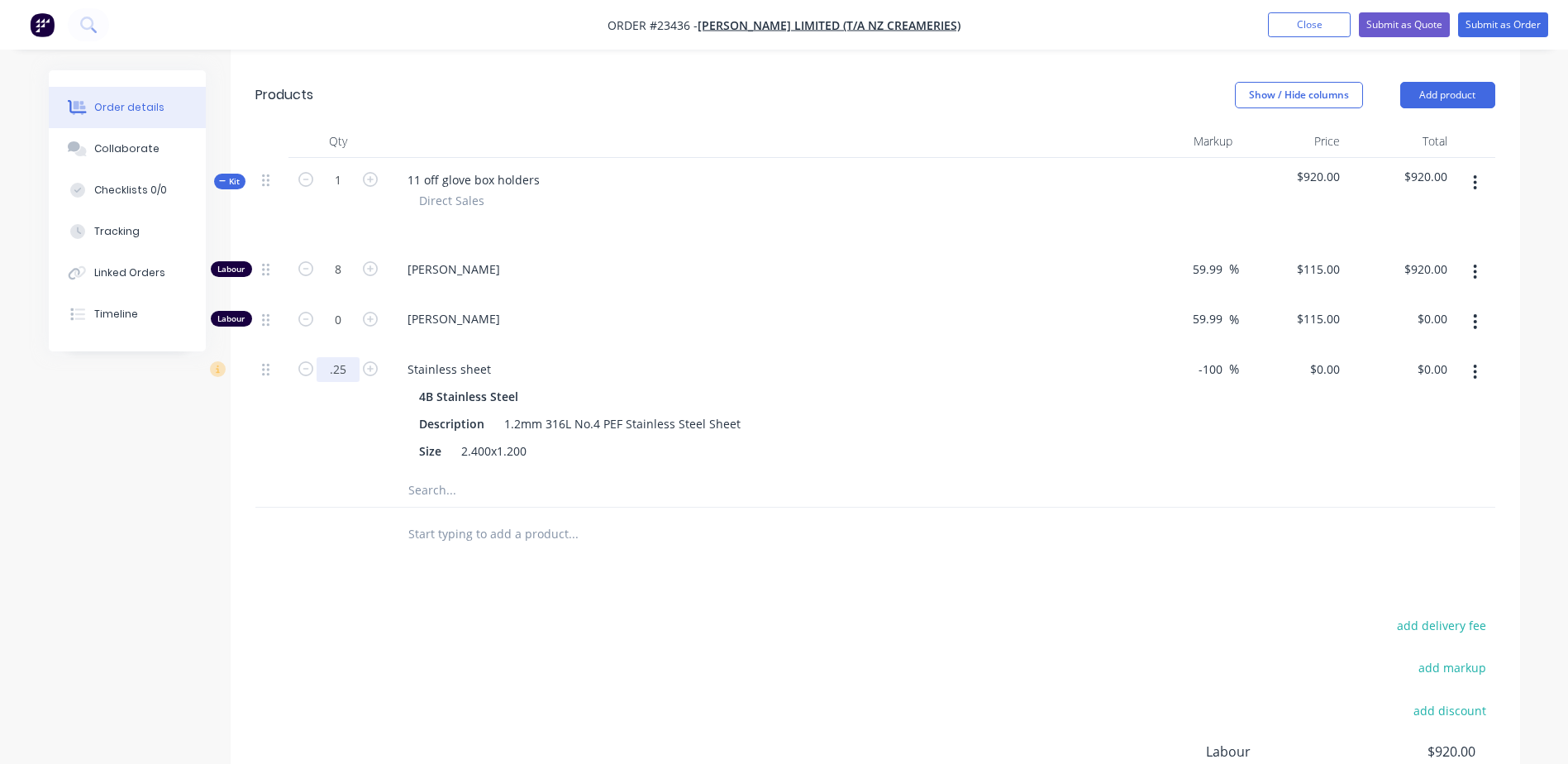
scroll to position [498, 0]
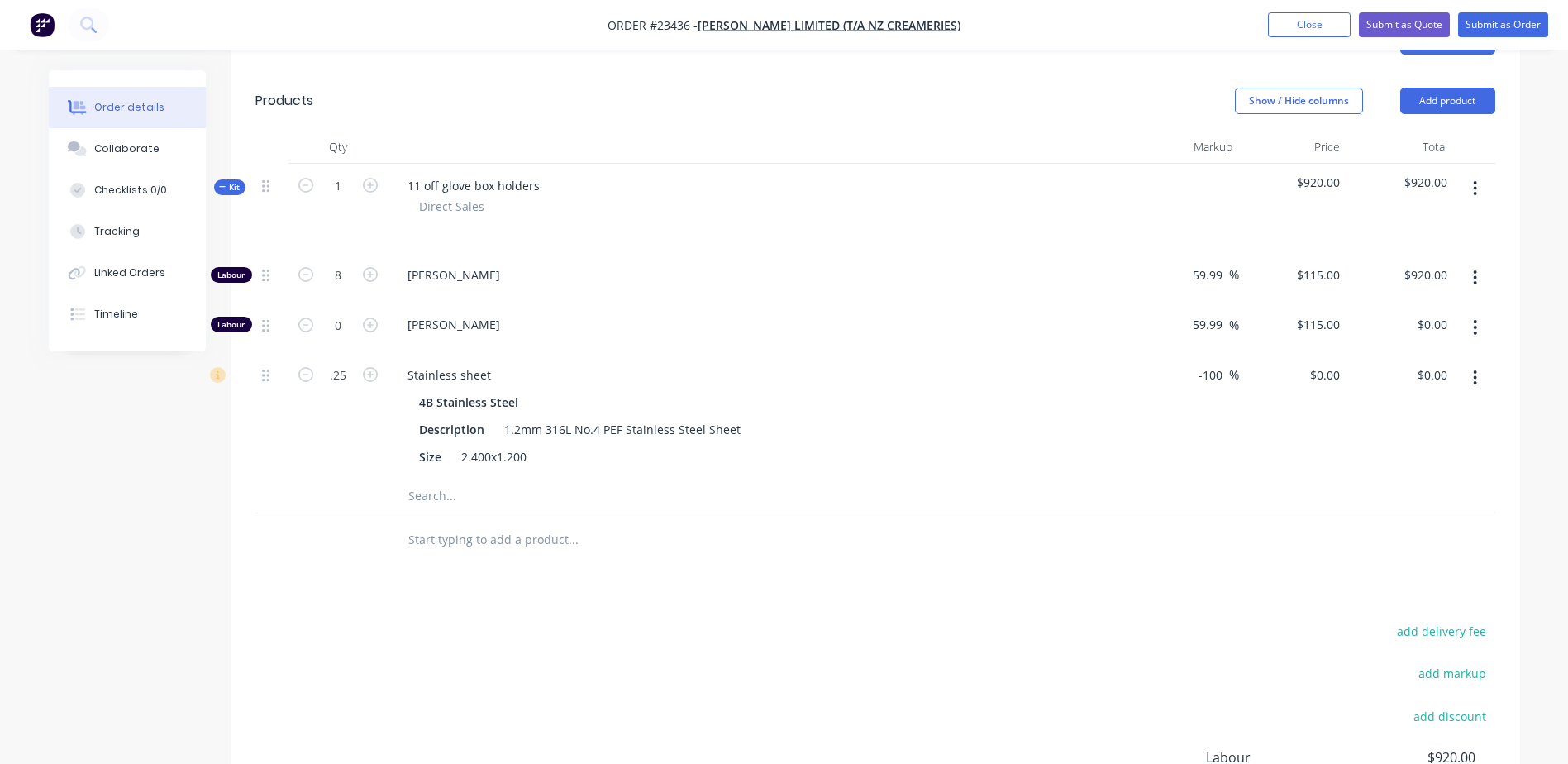
type input "0.25"
drag, startPoint x: 1200, startPoint y: 324, endPoint x: 1232, endPoint y: 326, distance: 32.1
click at [1232, 363] on div "-100 -100 %" at bounding box center [1214, 375] width 49 height 24
type input "-60"
type input "$102.80"
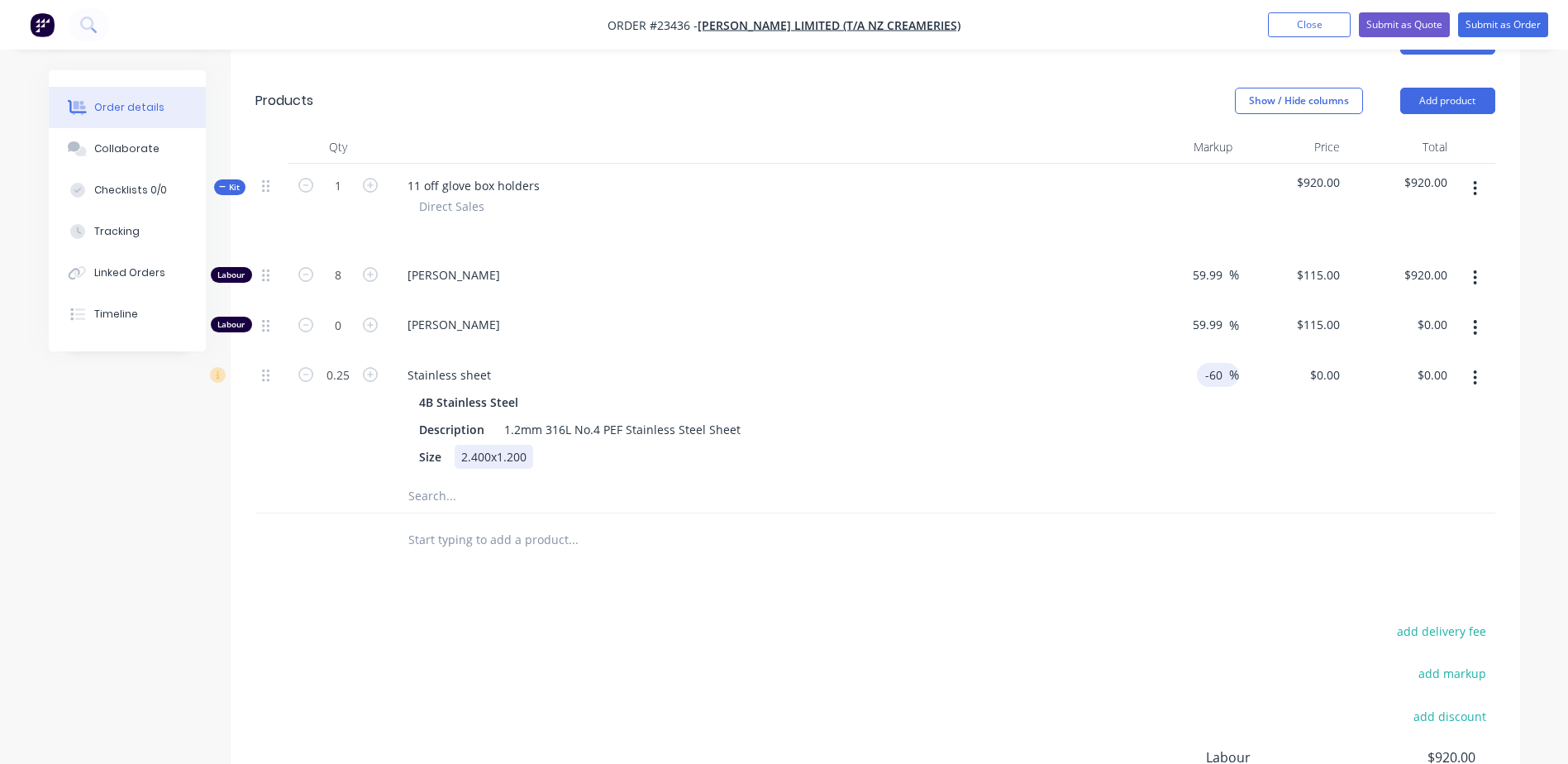
type input "$25.70"
click at [1125, 404] on div "Stainless sheet 4B Stainless Steel Description 1.2mm 316L No.4 PEF Stainless St…" at bounding box center [760, 416] width 744 height 126
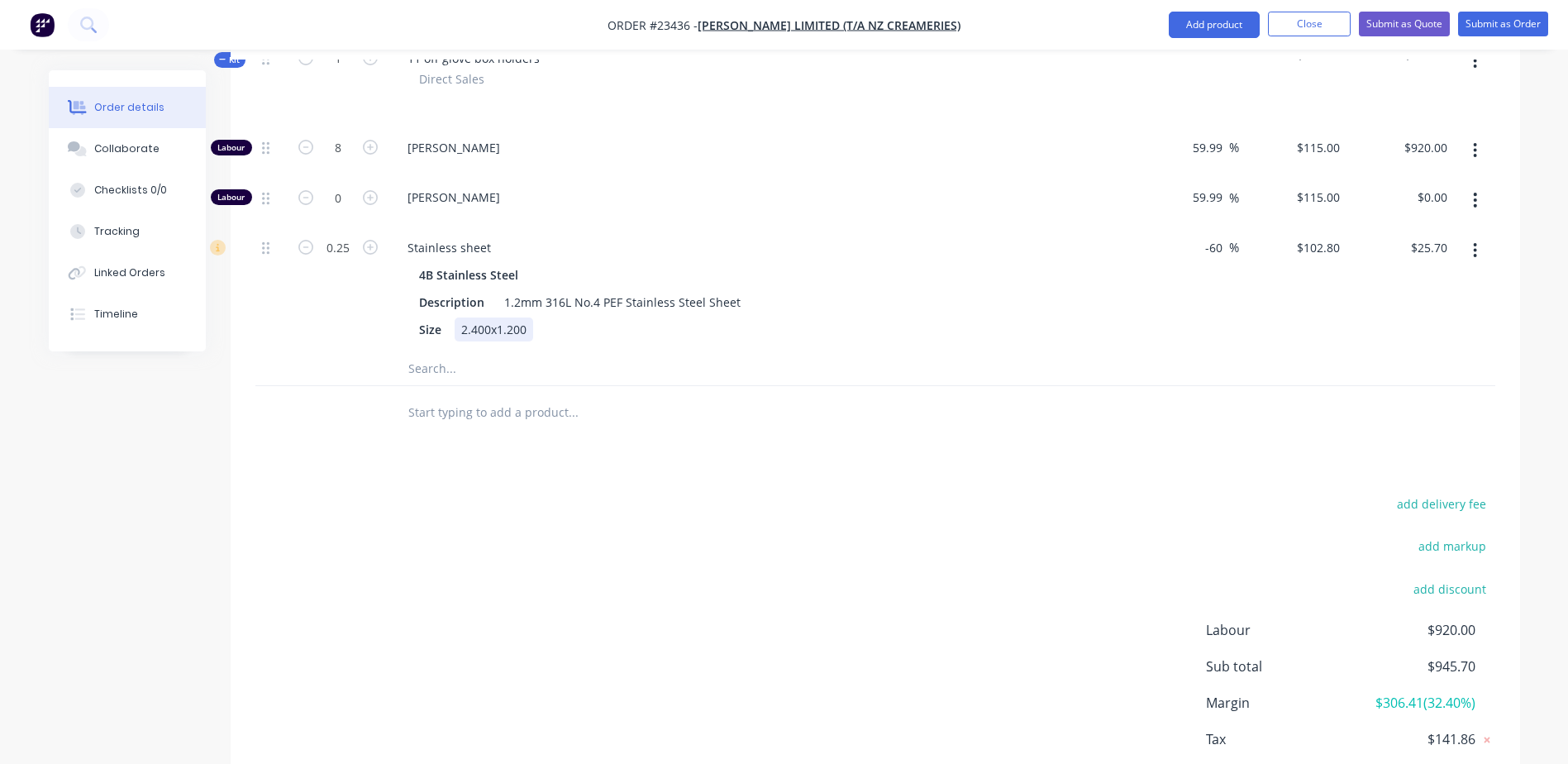
scroll to position [676, 0]
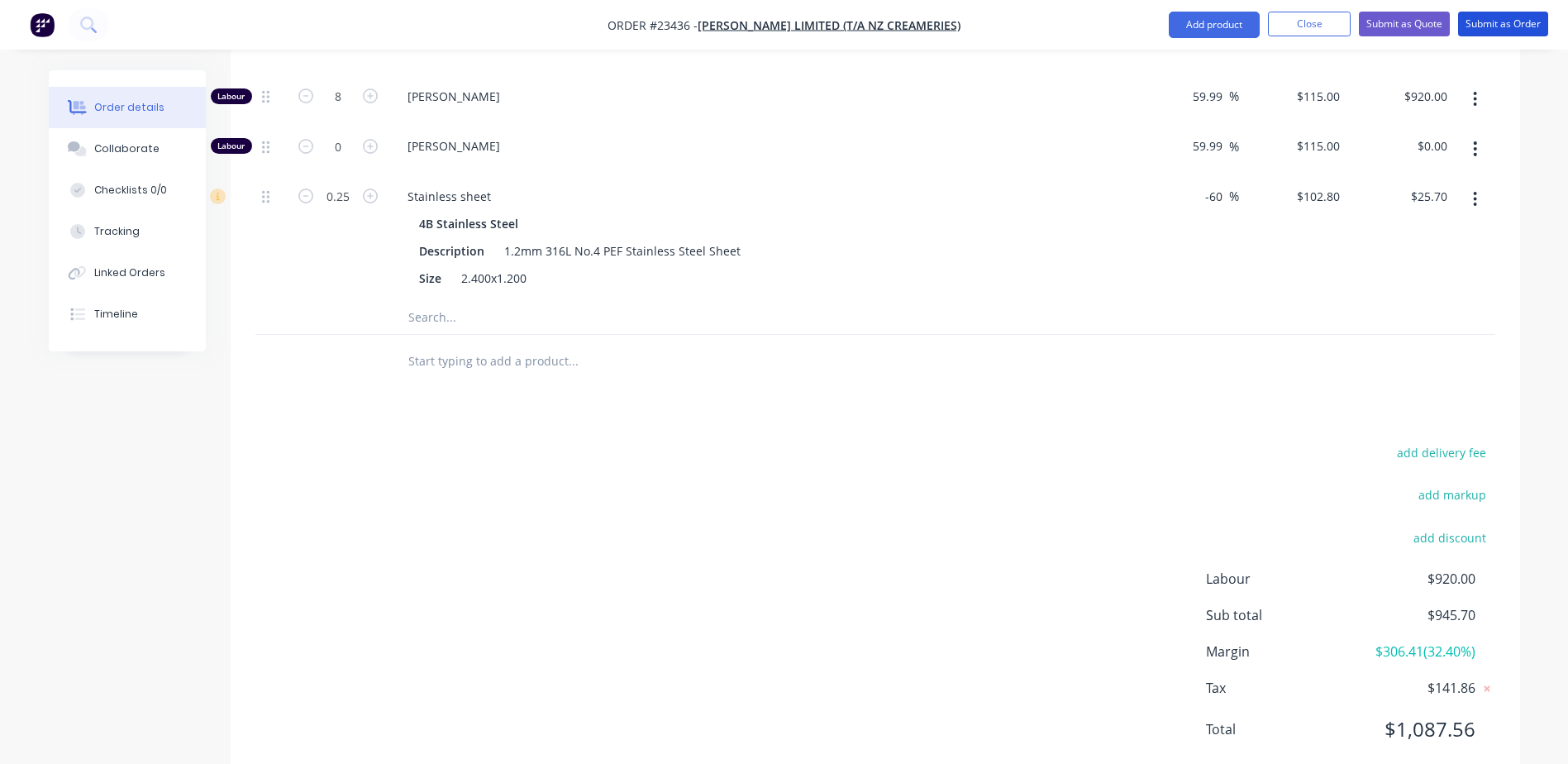
click at [1491, 20] on button "Submit as Order" at bounding box center [1503, 24] width 90 height 25
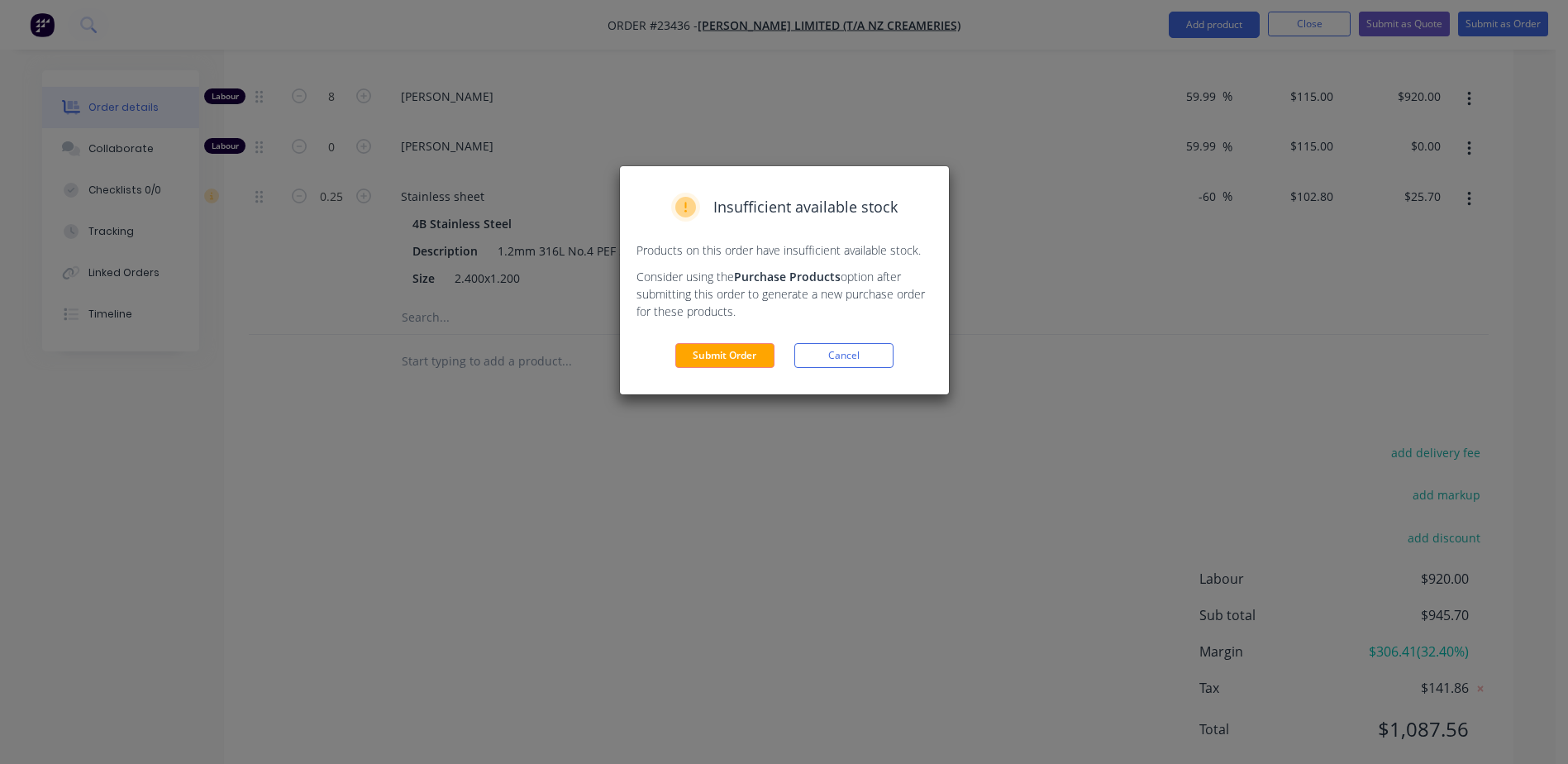
click at [725, 353] on button "Submit Order" at bounding box center [725, 355] width 100 height 25
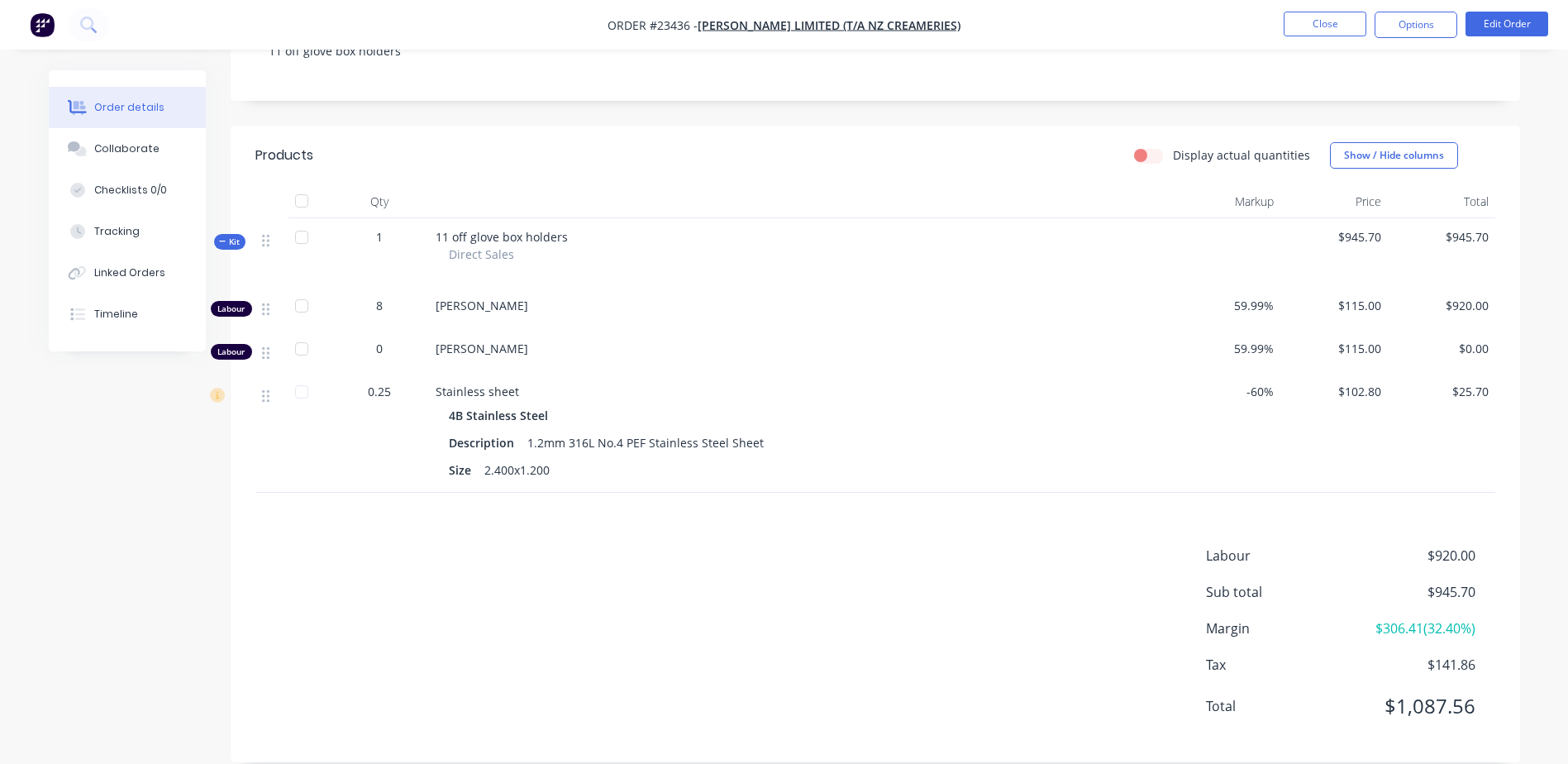
click at [1405, 23] on button "Options" at bounding box center [1416, 25] width 83 height 27
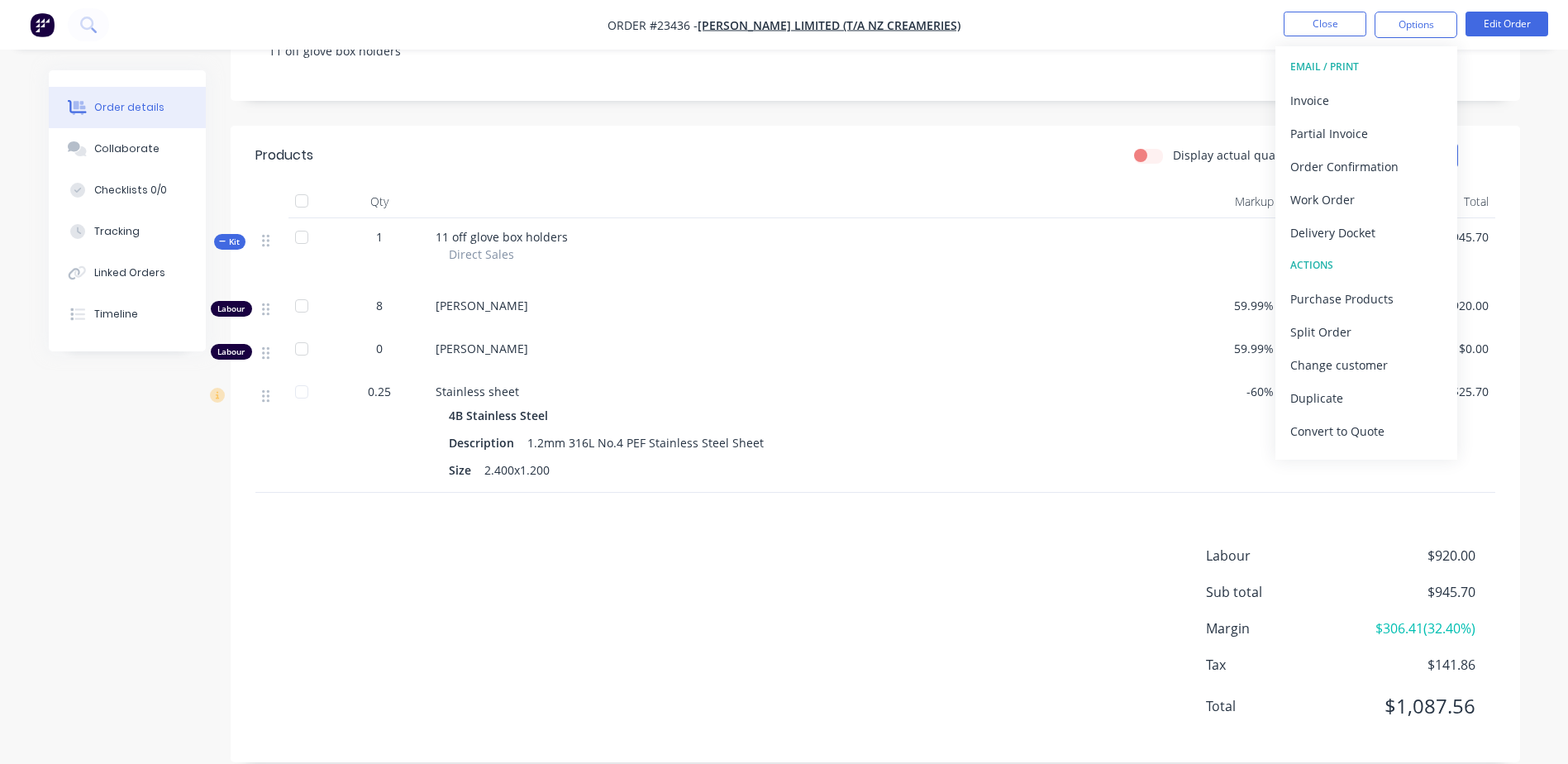
click at [1391, 199] on div "Work Order" at bounding box center [1366, 200] width 152 height 24
click at [1389, 165] on div "Without pricing" at bounding box center [1366, 167] width 152 height 24
click at [1336, 22] on button "Close" at bounding box center [1326, 24] width 83 height 25
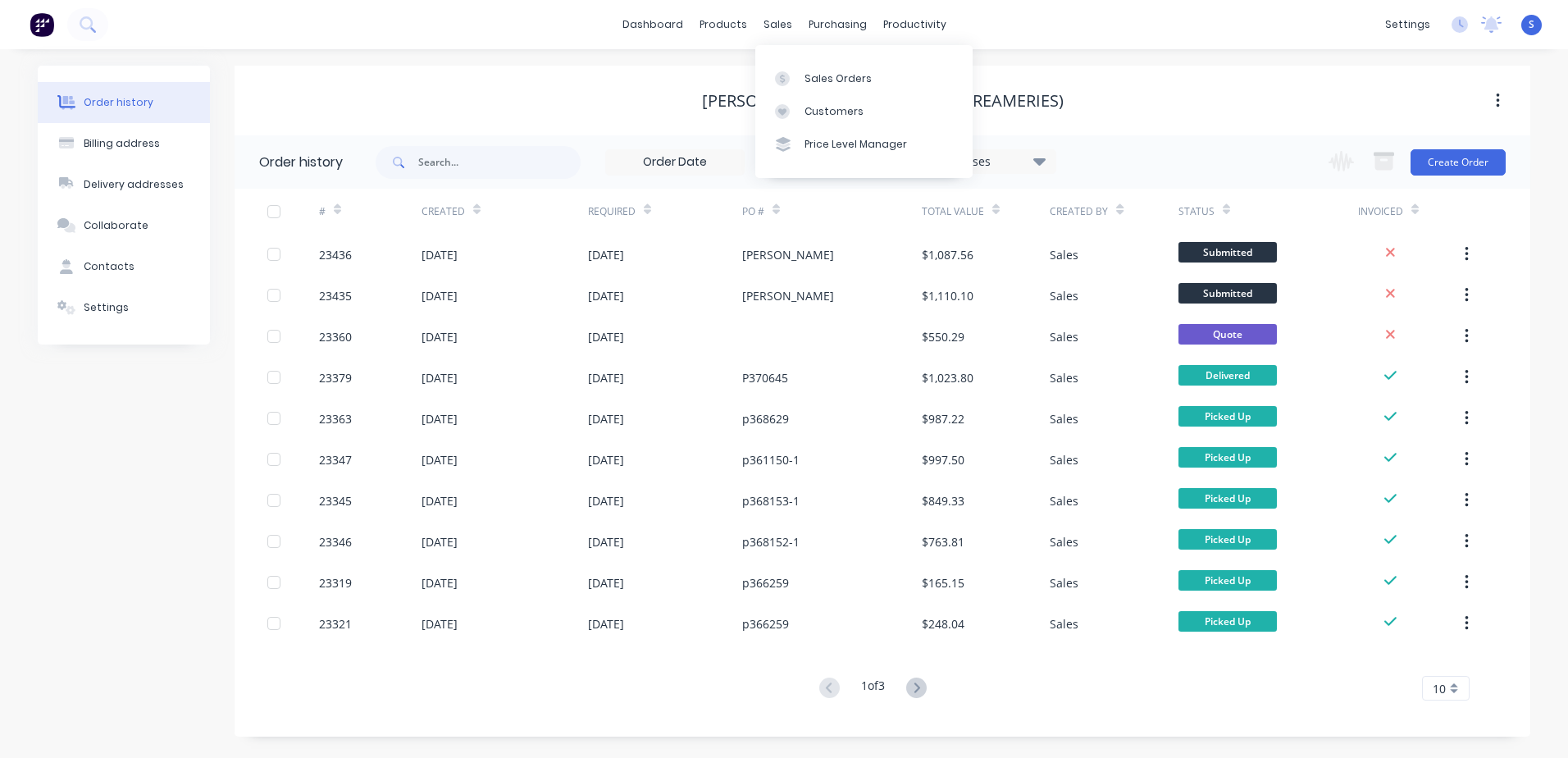
click at [777, 23] on div "sales" at bounding box center [777, 24] width 45 height 25
click at [837, 79] on div "Sales Orders" at bounding box center [838, 79] width 68 height 15
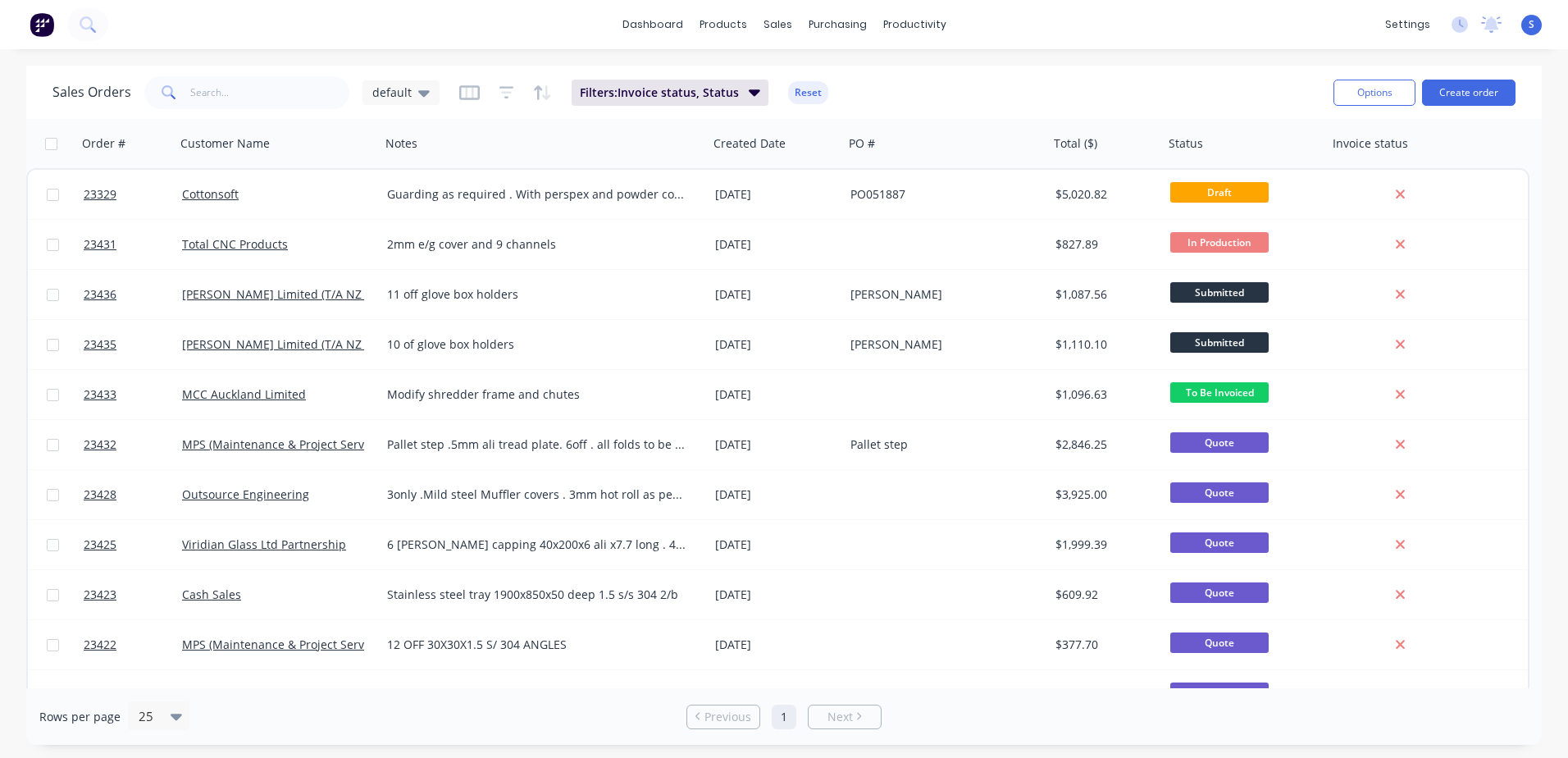
click at [288, 301] on link "[PERSON_NAME] Limited (T/A NZ Creameries)" at bounding box center [306, 294] width 250 height 16
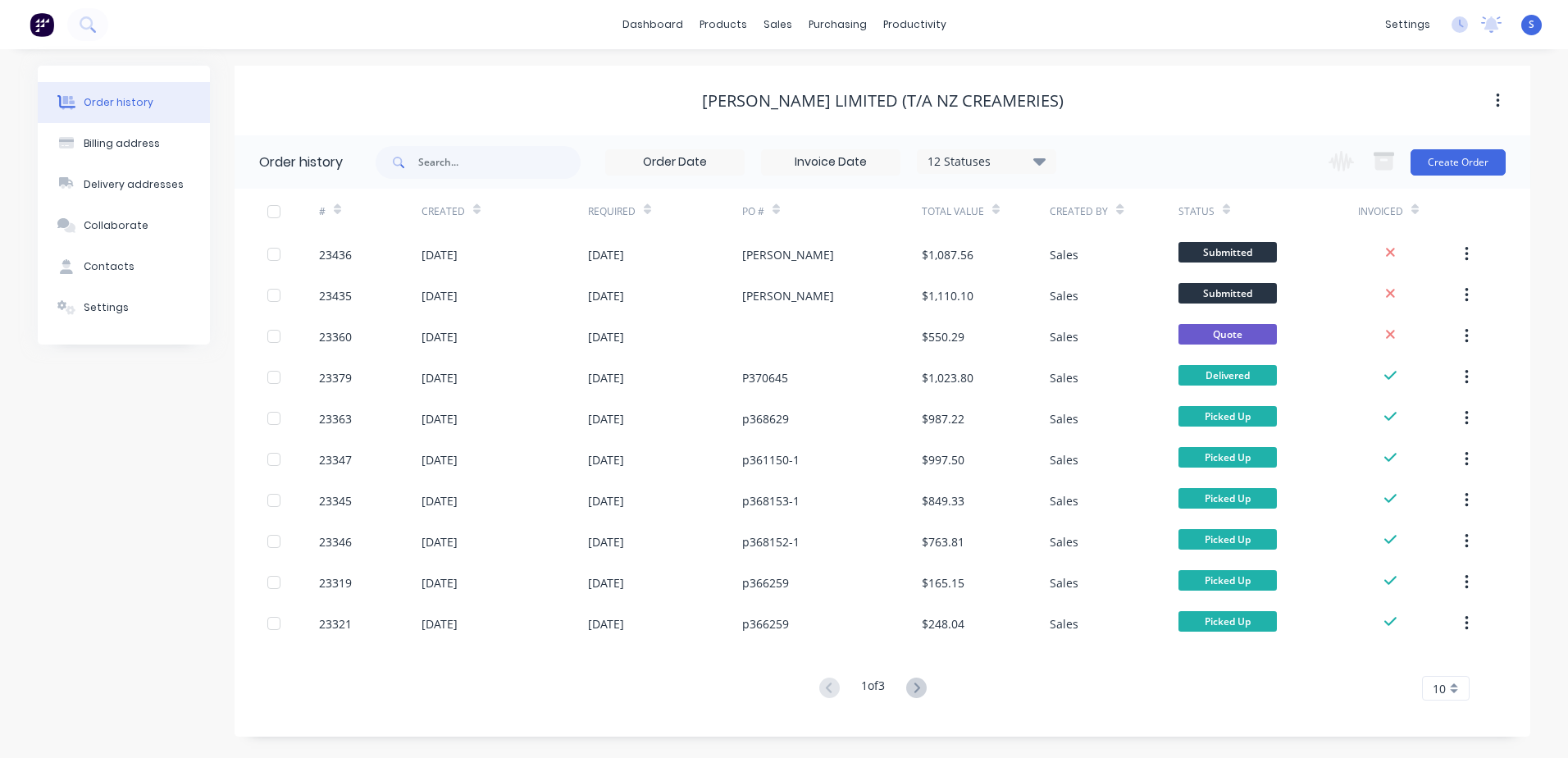
click at [308, 250] on div at bounding box center [293, 254] width 51 height 41
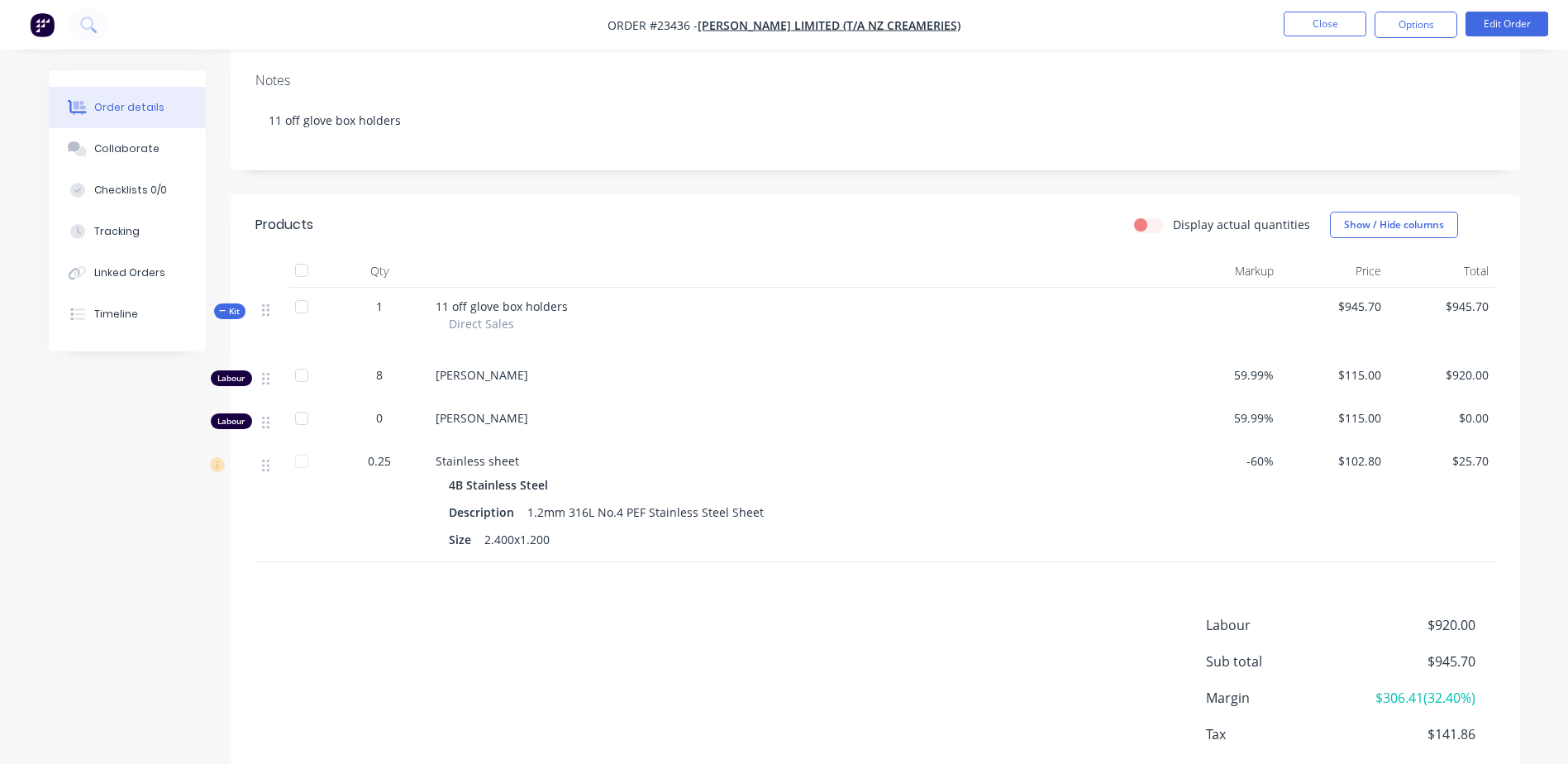
scroll to position [357, 0]
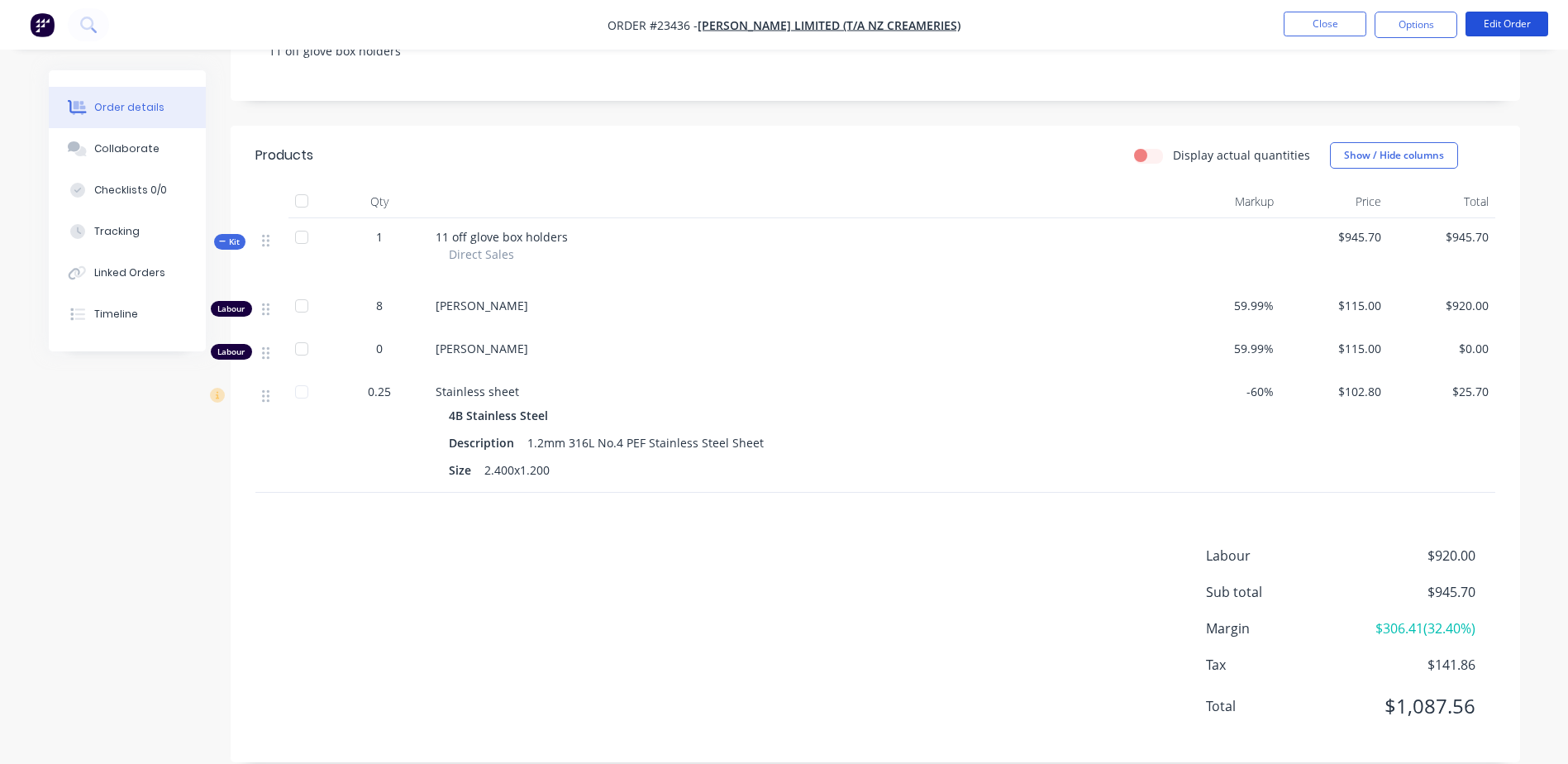
click at [1514, 20] on button "Edit Order" at bounding box center [1507, 24] width 83 height 25
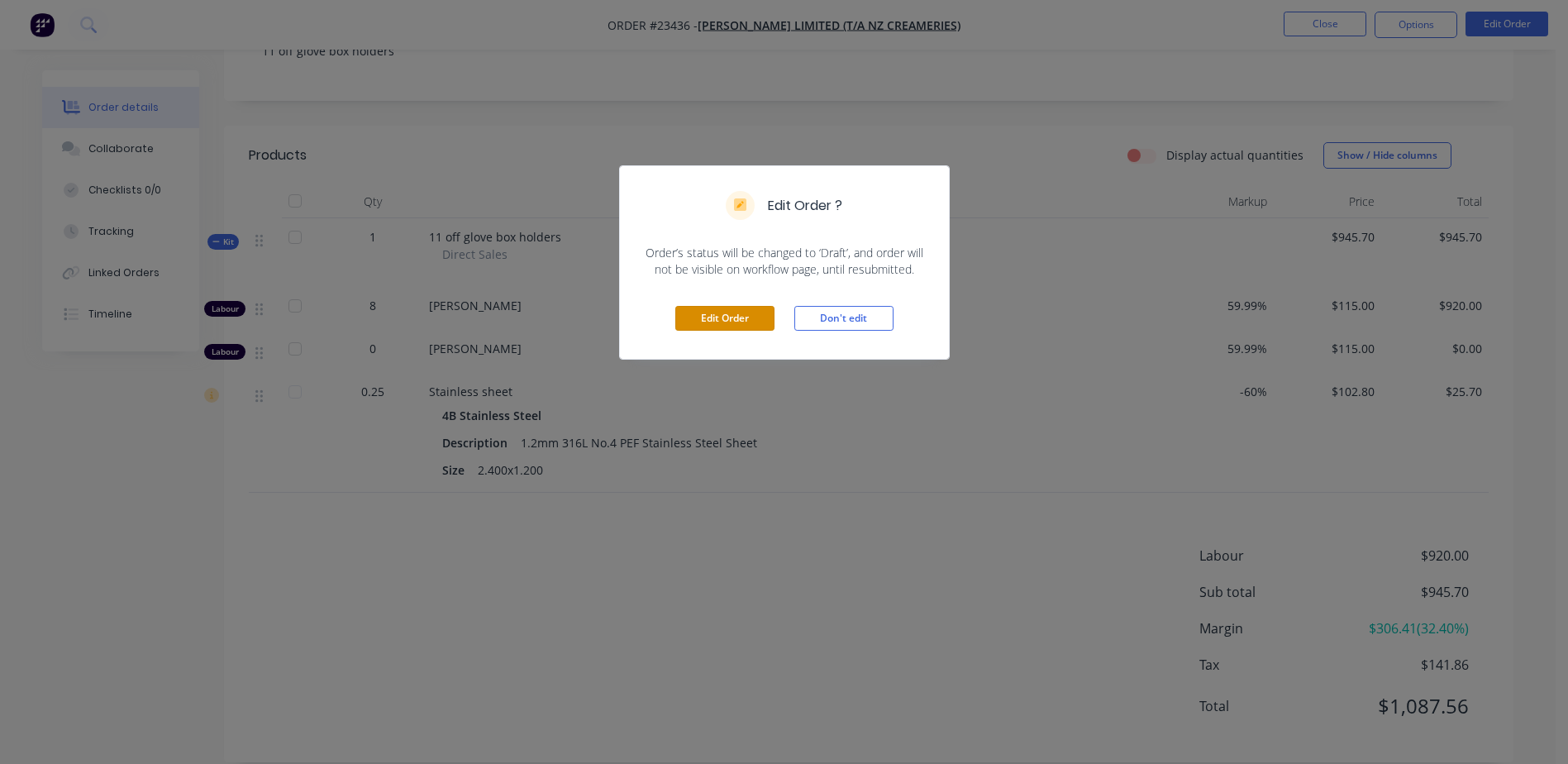
click at [738, 311] on button "Edit Order" at bounding box center [725, 318] width 100 height 25
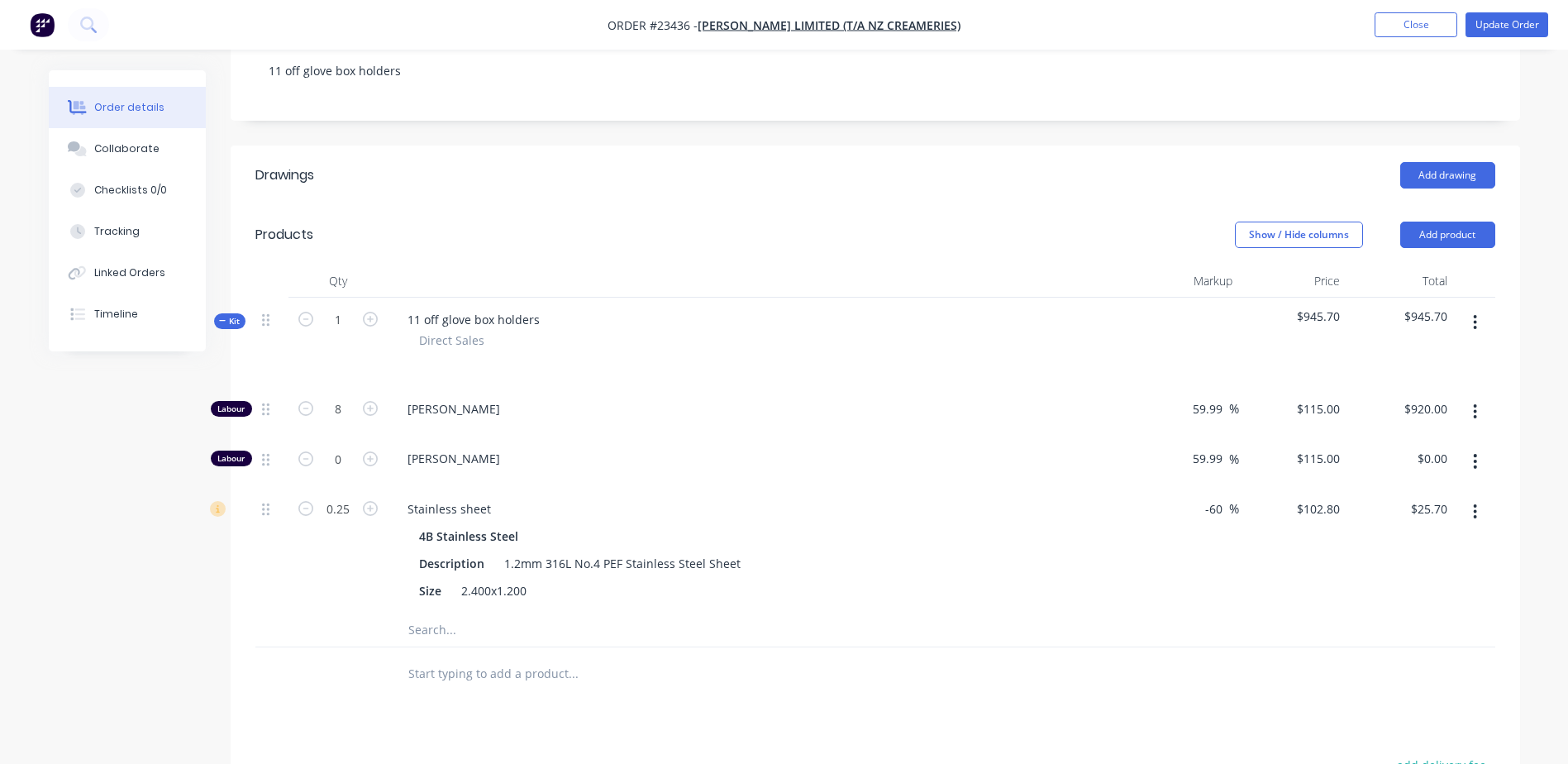
scroll to position [395, 0]
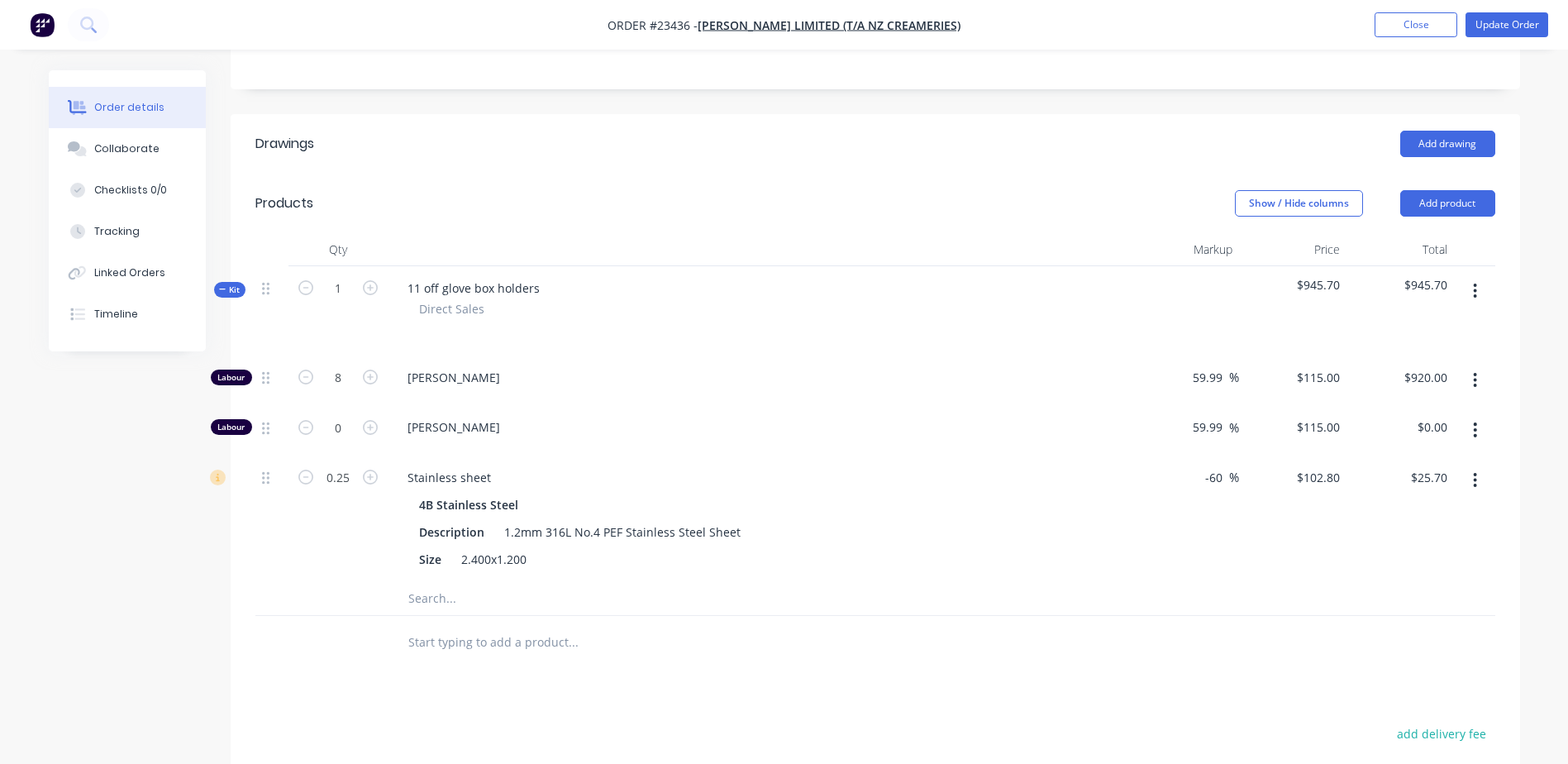
drag, startPoint x: 1197, startPoint y: 422, endPoint x: 1228, endPoint y: 422, distance: 31.0
click at [1223, 455] on div "-60 -60 %" at bounding box center [1185, 518] width 108 height 126
drag, startPoint x: 1219, startPoint y: 421, endPoint x: 1197, endPoint y: 421, distance: 22.0
click at [1197, 455] on div "-60 -60 %" at bounding box center [1185, 518] width 108 height 126
type input "60"
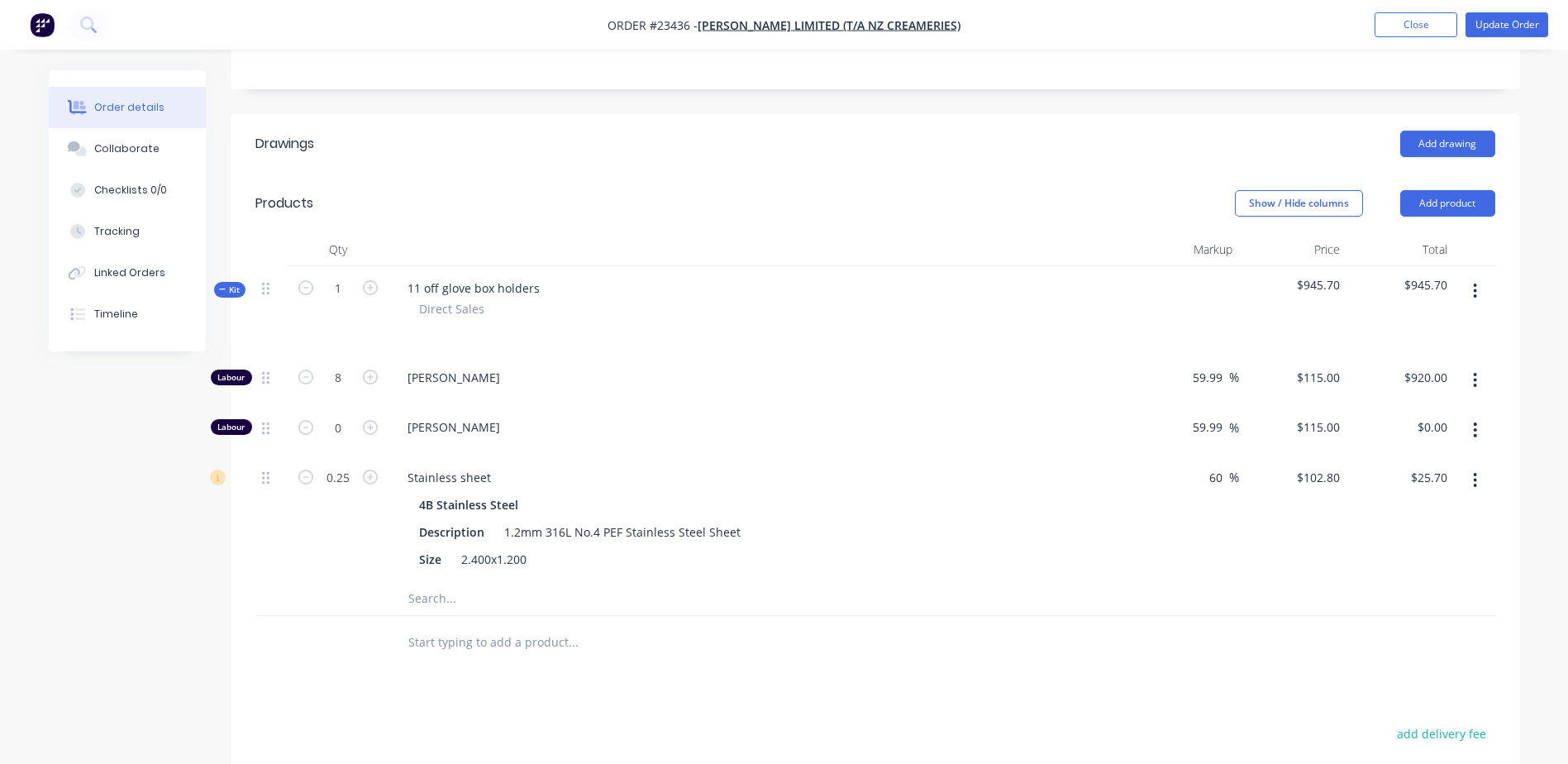
type input "$411.20"
type input "$102.80"
click at [1209, 500] on div "60 60 %" at bounding box center [1185, 518] width 108 height 126
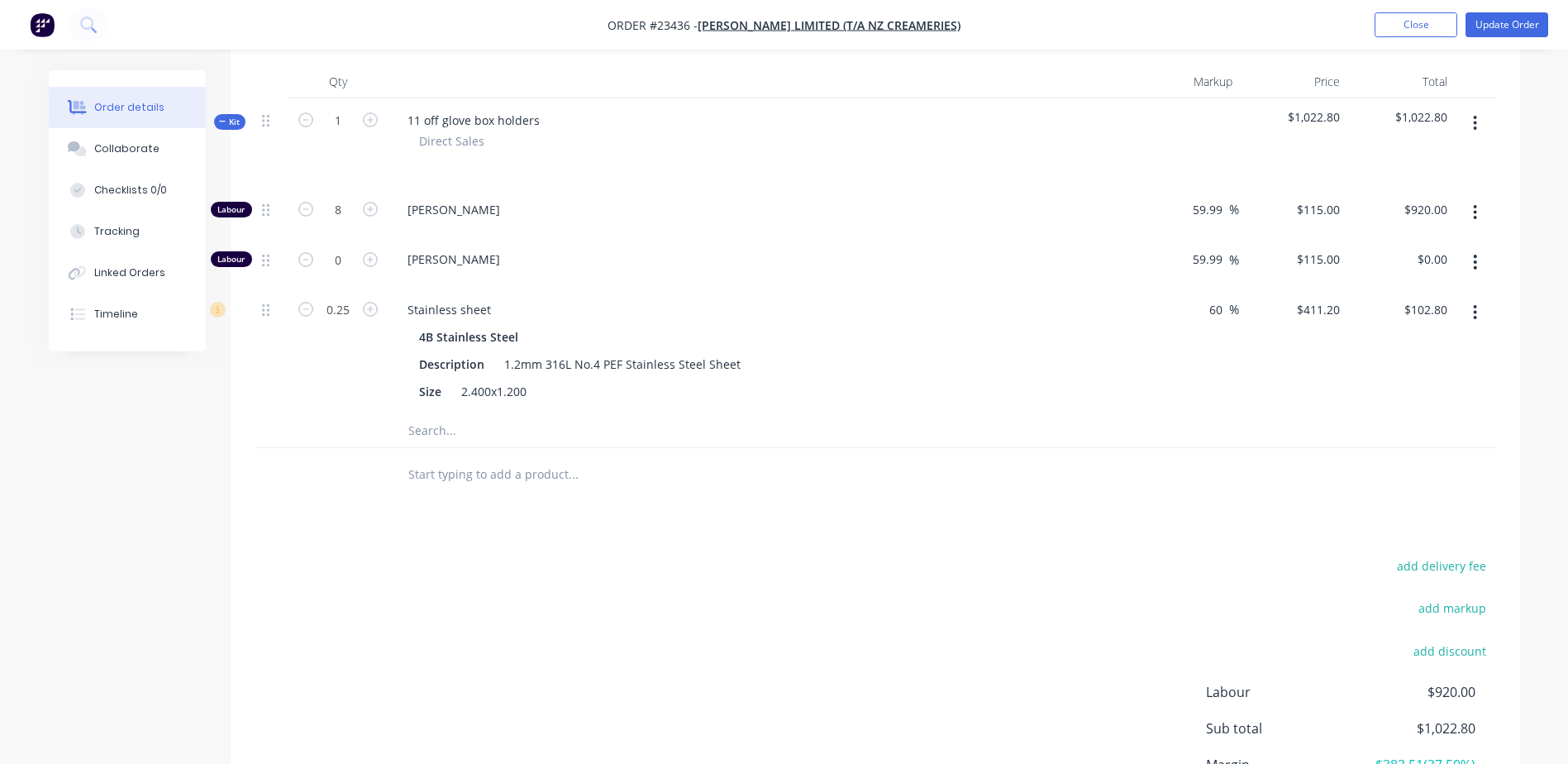
scroll to position [467, 0]
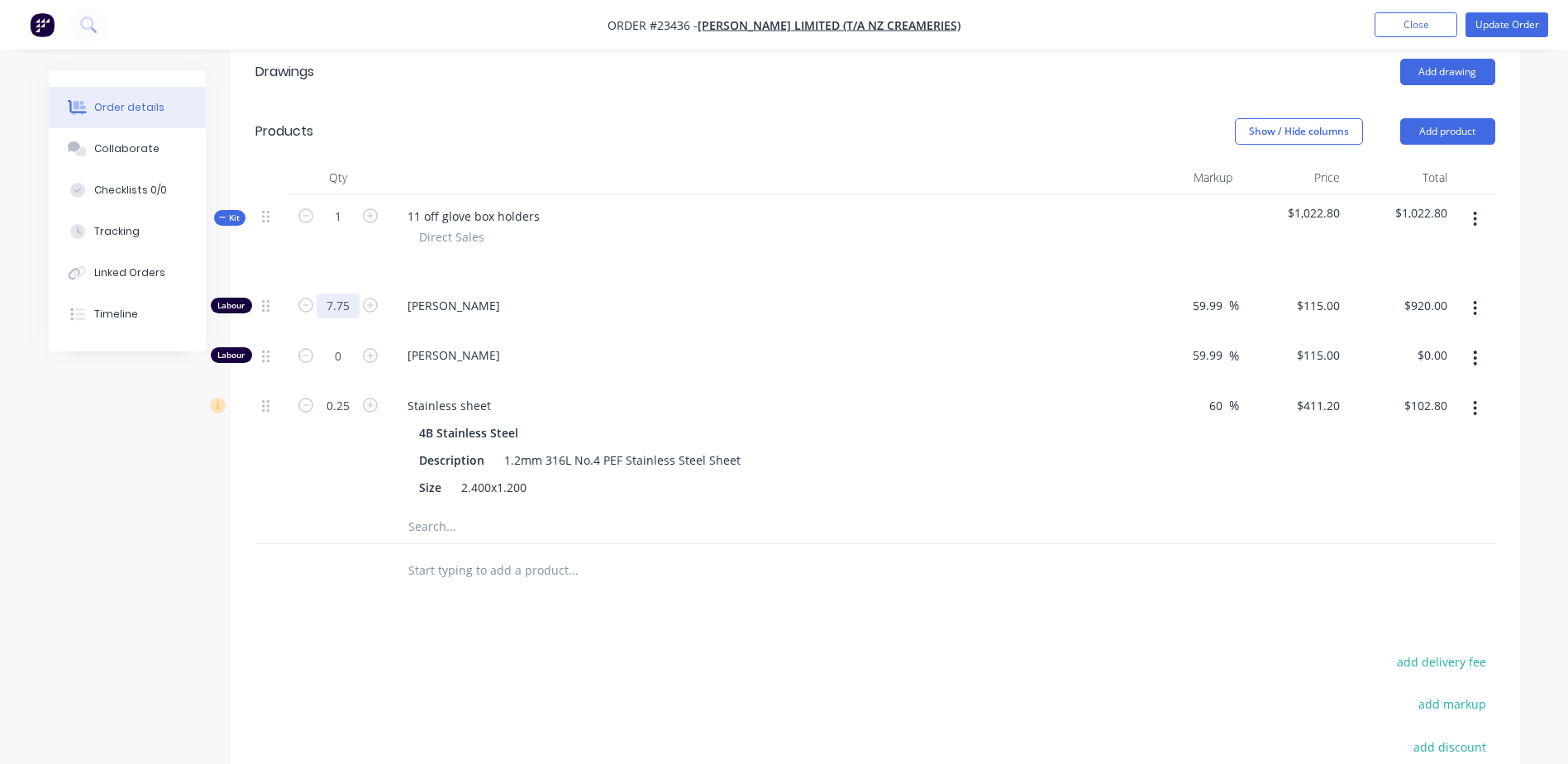
type input "7.75"
type input "$891.25"
click at [819, 554] on div at bounding box center [643, 570] width 496 height 33
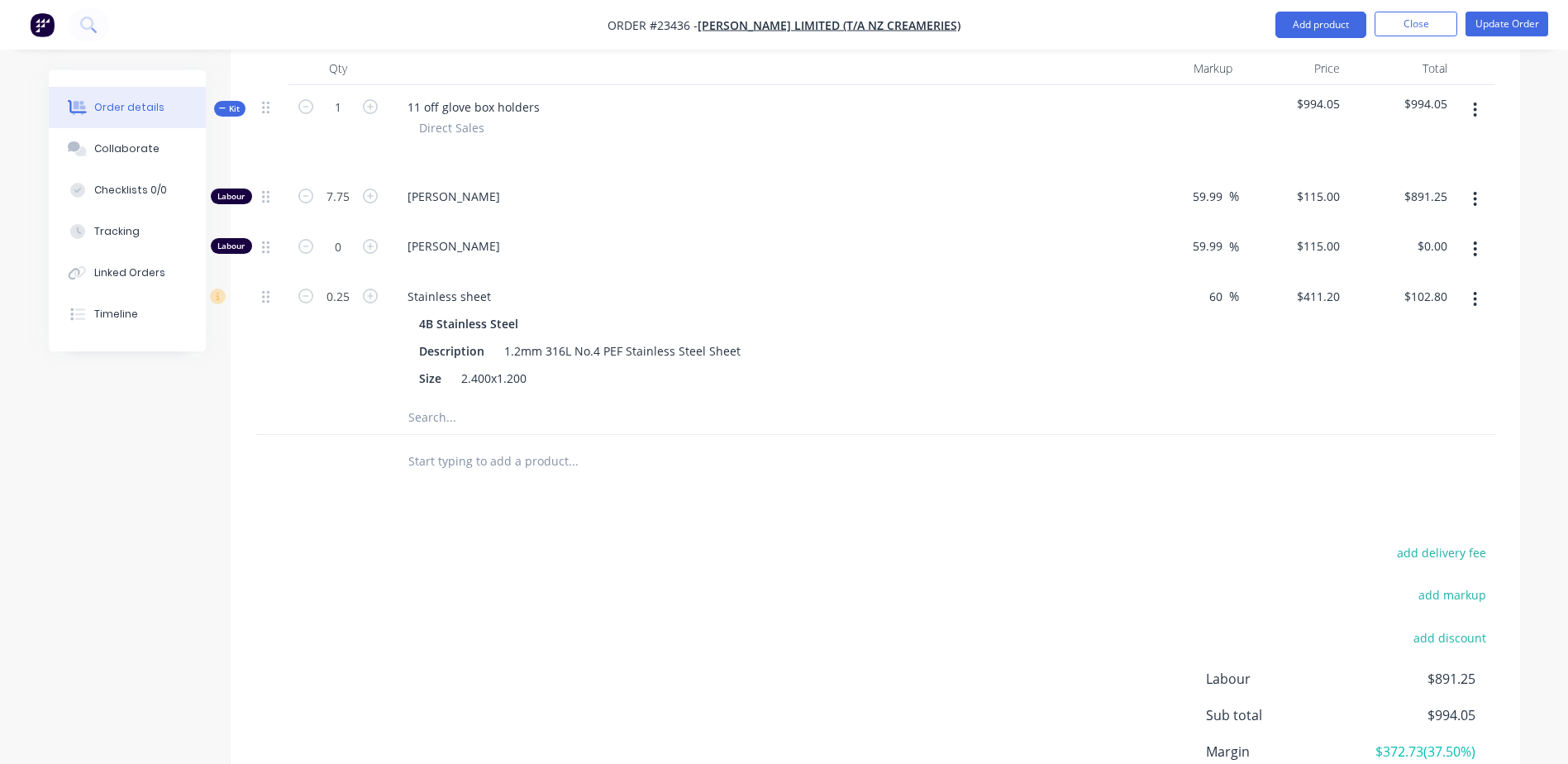
scroll to position [676, 0]
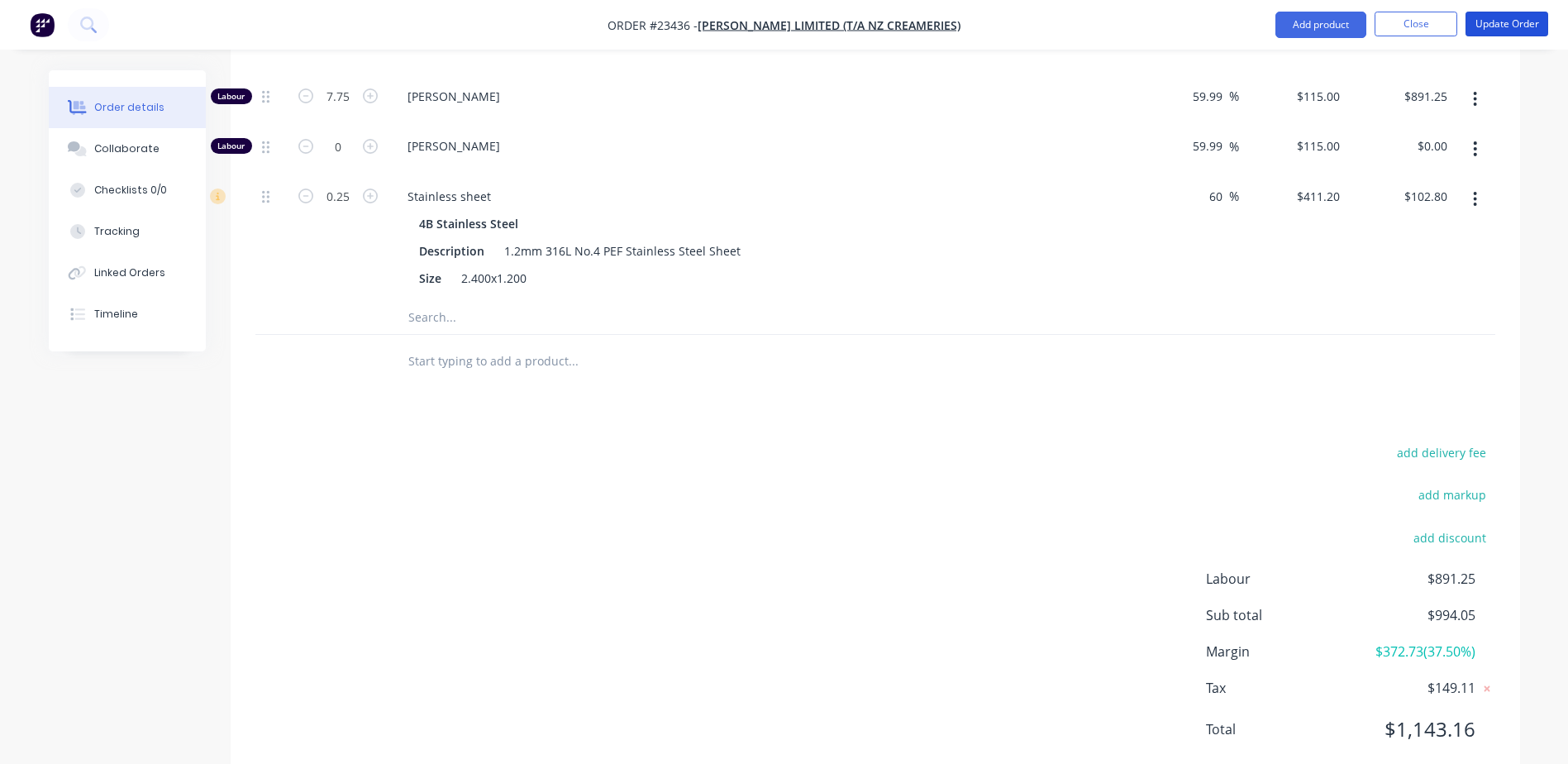
click at [1502, 17] on button "Update Order" at bounding box center [1507, 24] width 83 height 25
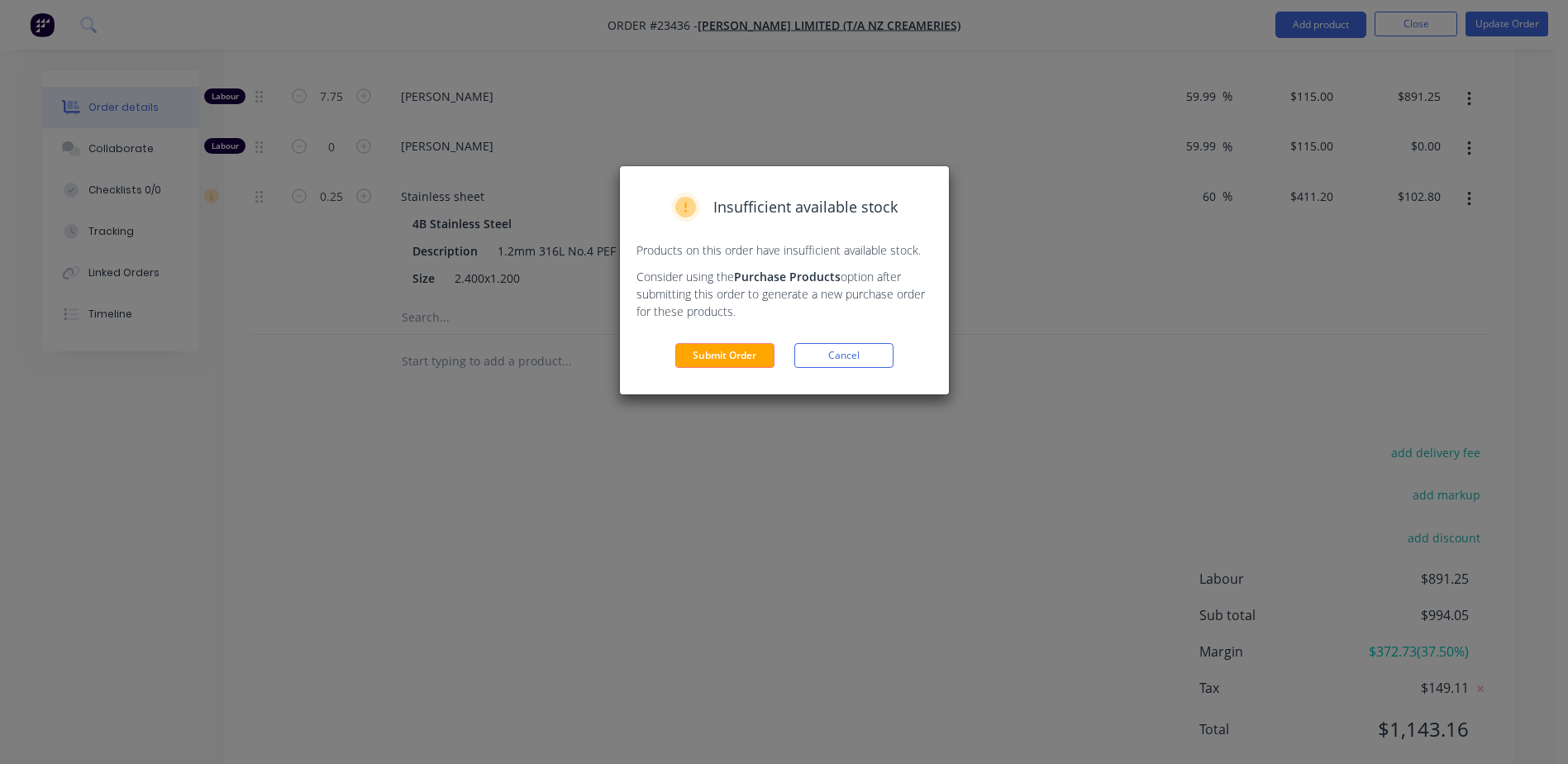
click at [1423, 21] on div "Insufficient available stock Products on this order have insufficient available…" at bounding box center [784, 382] width 1568 height 764
click at [751, 351] on button "Submit Order" at bounding box center [725, 355] width 100 height 25
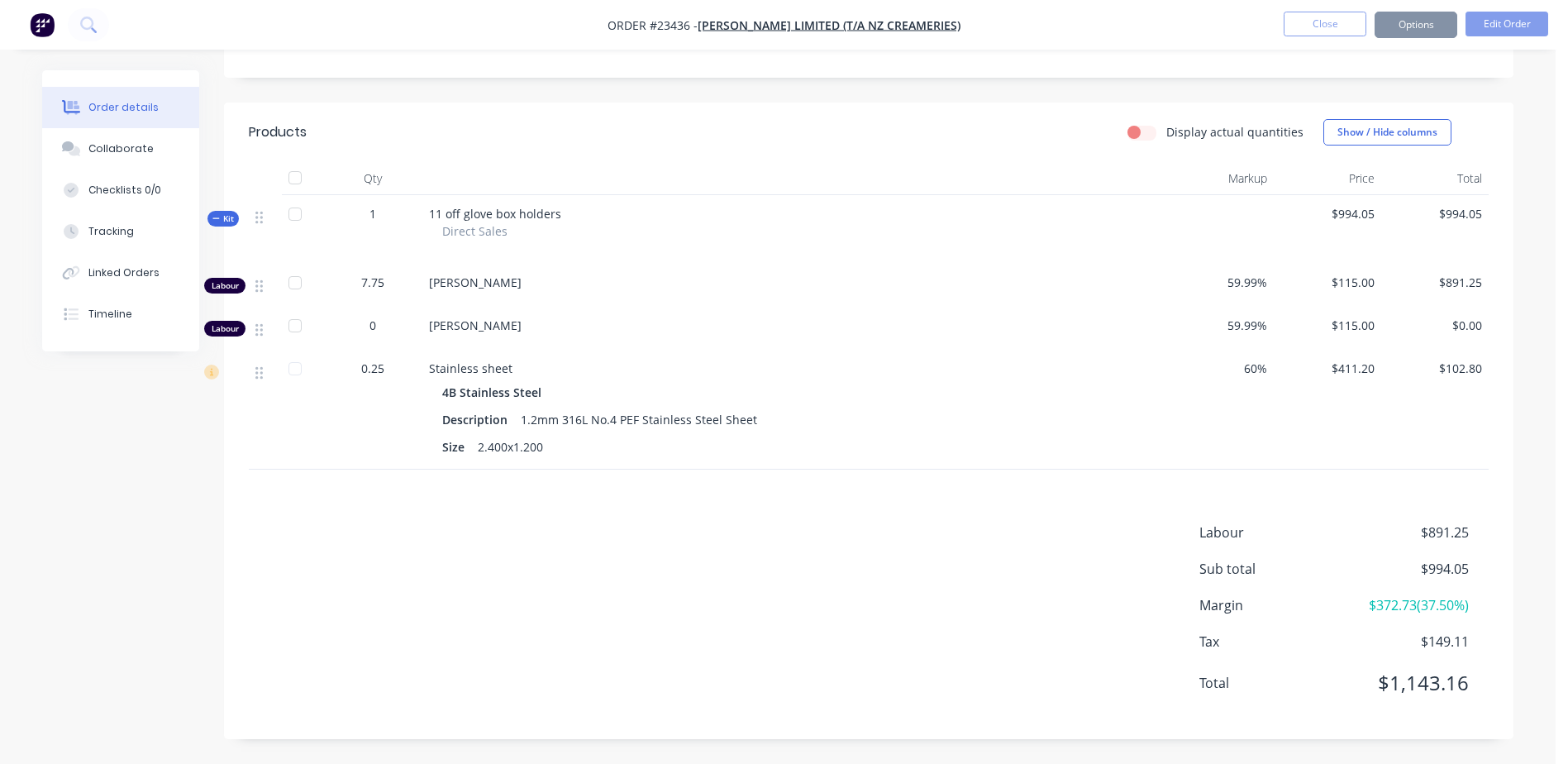
scroll to position [357, 0]
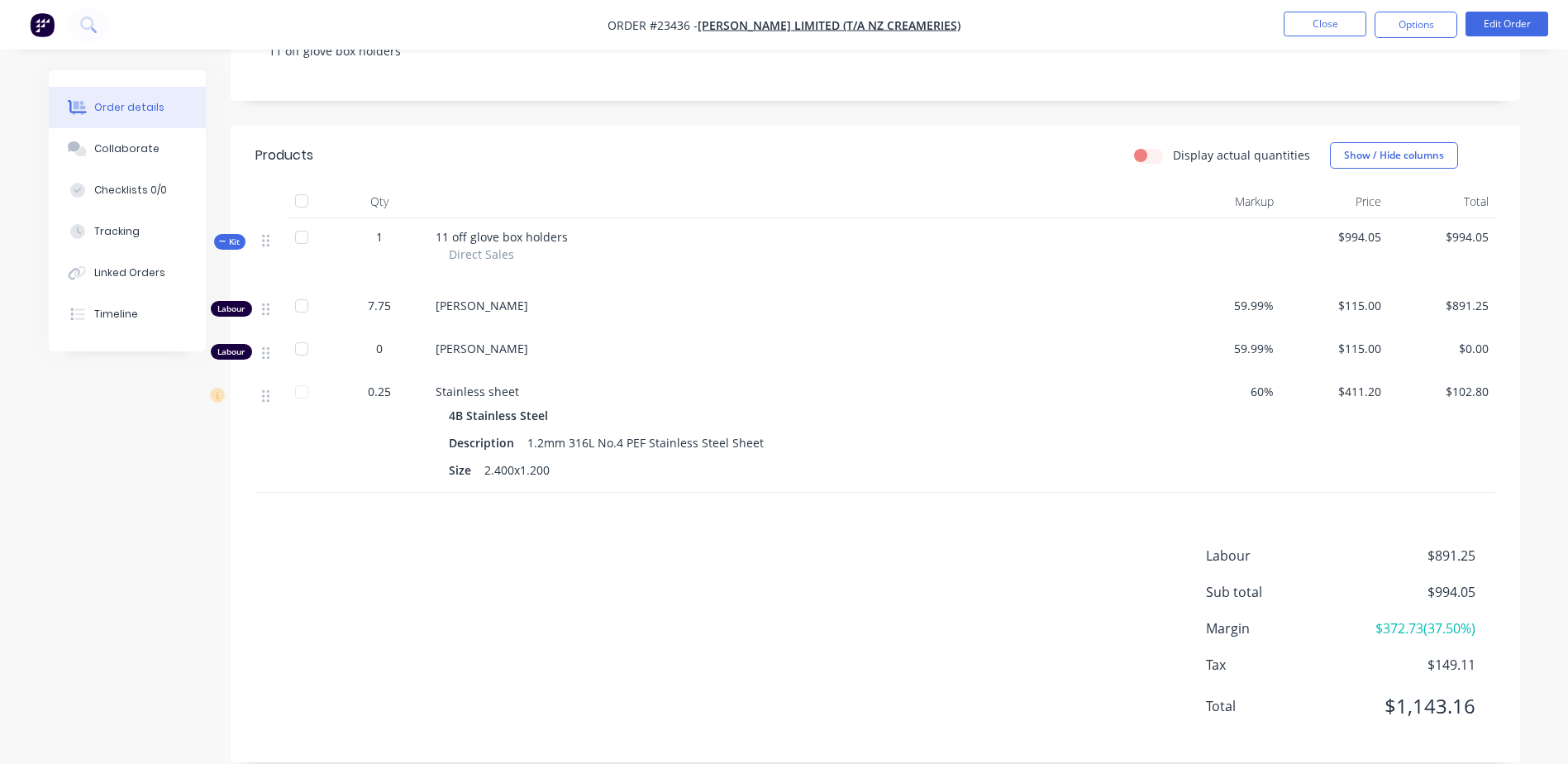
click at [1411, 22] on button "Options" at bounding box center [1416, 25] width 83 height 27
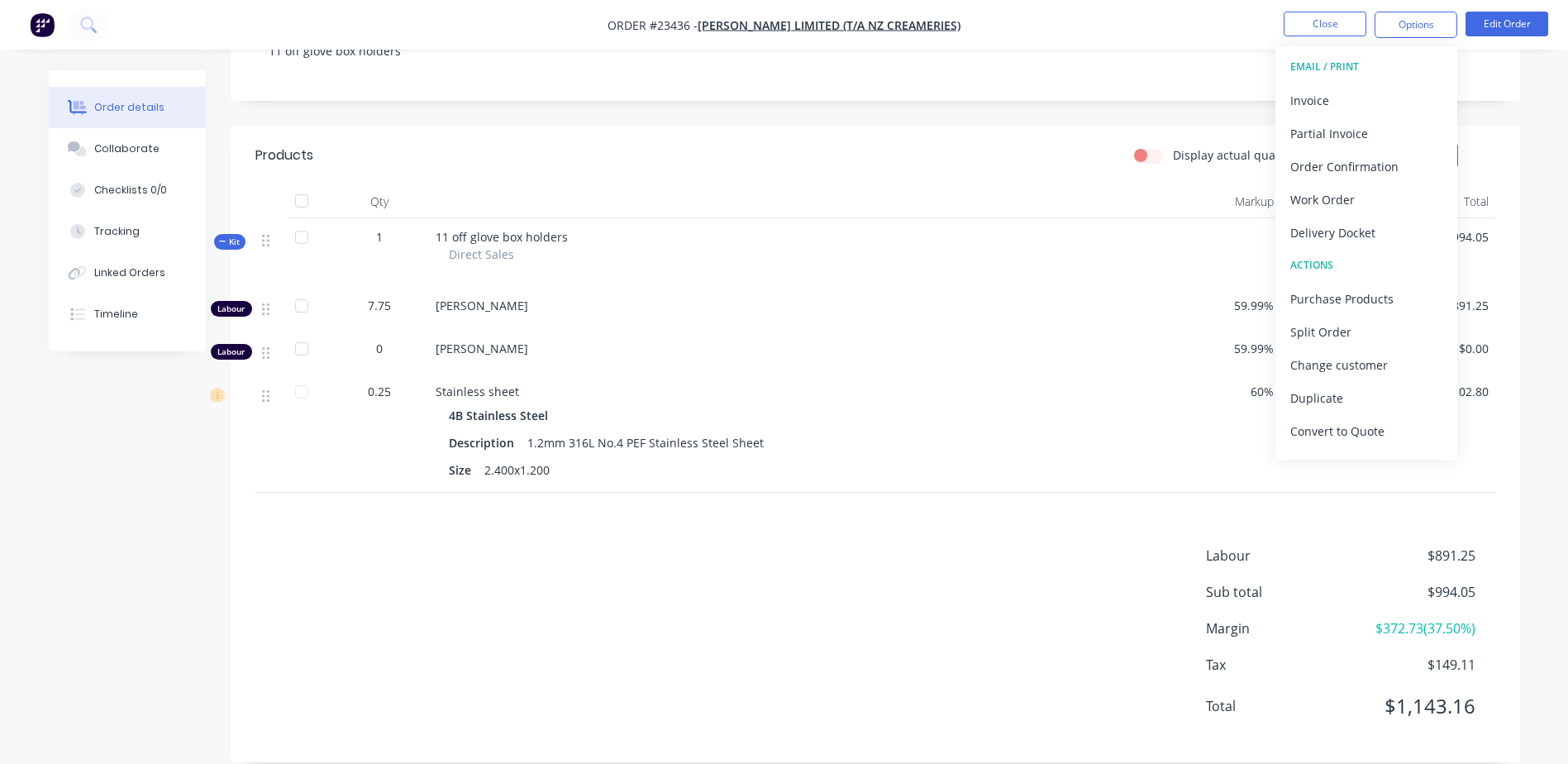
click at [1323, 21] on button "Close" at bounding box center [1326, 24] width 83 height 25
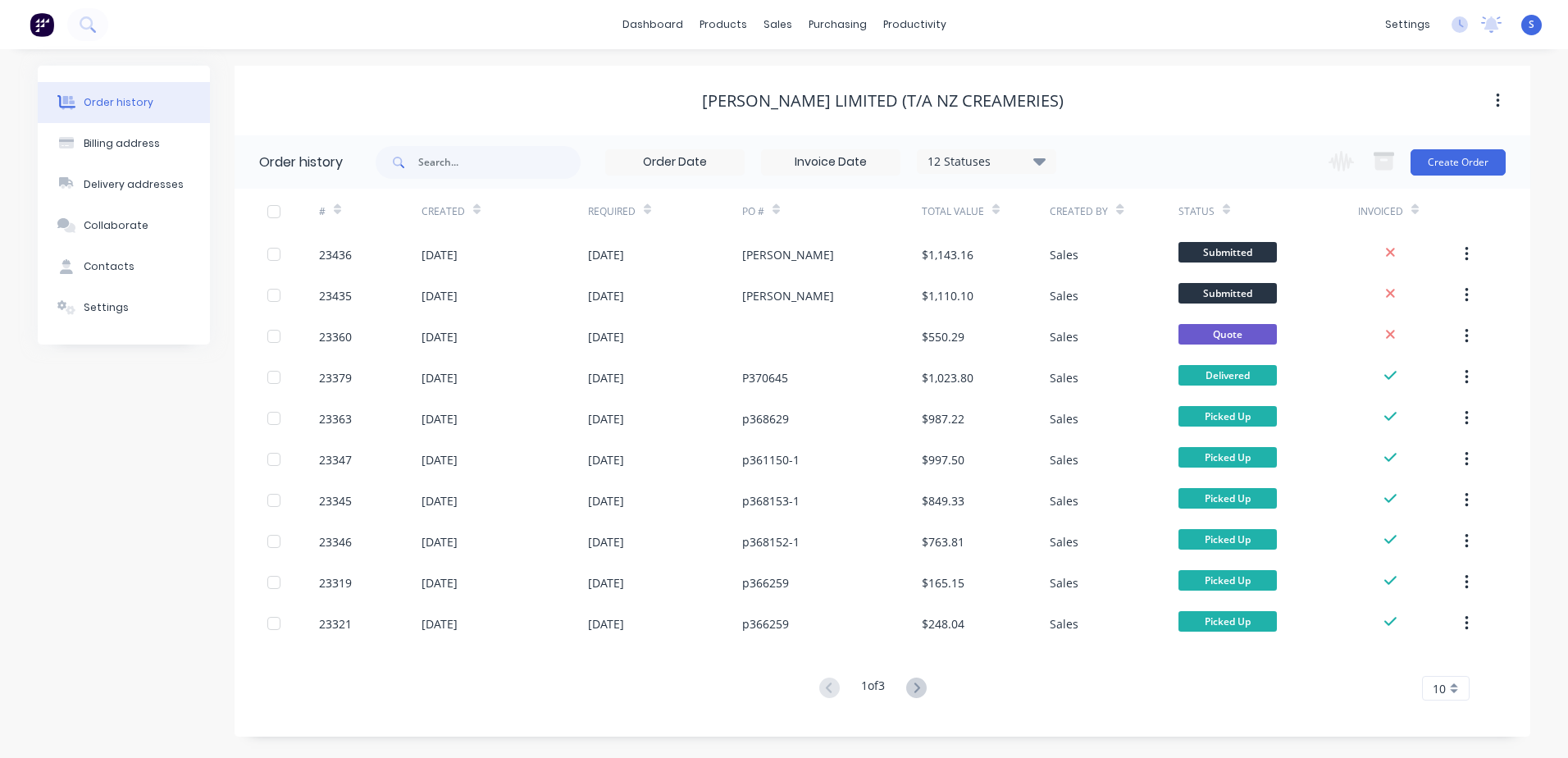
click at [294, 252] on div at bounding box center [293, 254] width 51 height 41
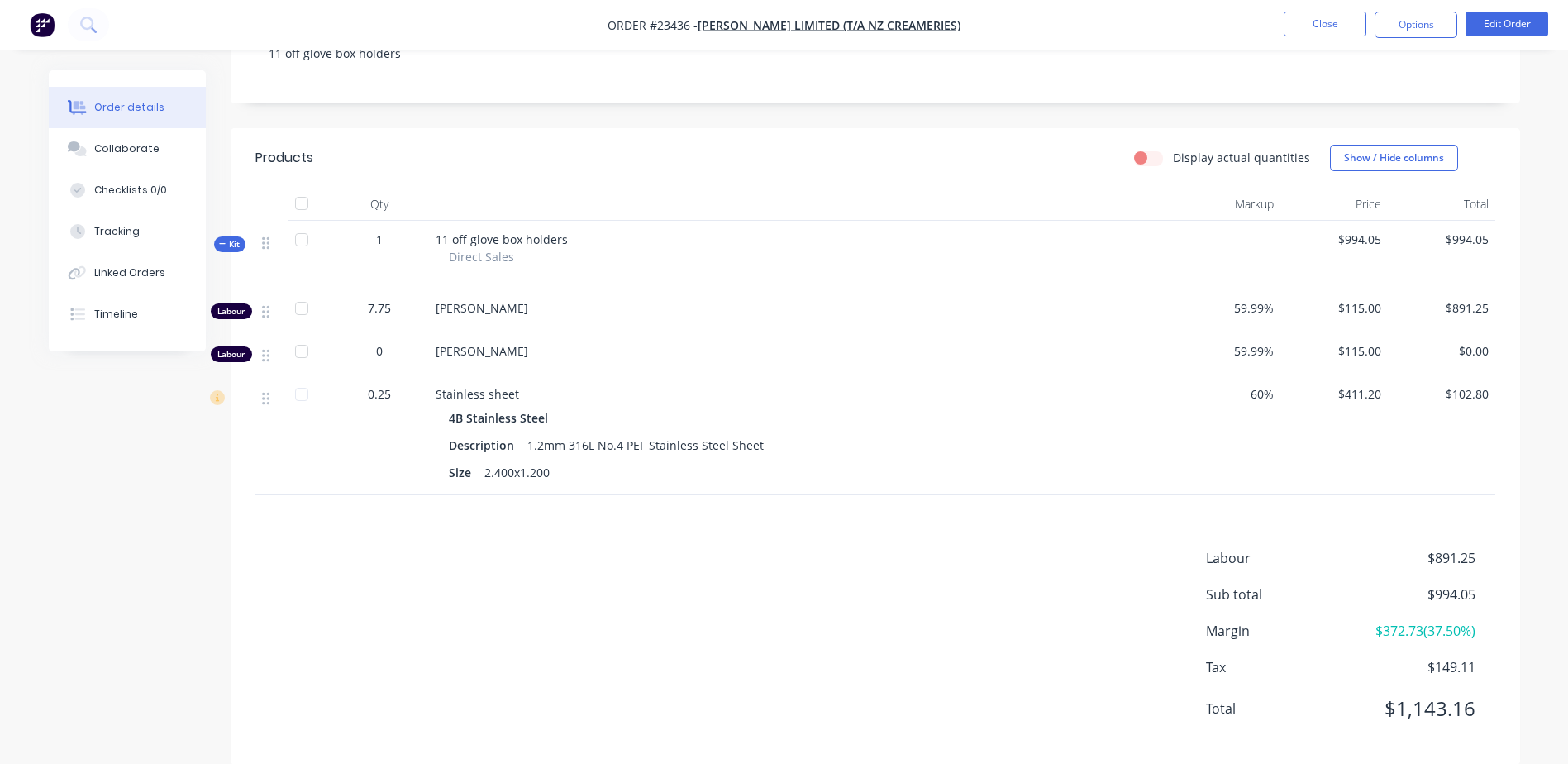
scroll to position [357, 0]
click at [1335, 21] on button "Close" at bounding box center [1326, 24] width 83 height 25
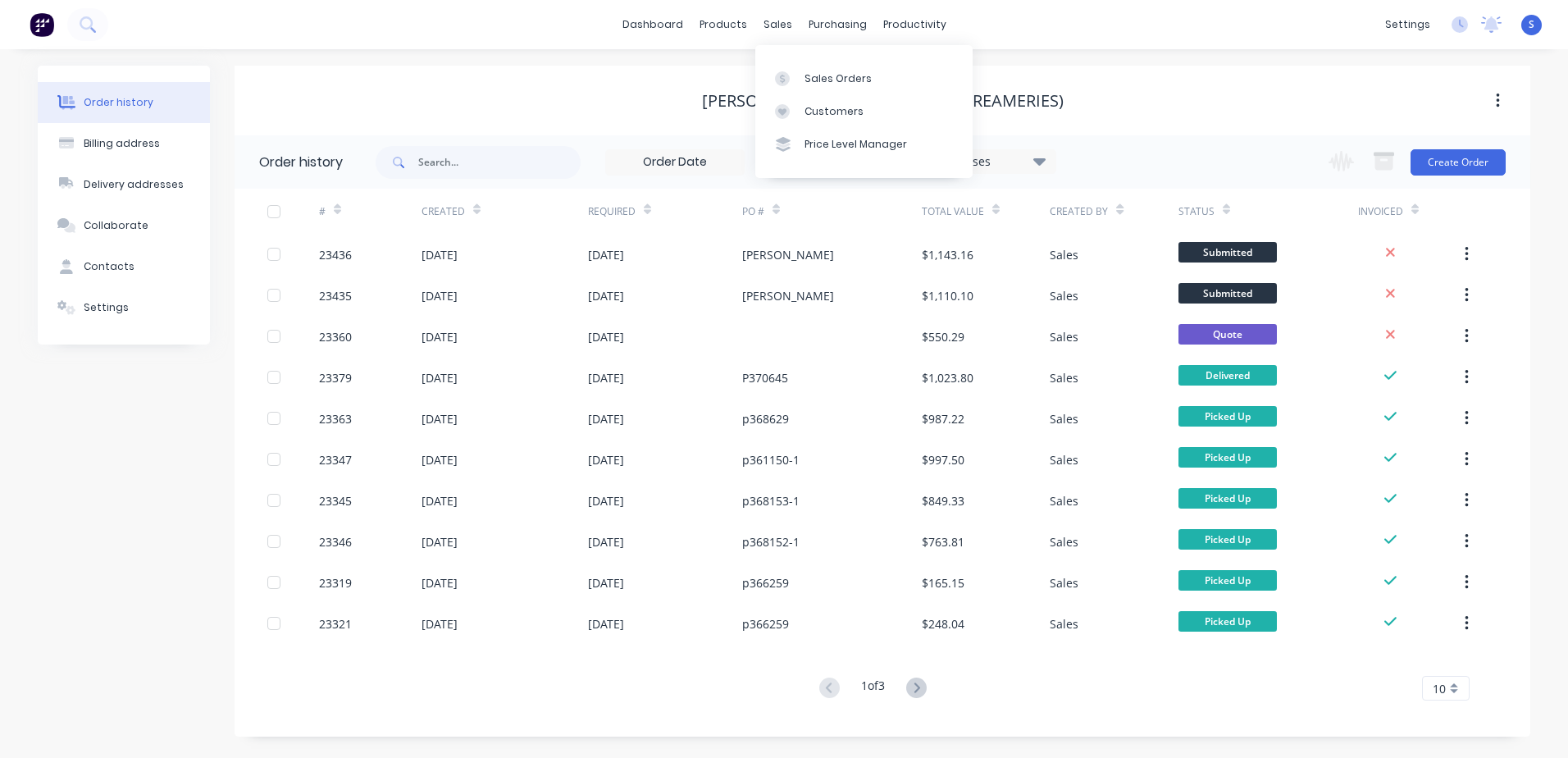
click at [798, 75] on div at bounding box center [786, 79] width 25 height 15
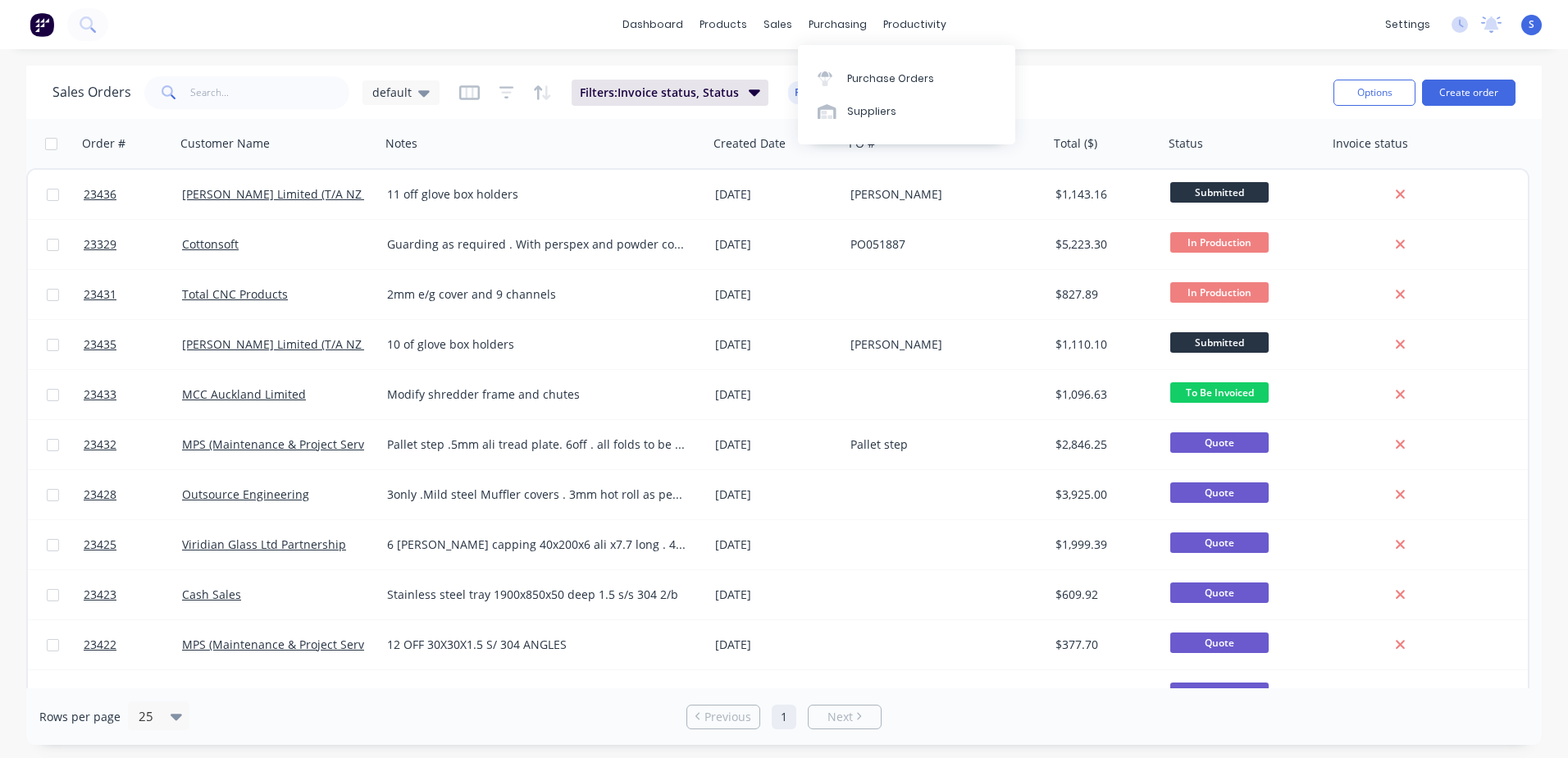
click at [863, 78] on div "Purchase Orders" at bounding box center [890, 79] width 87 height 15
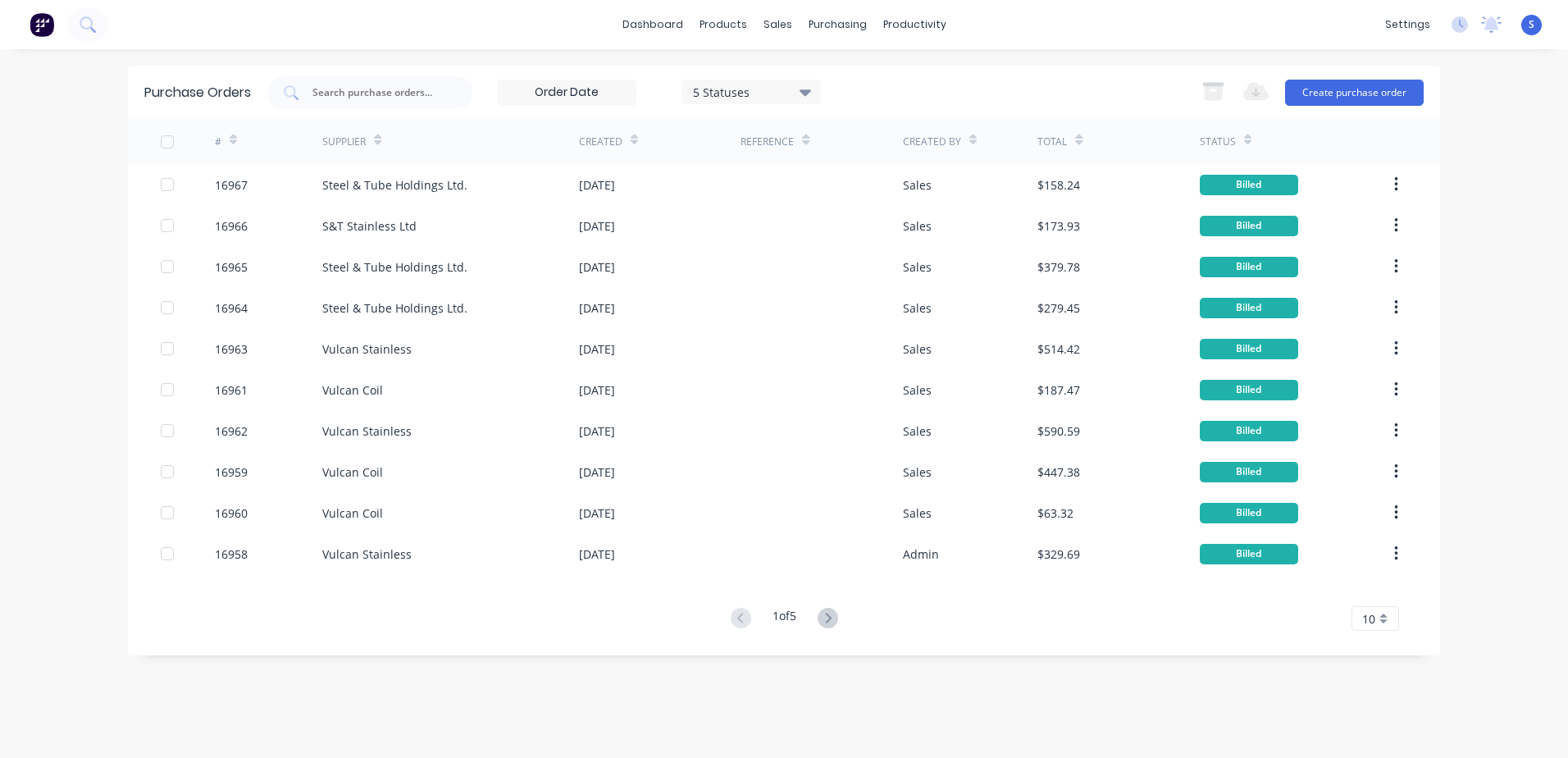
click at [262, 310] on div "16964" at bounding box center [269, 307] width 108 height 41
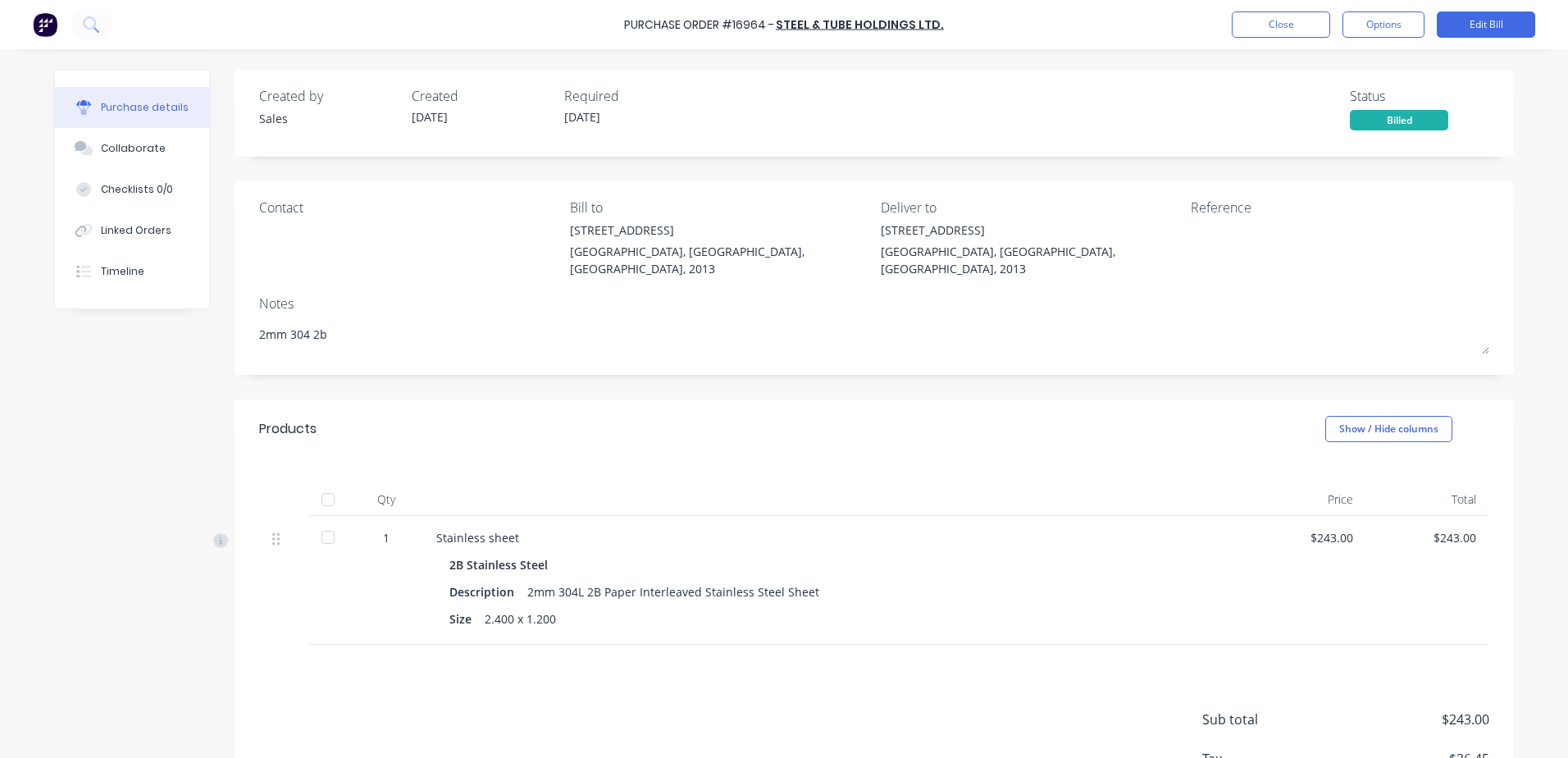
click at [1271, 25] on button "Close" at bounding box center [1281, 25] width 99 height 27
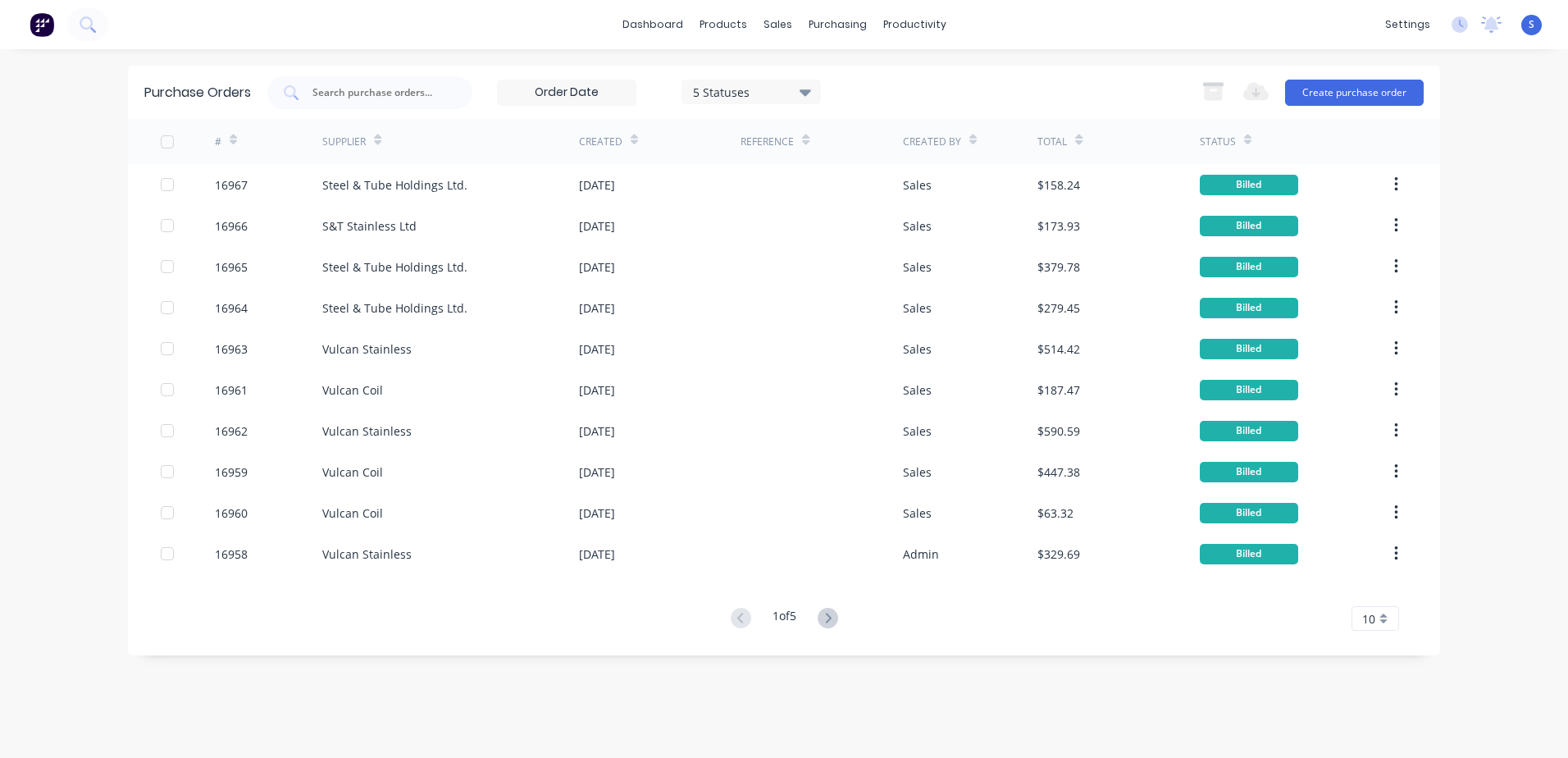
click at [298, 263] on div "16965" at bounding box center [269, 266] width 108 height 41
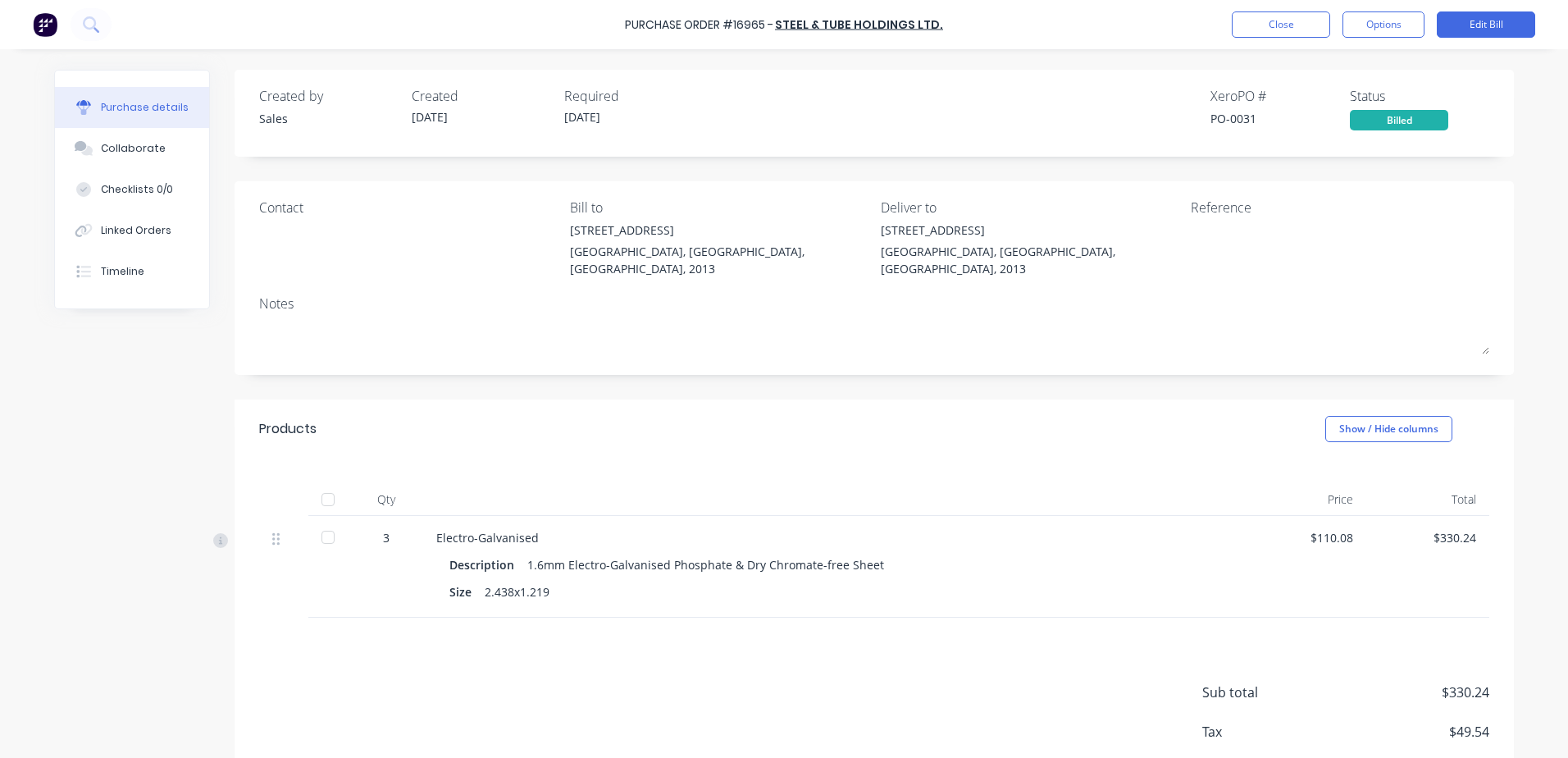
click at [1271, 22] on button "Close" at bounding box center [1281, 25] width 99 height 27
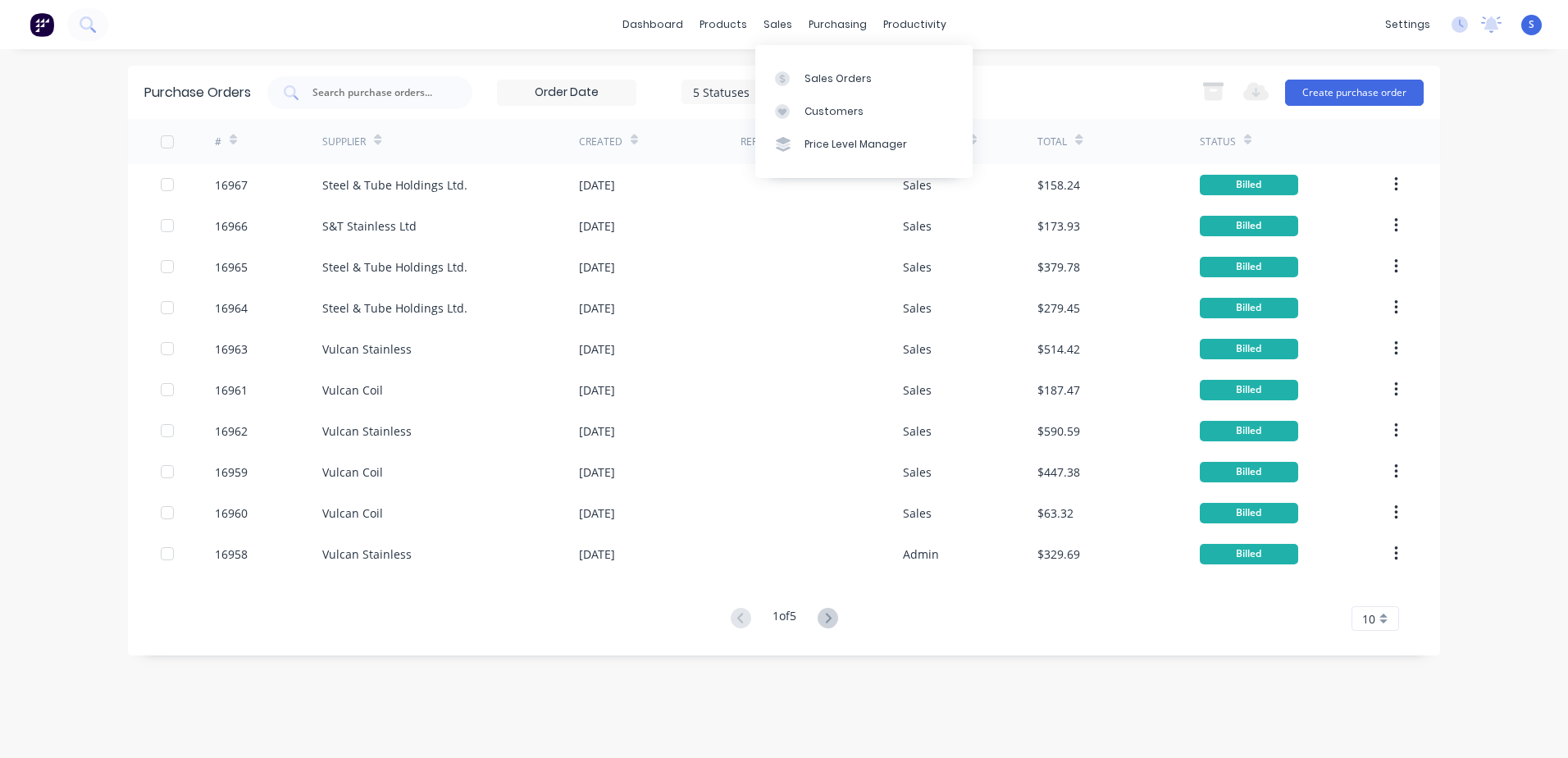
click at [799, 77] on link "Sales Orders" at bounding box center [864, 78] width 218 height 33
